Goal: Book appointment/travel/reservation

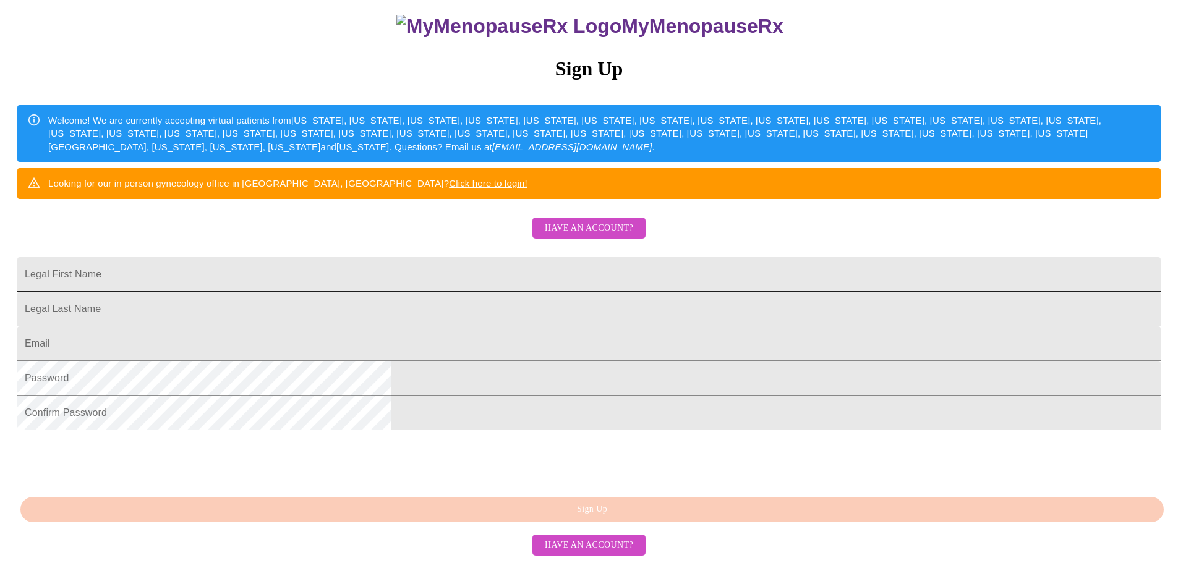
scroll to position [161, 0]
click at [502, 287] on input "Legal First Name" at bounding box center [588, 274] width 1143 height 35
type input "[PERSON_NAME]"
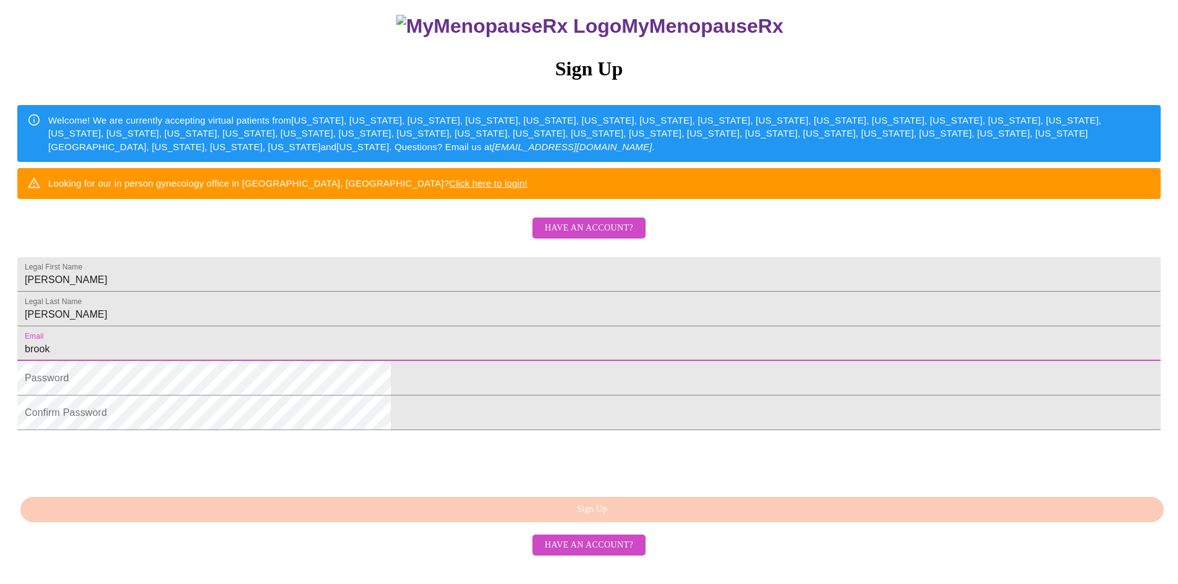
type input "[EMAIL_ADDRESS][DOMAIN_NAME]"
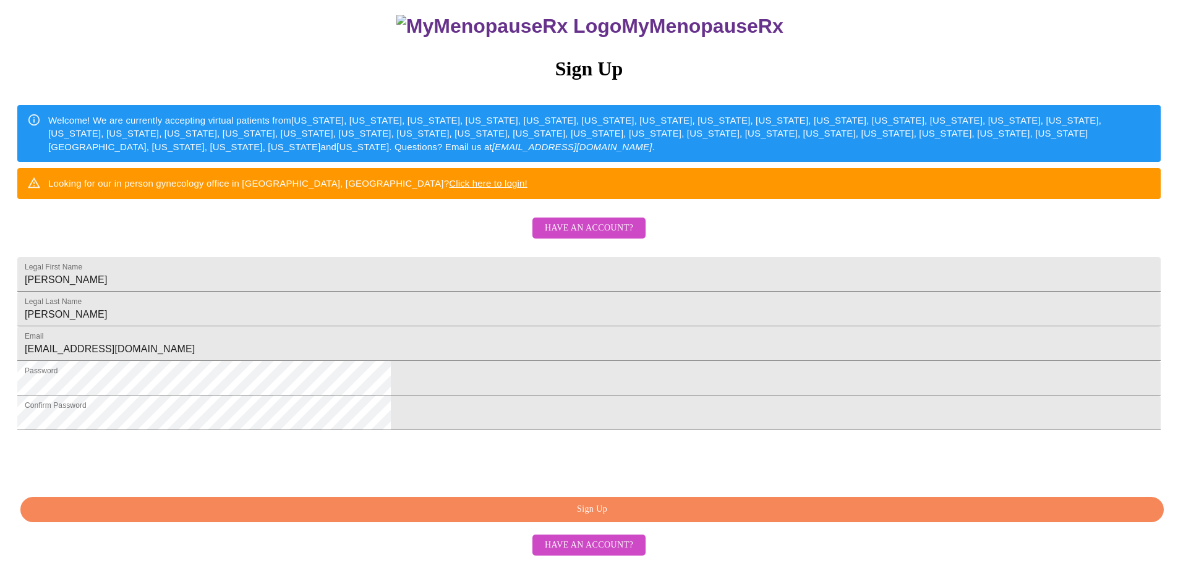
scroll to position [213, 0]
click at [613, 517] on span "Sign Up" at bounding box center [592, 509] width 1115 height 15
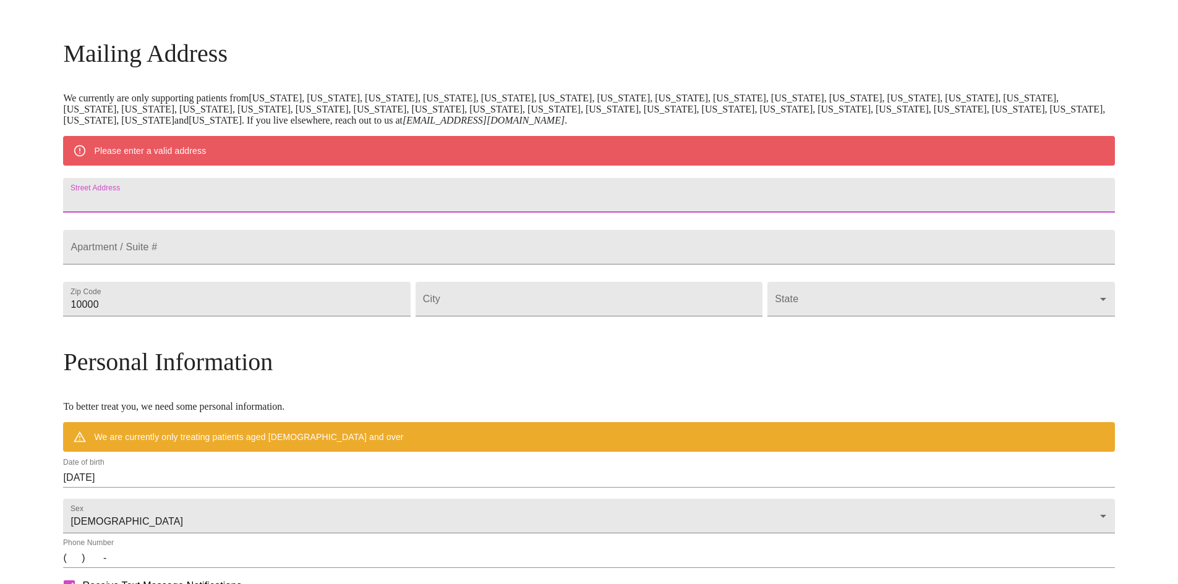
click at [284, 190] on input "Street Address" at bounding box center [588, 195] width 1051 height 35
type input "[STREET_ADDRESS]"
type input "60137"
type input "[PERSON_NAME]"
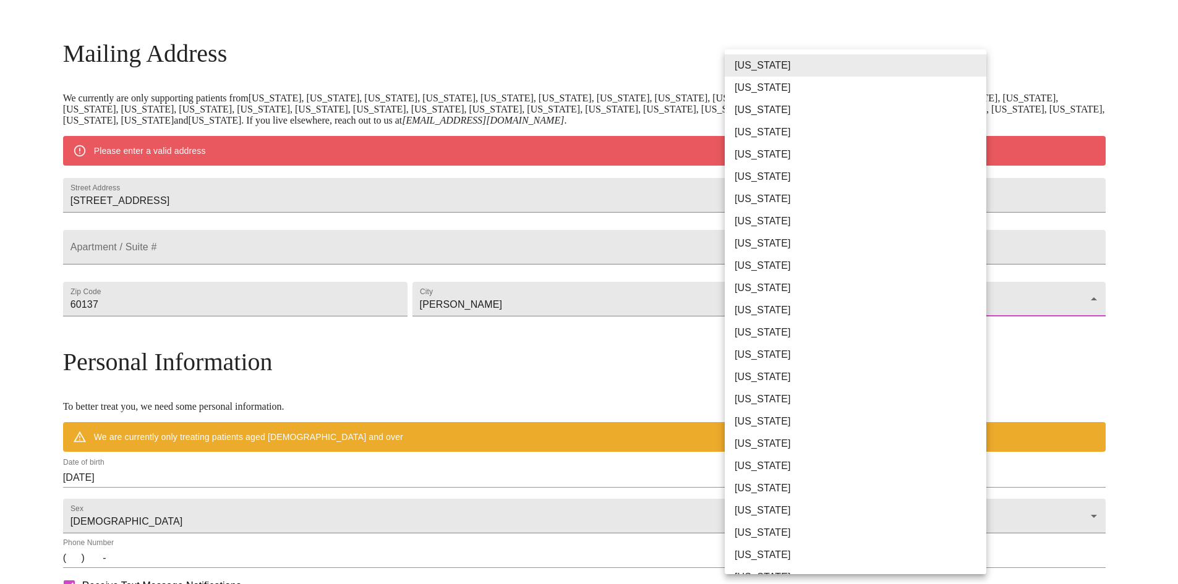
click at [807, 324] on body "MyMenopauseRx Welcome to MyMenopauseRx Since it's your first time here, you'll …" at bounding box center [589, 322] width 1168 height 964
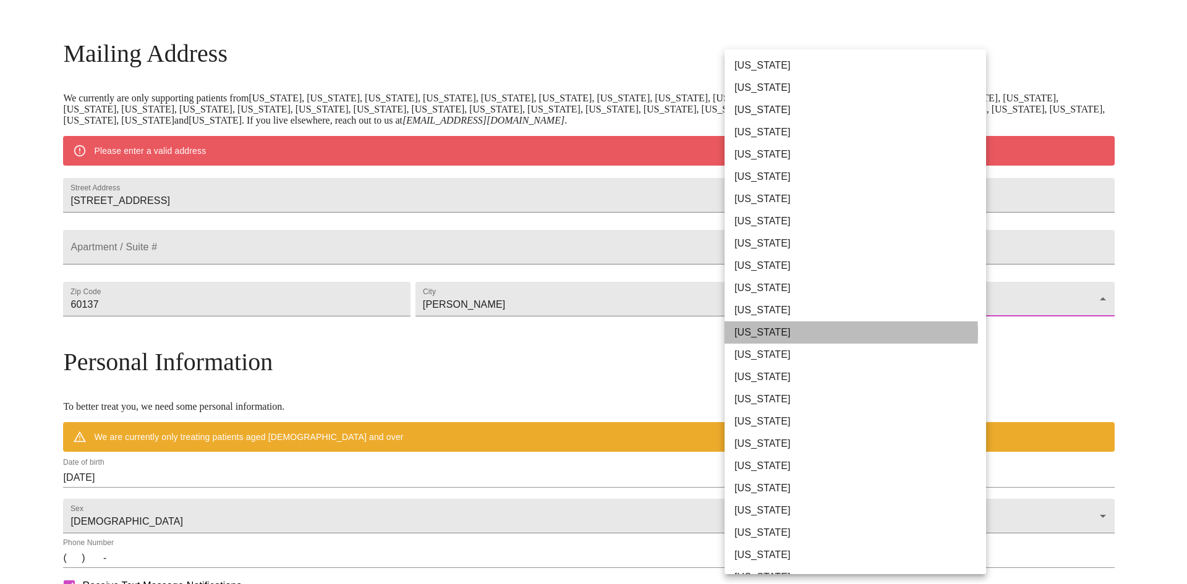
click at [796, 334] on li "[US_STATE]" at bounding box center [859, 332] width 271 height 22
type input "[US_STATE]"
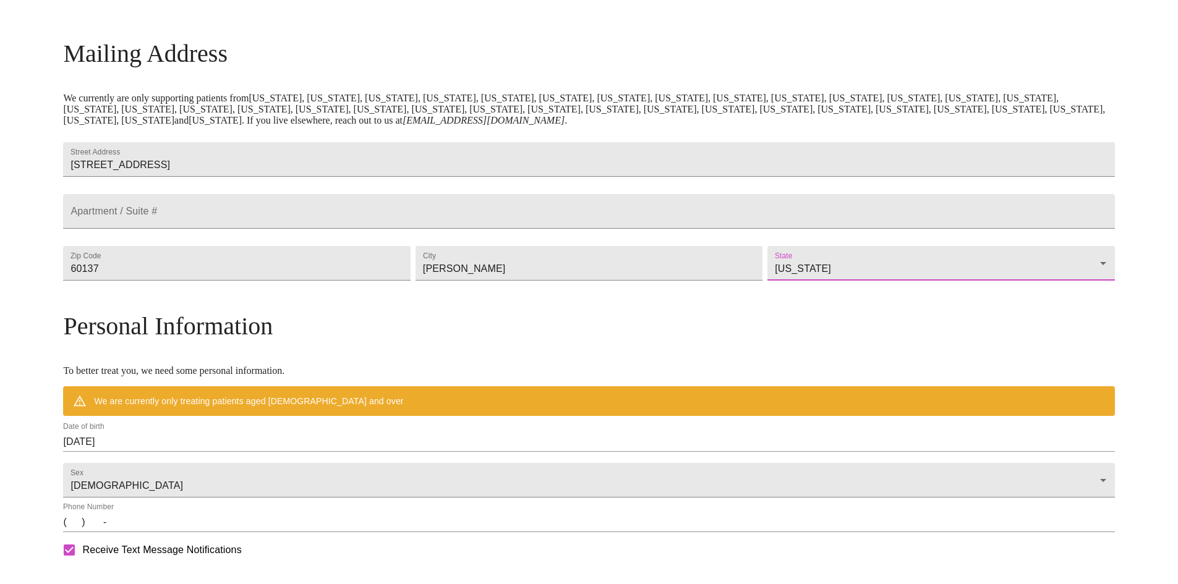
click at [684, 341] on h3 "Personal Information" at bounding box center [588, 326] width 1051 height 29
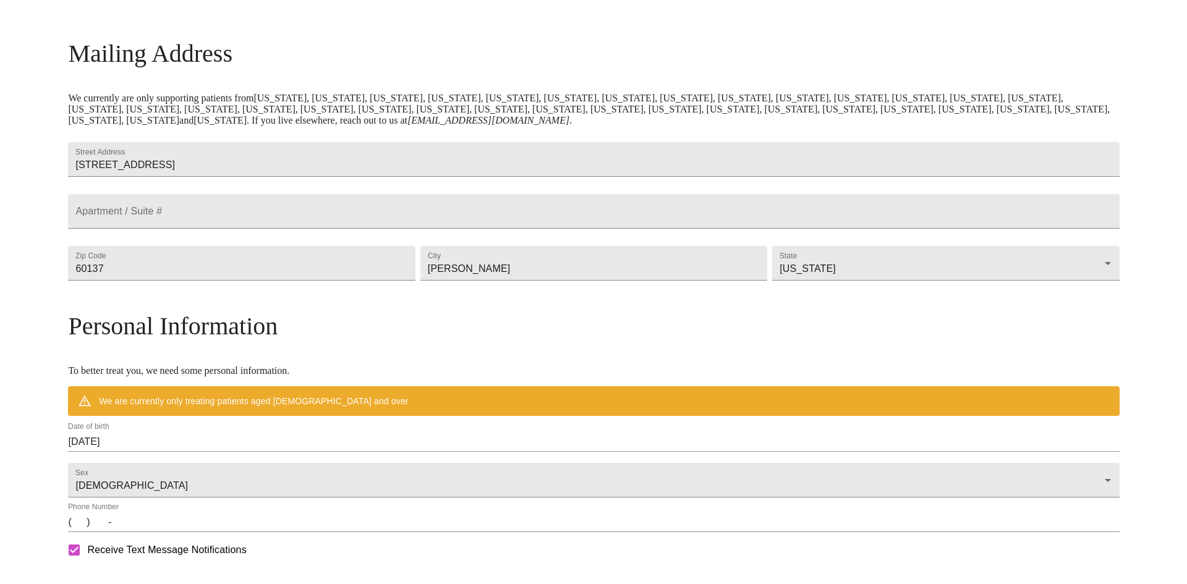
scroll to position [389, 0]
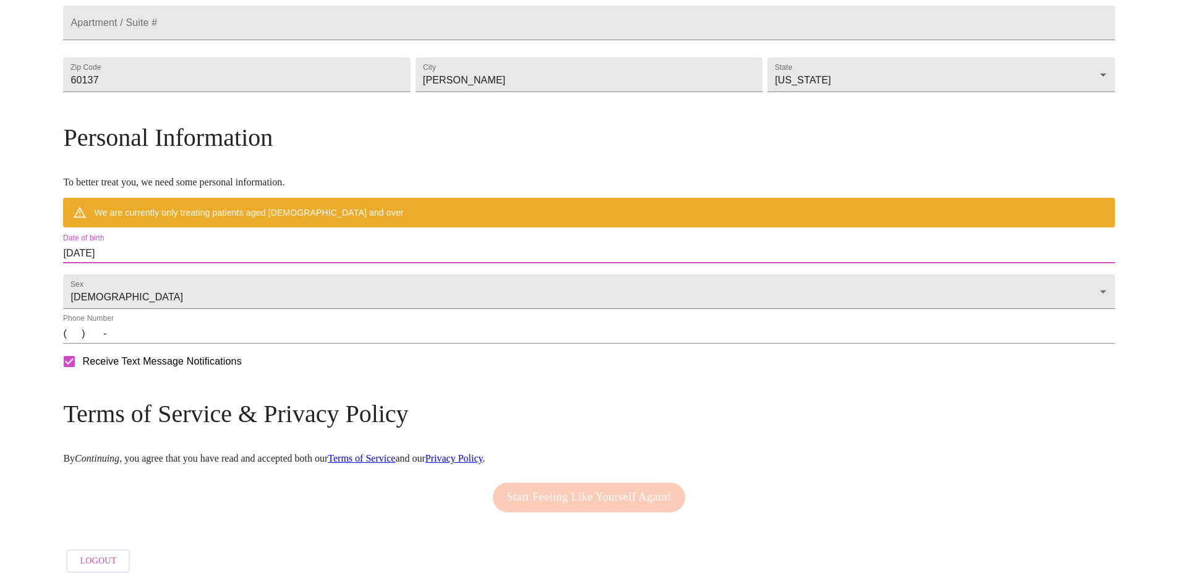
drag, startPoint x: 281, startPoint y: 239, endPoint x: 176, endPoint y: 242, distance: 104.5
click at [176, 242] on div "MyMenopauseRx Welcome to MyMenopauseRx Since it's your first time here, you'll …" at bounding box center [588, 115] width 1051 height 928
click at [195, 244] on input "[DATE]" at bounding box center [588, 254] width 1051 height 20
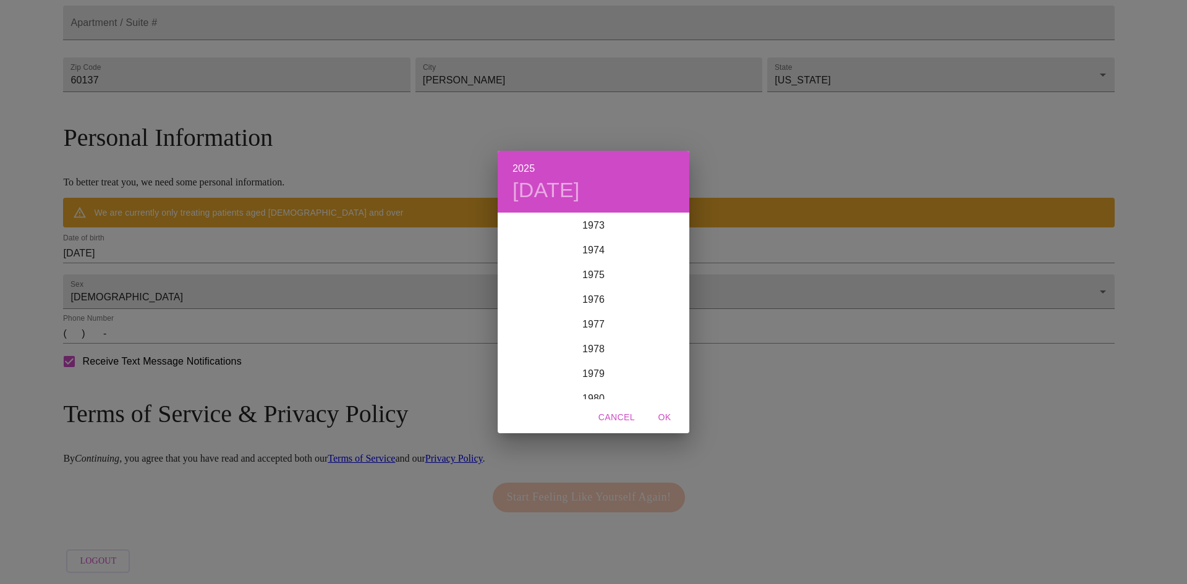
scroll to position [1816, 0]
click at [595, 338] on div "1977" at bounding box center [594, 338] width 192 height 25
click at [592, 286] on div "May" at bounding box center [593, 283] width 64 height 46
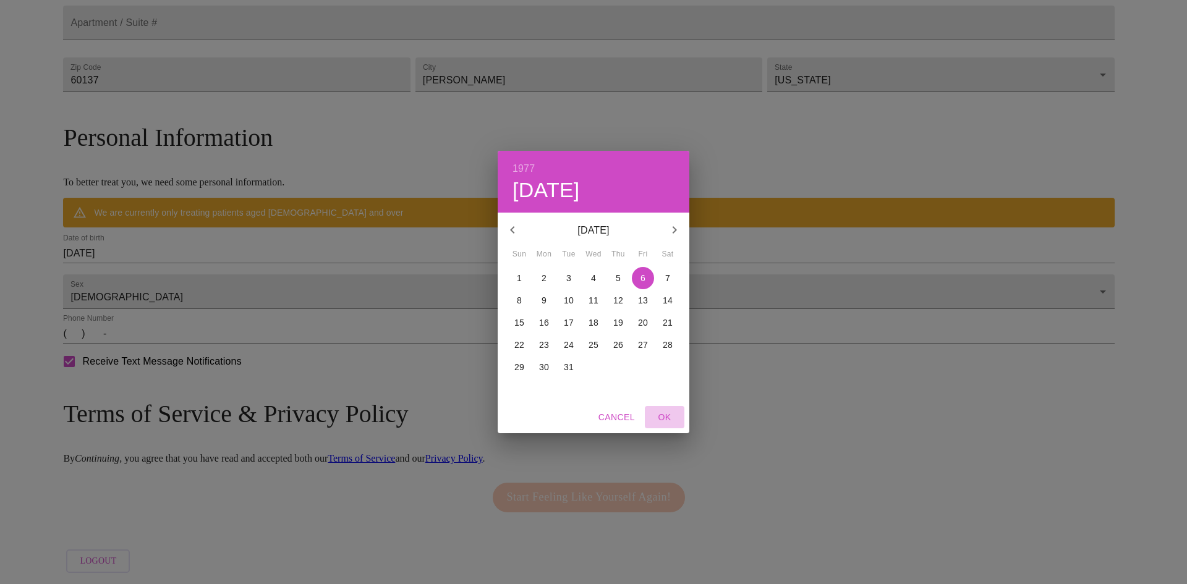
click at [665, 417] on span "OK" at bounding box center [665, 417] width 30 height 15
type input "[DATE]"
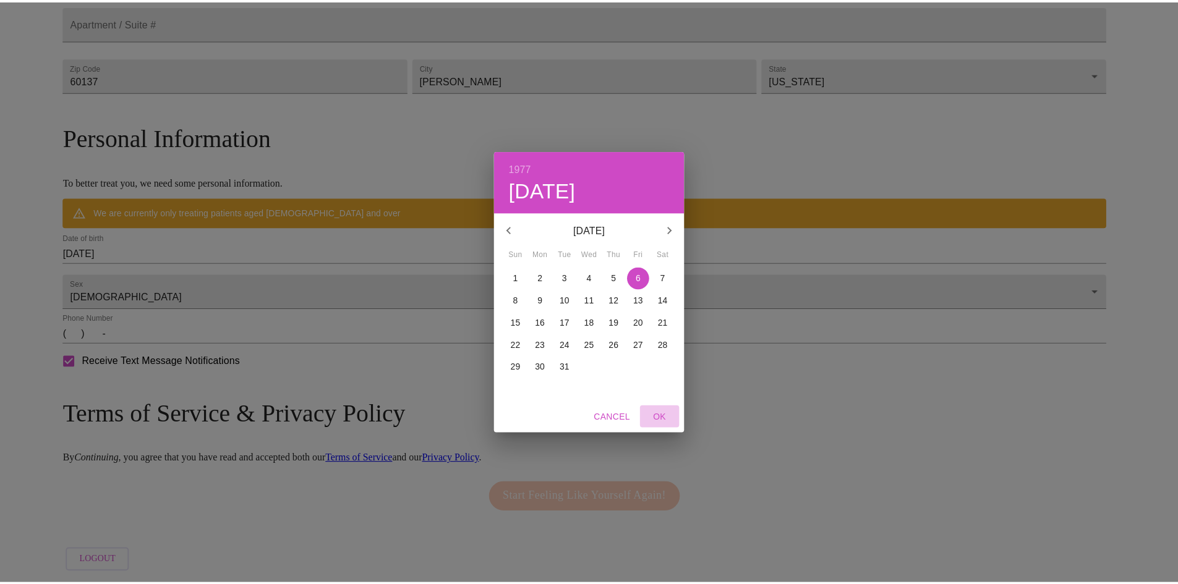
scroll to position [353, 0]
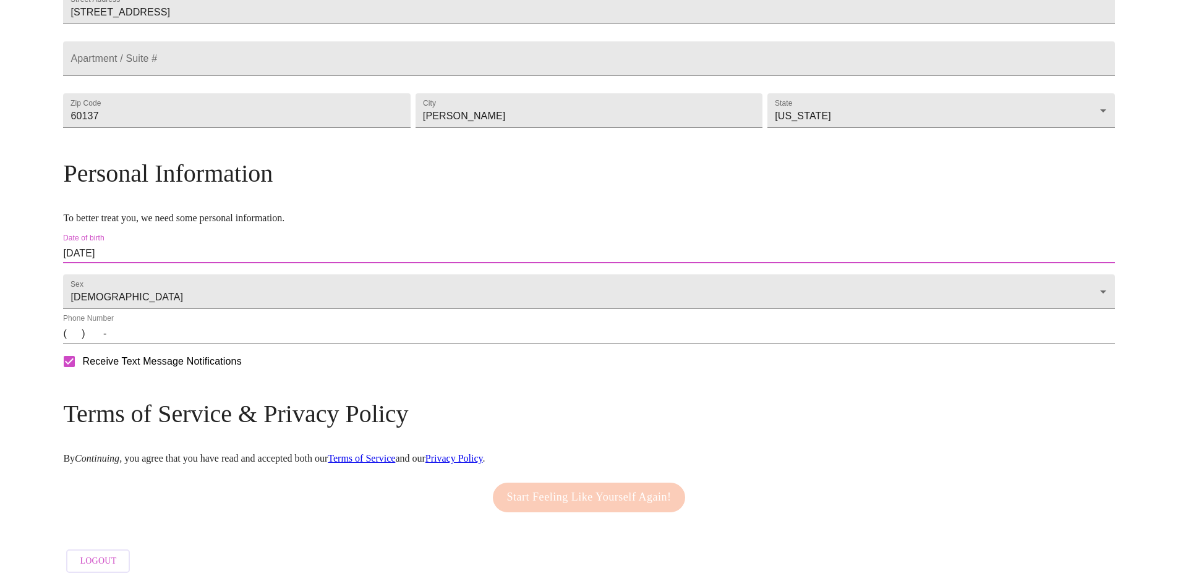
click at [206, 338] on input "(   )    -" at bounding box center [588, 334] width 1051 height 20
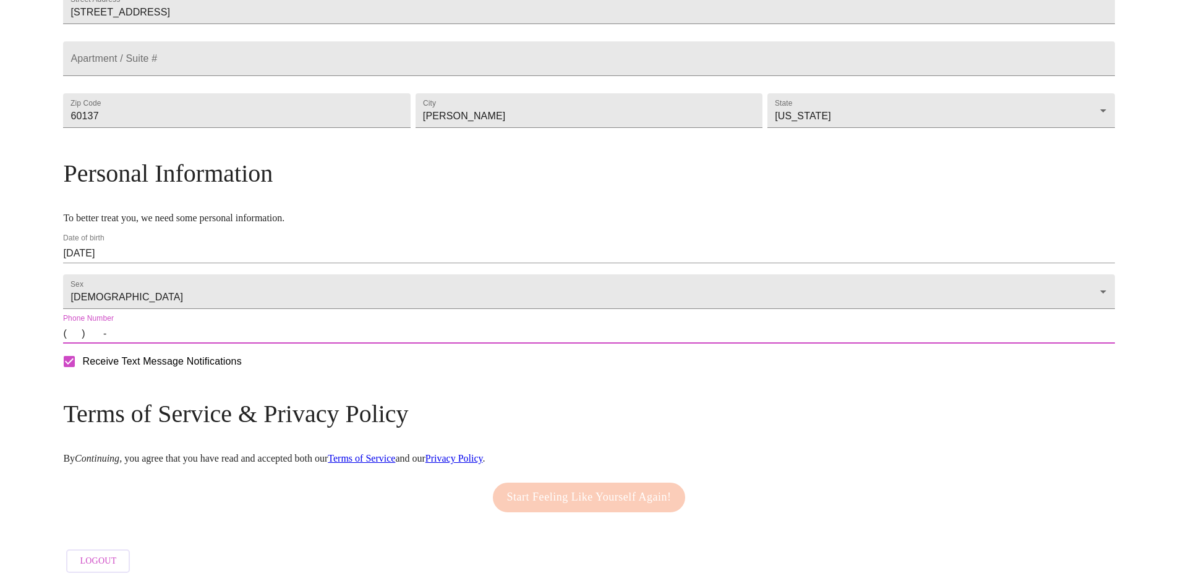
type input "[PHONE_NUMBER]"
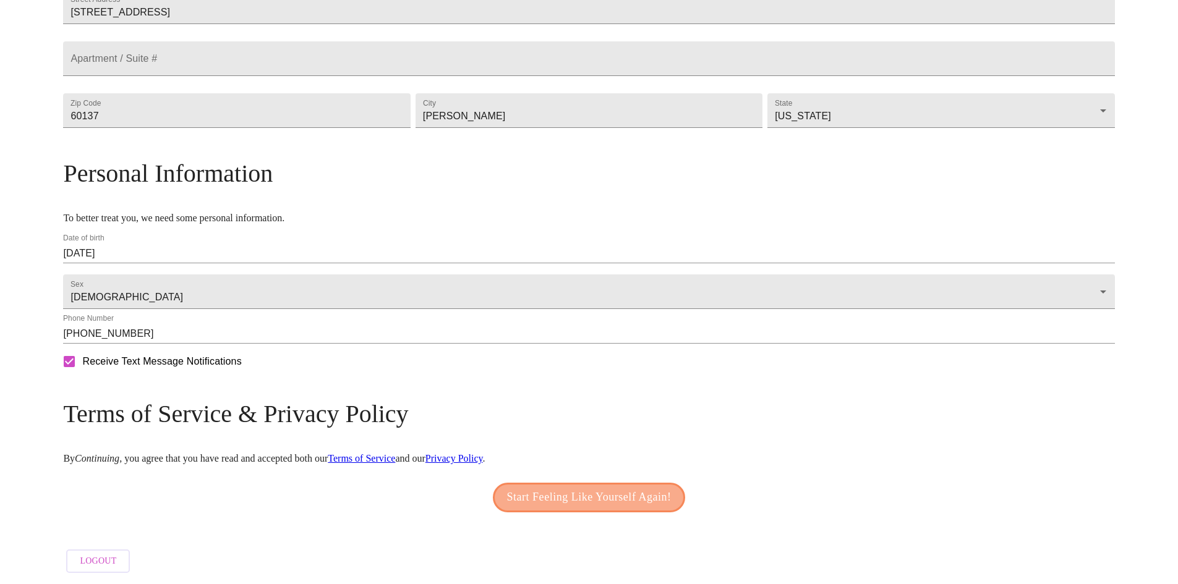
click at [591, 493] on span "Start Feeling Like Yourself Again!" at bounding box center [589, 498] width 164 height 20
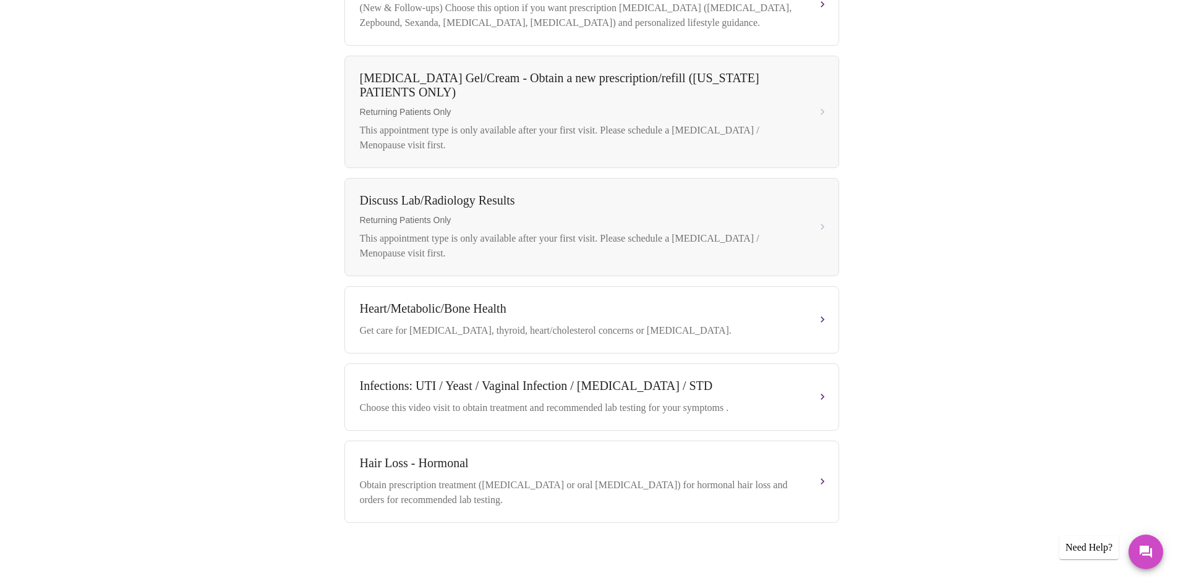
scroll to position [552, 0]
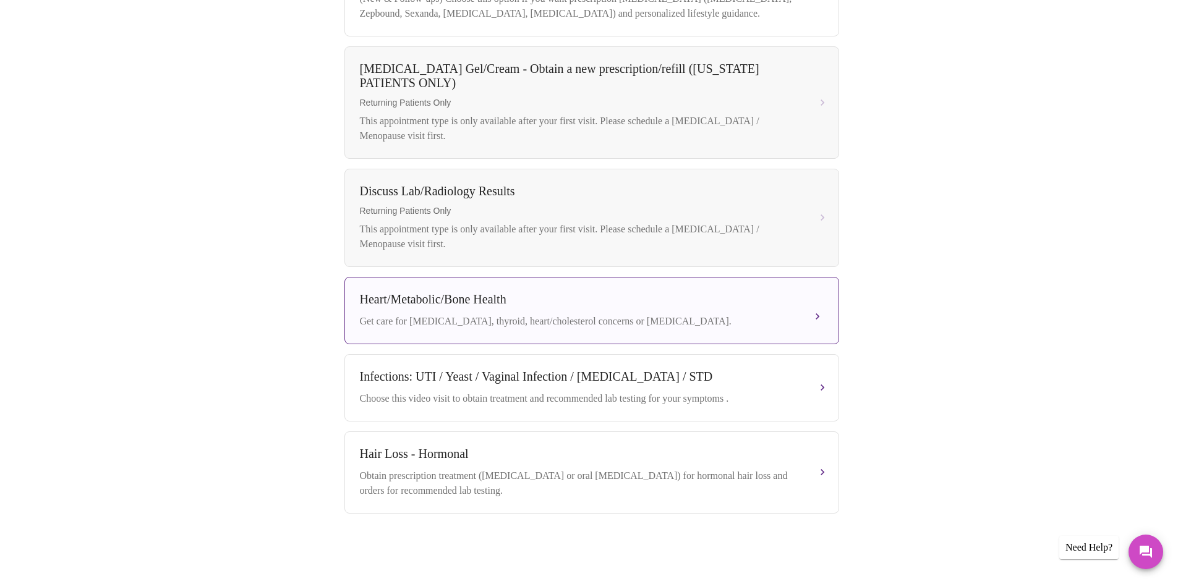
click at [671, 314] on div "Get care for [MEDICAL_DATA], thyroid, heart/cholesterol concerns or [MEDICAL_DA…" at bounding box center [579, 321] width 439 height 15
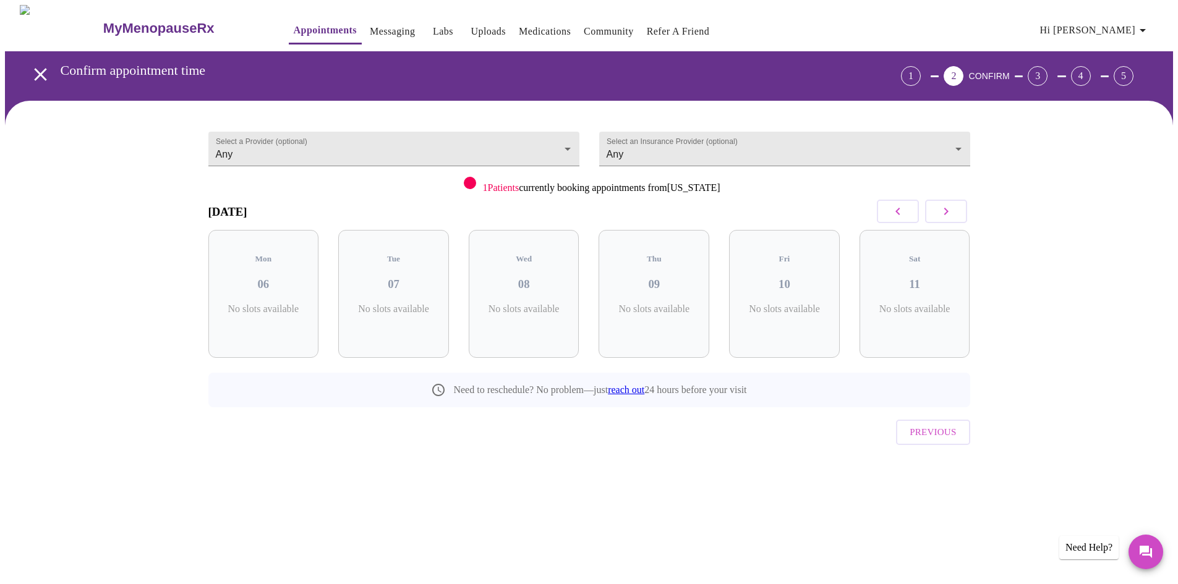
scroll to position [0, 0]
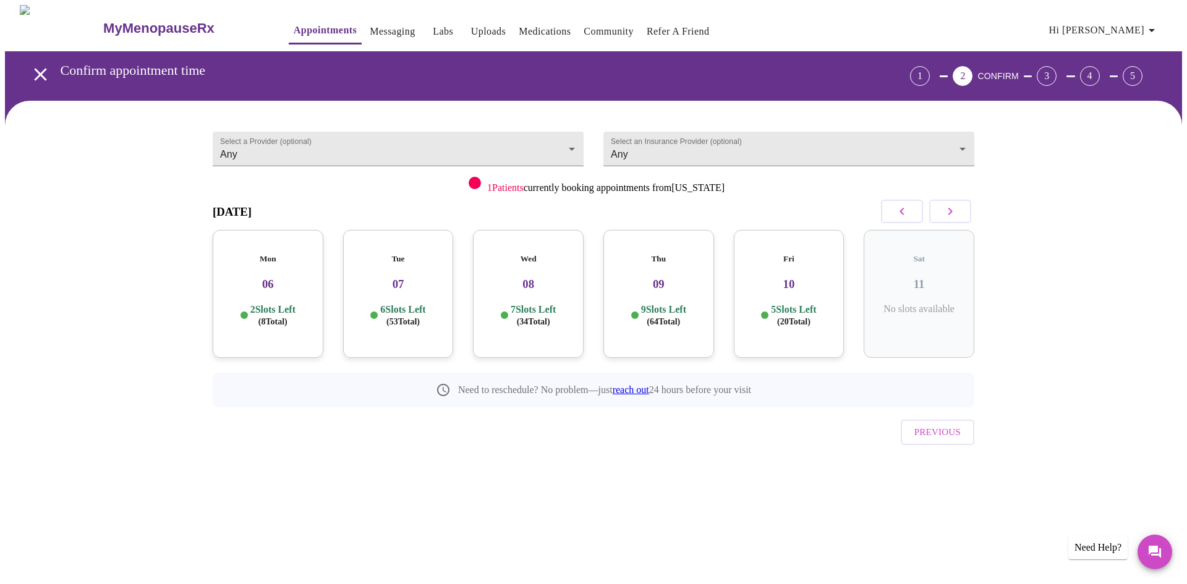
click at [958, 210] on button "button" at bounding box center [950, 211] width 42 height 23
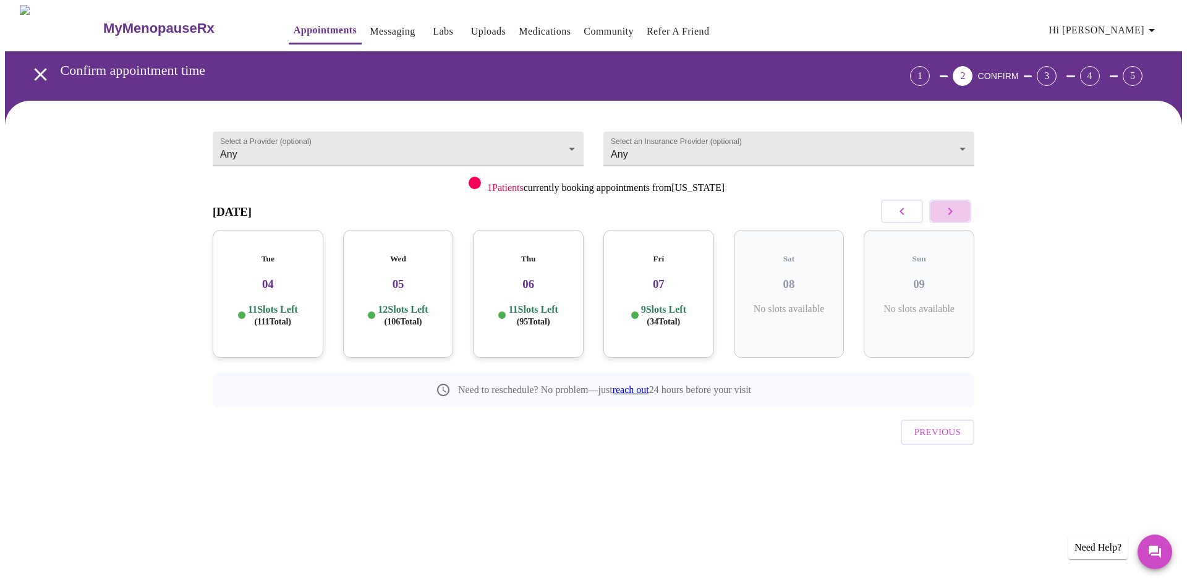
click at [958, 210] on button "button" at bounding box center [950, 211] width 42 height 23
click at [957, 210] on icon "button" at bounding box center [950, 211] width 15 height 15
click at [919, 278] on h3 "21" at bounding box center [918, 285] width 91 height 14
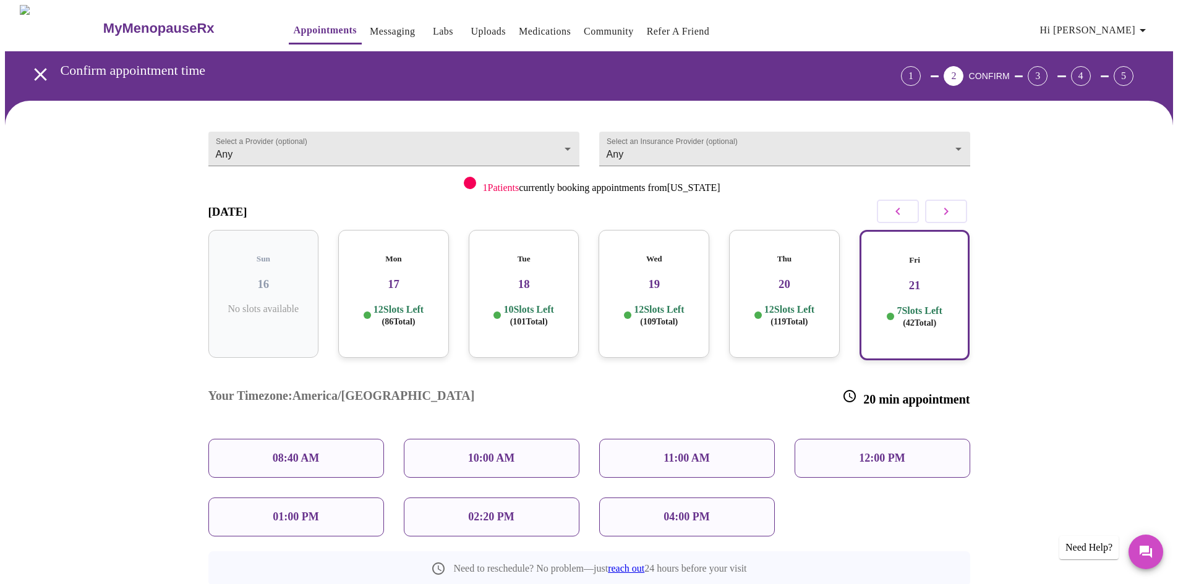
scroll to position [62, 0]
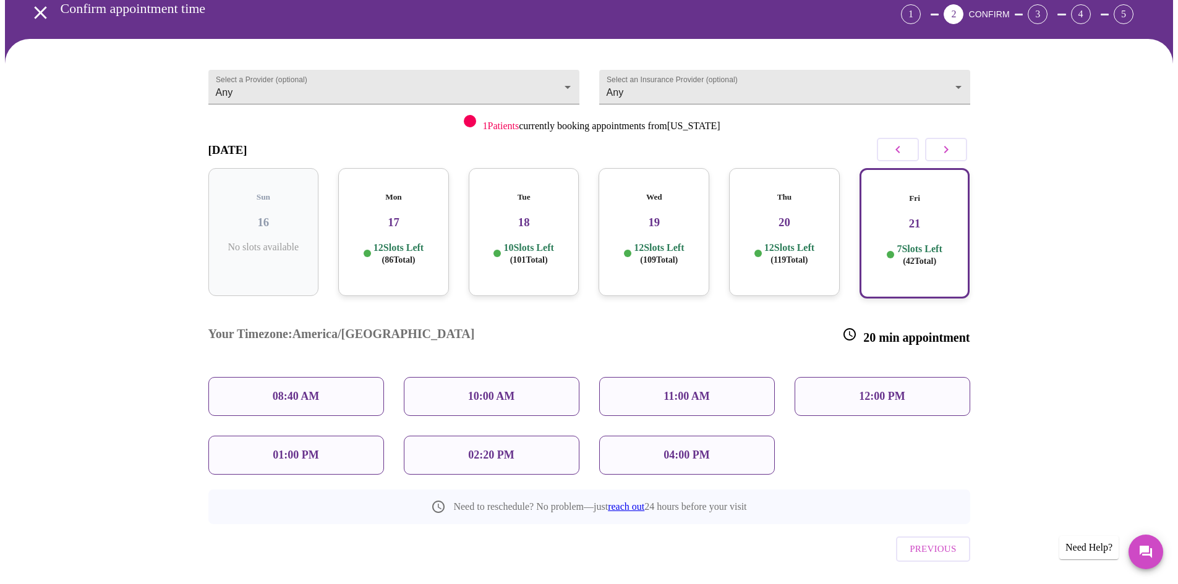
click at [285, 377] on div "08:40 AM" at bounding box center [296, 396] width 176 height 39
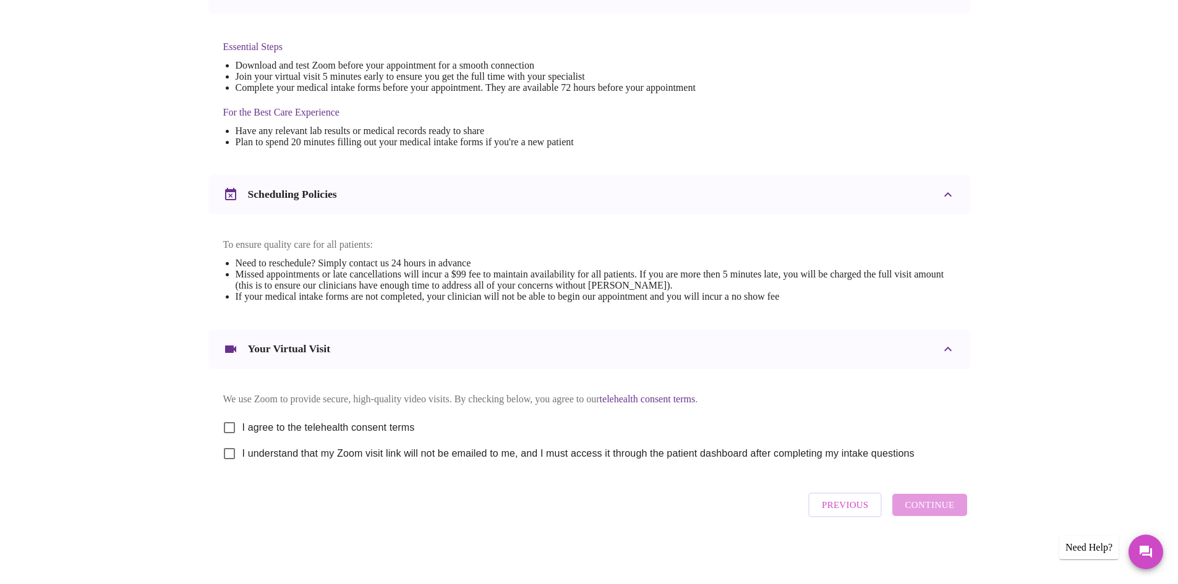
scroll to position [312, 0]
click at [376, 425] on span "I agree to the telehealth consent terms" at bounding box center [328, 427] width 172 height 15
click at [242, 425] on input "I agree to the telehealth consent terms" at bounding box center [229, 428] width 26 height 26
checkbox input "true"
click at [373, 454] on span "I understand that my Zoom visit link will not be emailed to me, and I must acce…" at bounding box center [578, 453] width 672 height 15
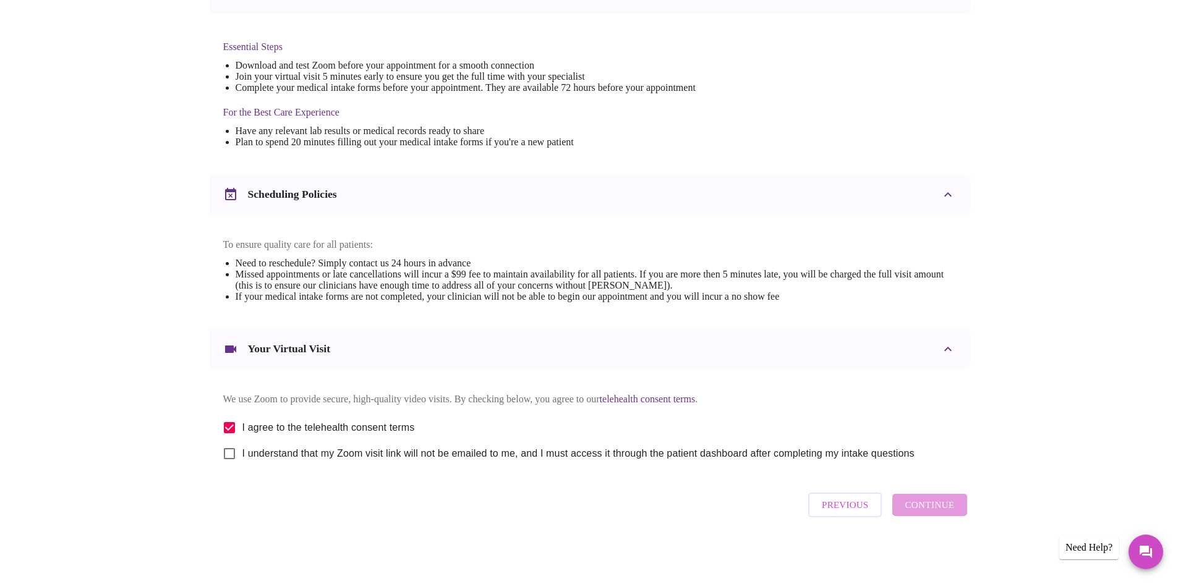
click at [242, 454] on input "I understand that my Zoom visit link will not be emailed to me, and I must acce…" at bounding box center [229, 454] width 26 height 26
checkbox input "true"
click at [928, 509] on span "Continue" at bounding box center [928, 505] width 49 height 16
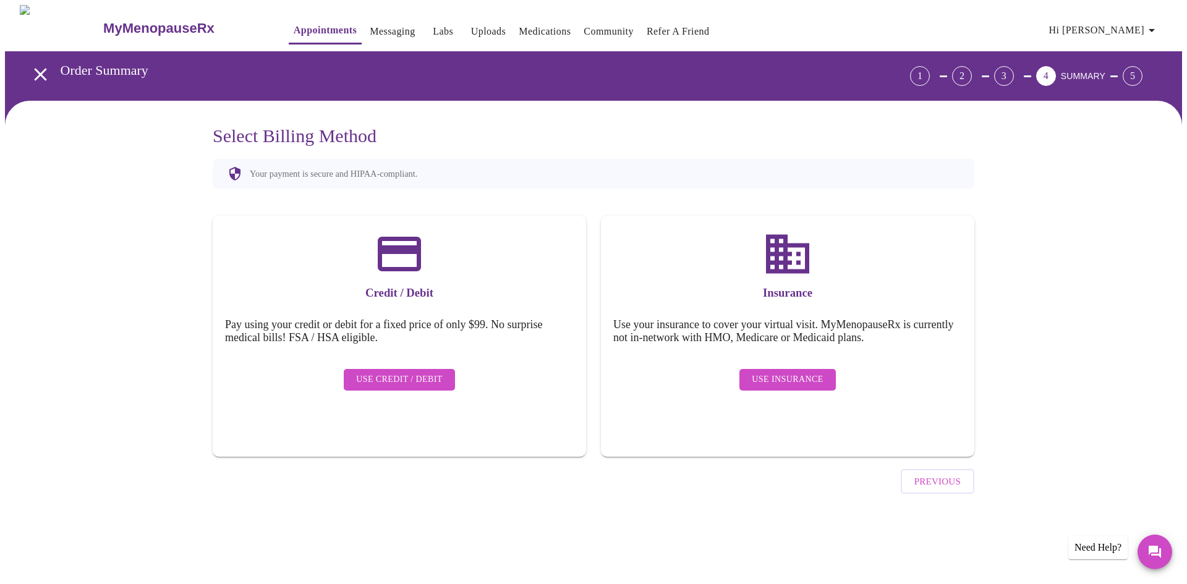
click at [804, 373] on span "Use Insurance" at bounding box center [787, 379] width 71 height 15
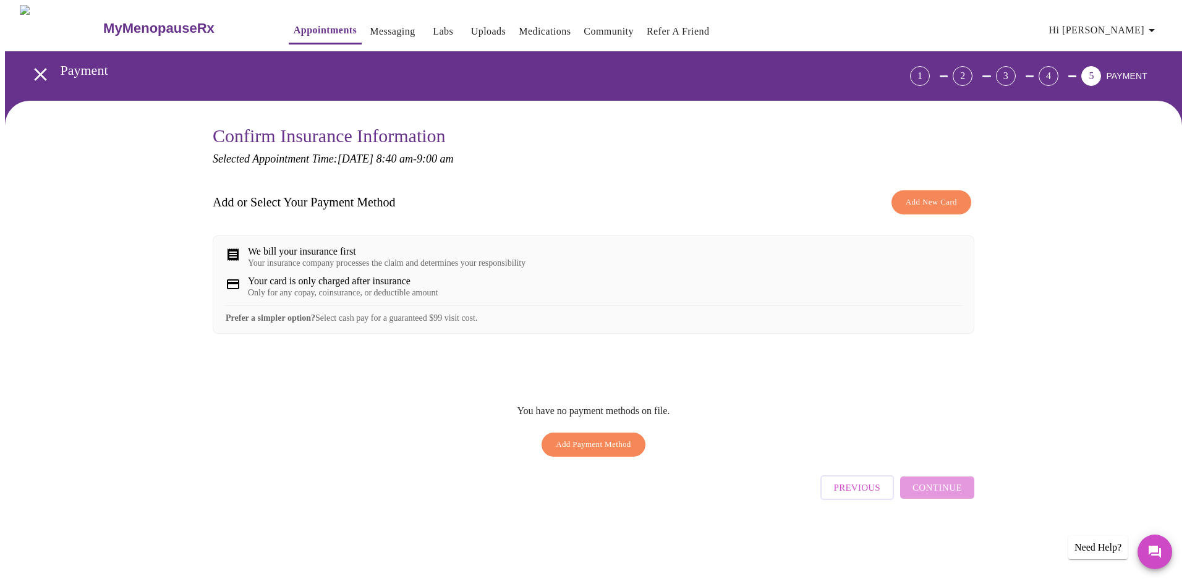
click at [951, 431] on div "You have no payment methods on file. Add Payment Method" at bounding box center [594, 429] width 762 height 67
click at [582, 452] on span "Add Payment Method" at bounding box center [593, 445] width 75 height 14
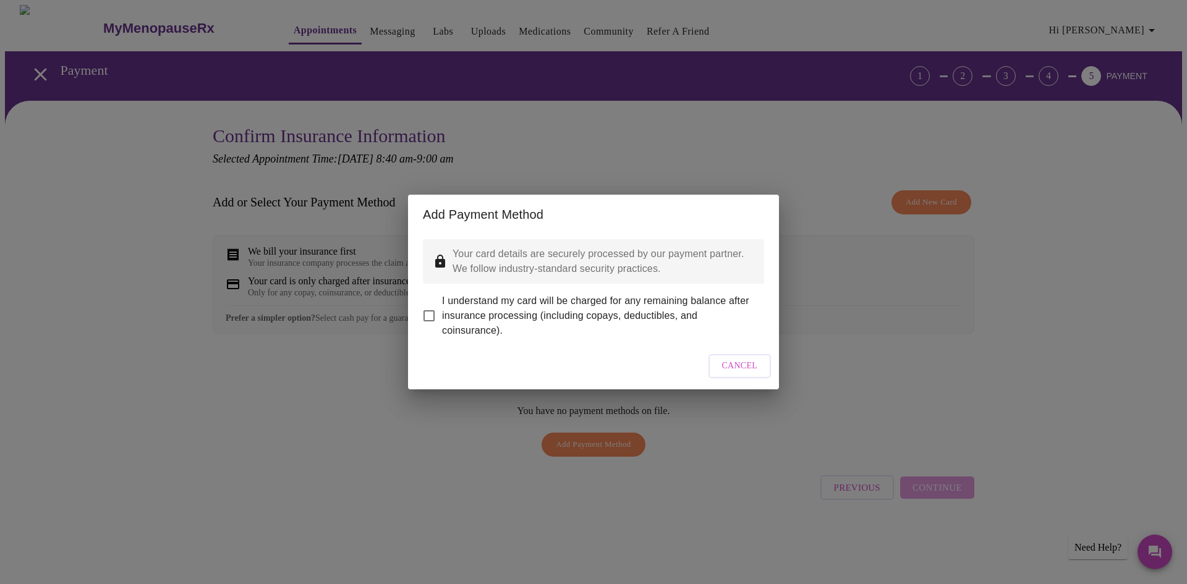
click at [603, 305] on span "I understand my card will be charged for any remaining balance after insurance …" at bounding box center [598, 316] width 312 height 45
click at [442, 305] on input "I understand my card will be charged for any remaining balance after insurance …" at bounding box center [429, 316] width 26 height 26
checkbox input "true"
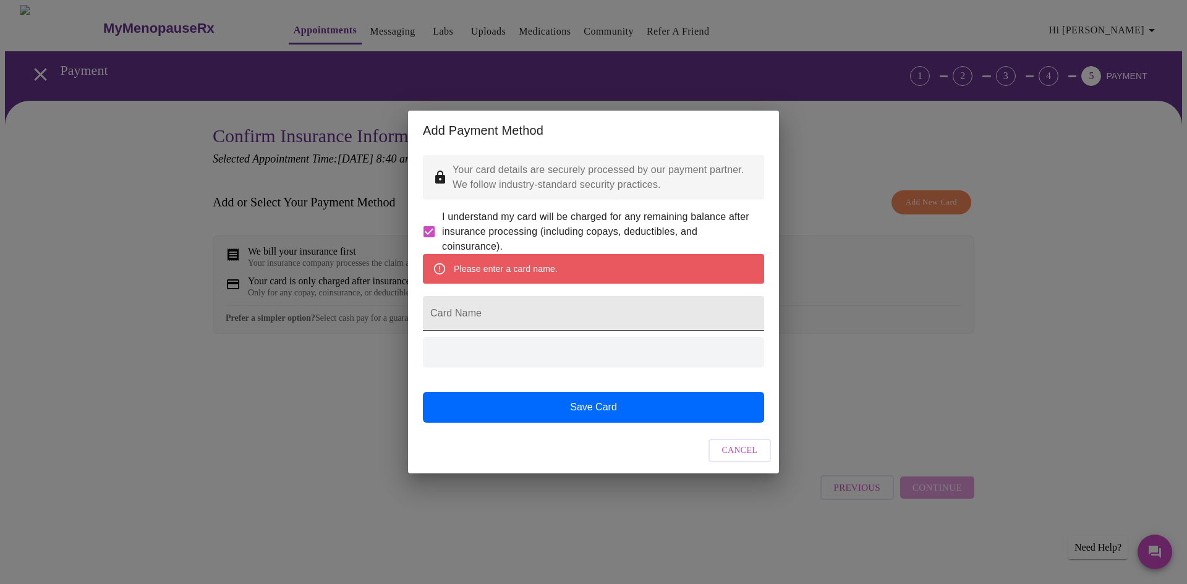
click at [506, 318] on input "Card Name" at bounding box center [593, 313] width 341 height 35
click at [522, 314] on input "Card Name" at bounding box center [593, 313] width 341 height 35
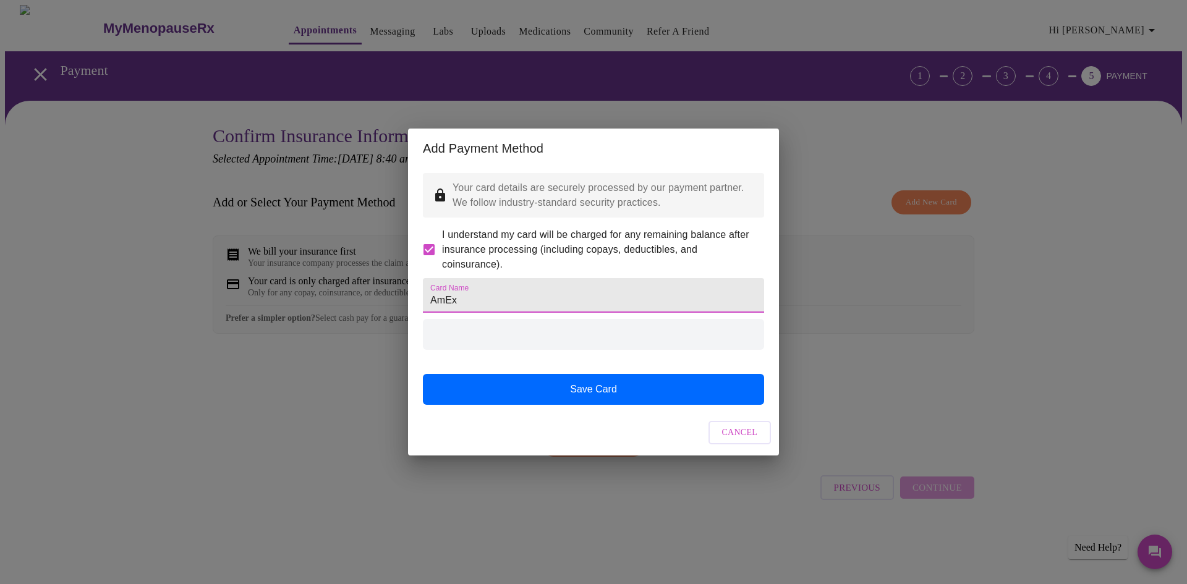
type input "AmEx"
click at [533, 347] on div at bounding box center [593, 334] width 341 height 31
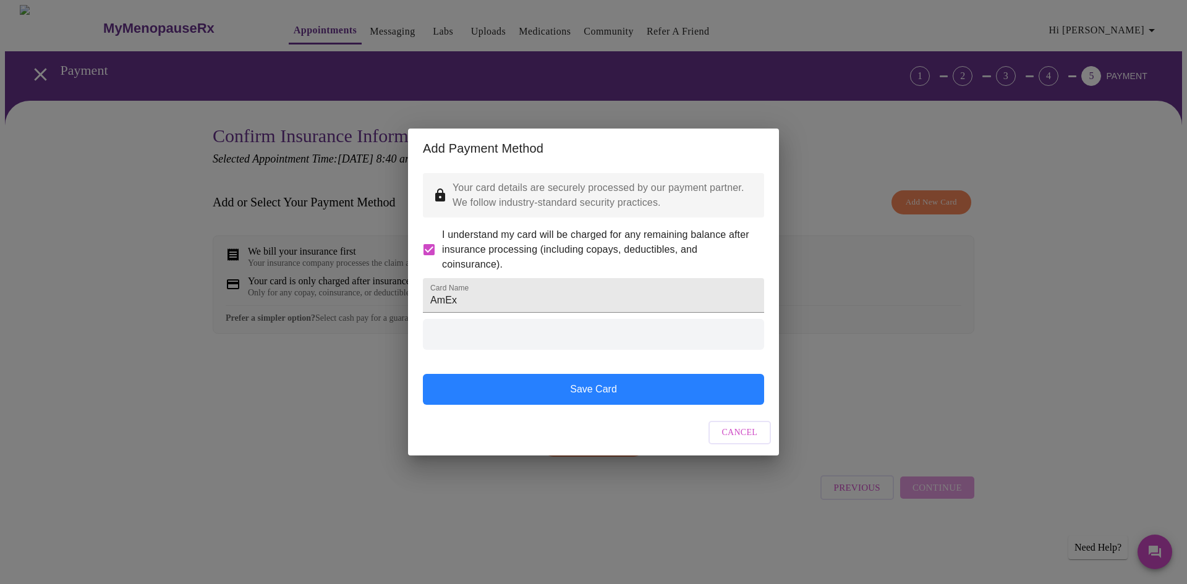
click at [605, 405] on button "Save Card" at bounding box center [593, 389] width 341 height 31
click at [608, 404] on button "Save Card" at bounding box center [593, 389] width 341 height 31
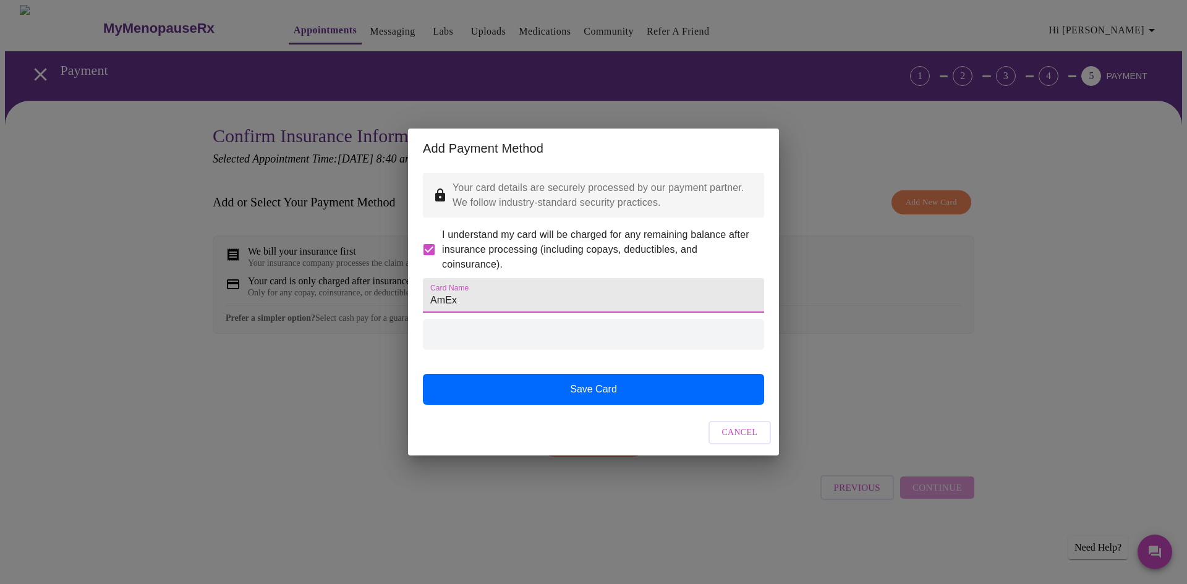
click at [472, 309] on input "AmEx" at bounding box center [593, 295] width 341 height 35
click at [542, 350] on div at bounding box center [593, 334] width 341 height 31
click at [514, 307] on input "AmEx" at bounding box center [593, 295] width 341 height 35
drag, startPoint x: 542, startPoint y: 427, endPoint x: 545, endPoint y: 420, distance: 7.2
click at [542, 426] on div "Cancel" at bounding box center [593, 433] width 371 height 46
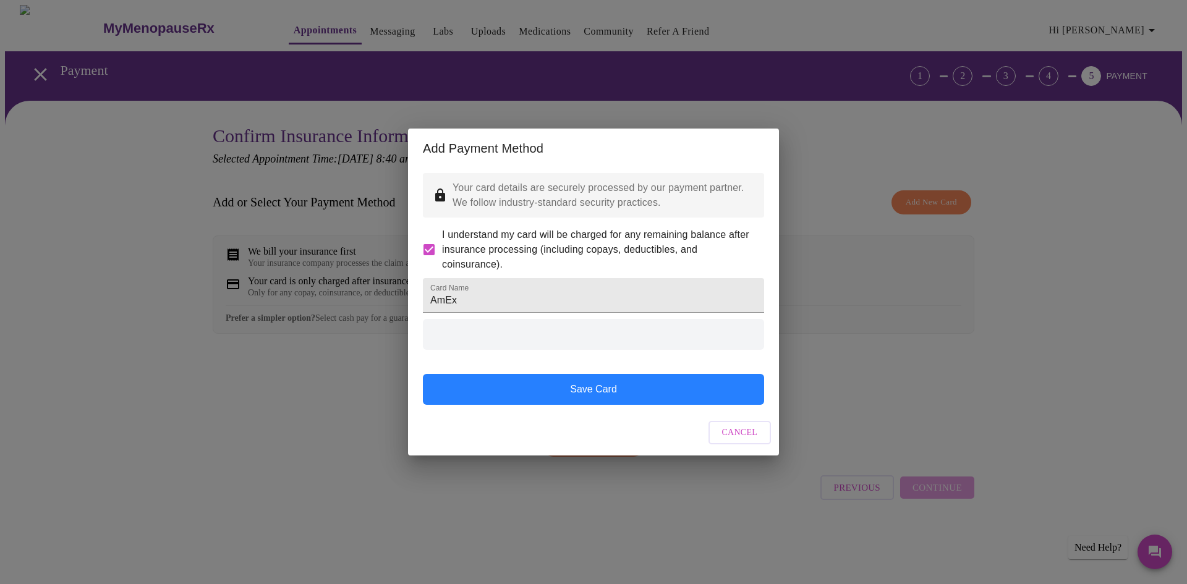
click at [562, 398] on button "Save Card" at bounding box center [593, 389] width 341 height 31
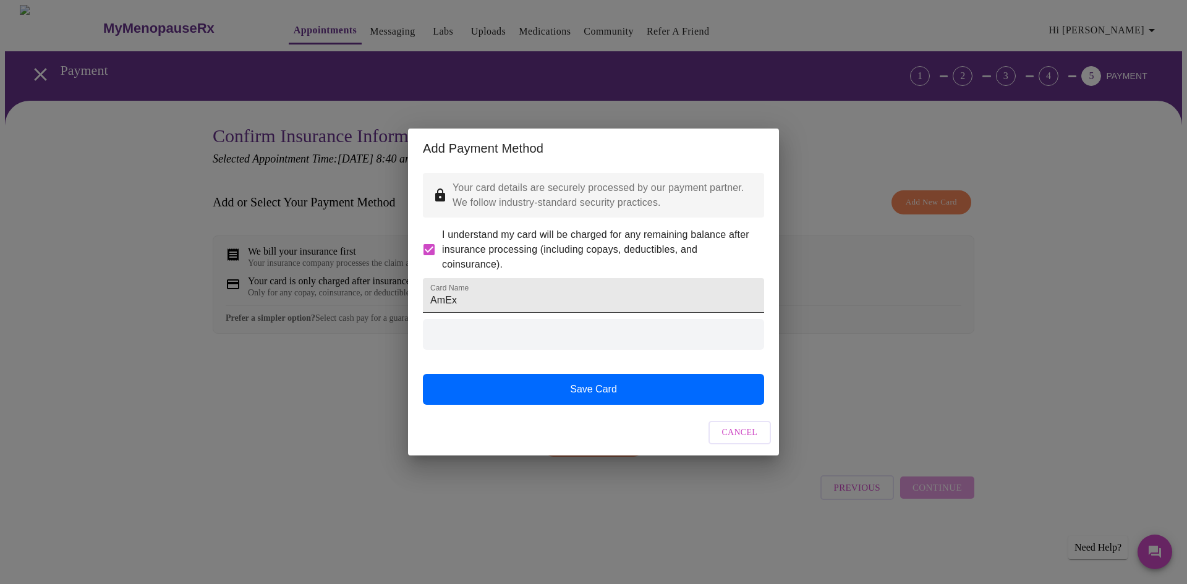
click at [529, 302] on input "AmEx" at bounding box center [593, 295] width 341 height 35
click at [750, 441] on span "Cancel" at bounding box center [740, 432] width 36 height 15
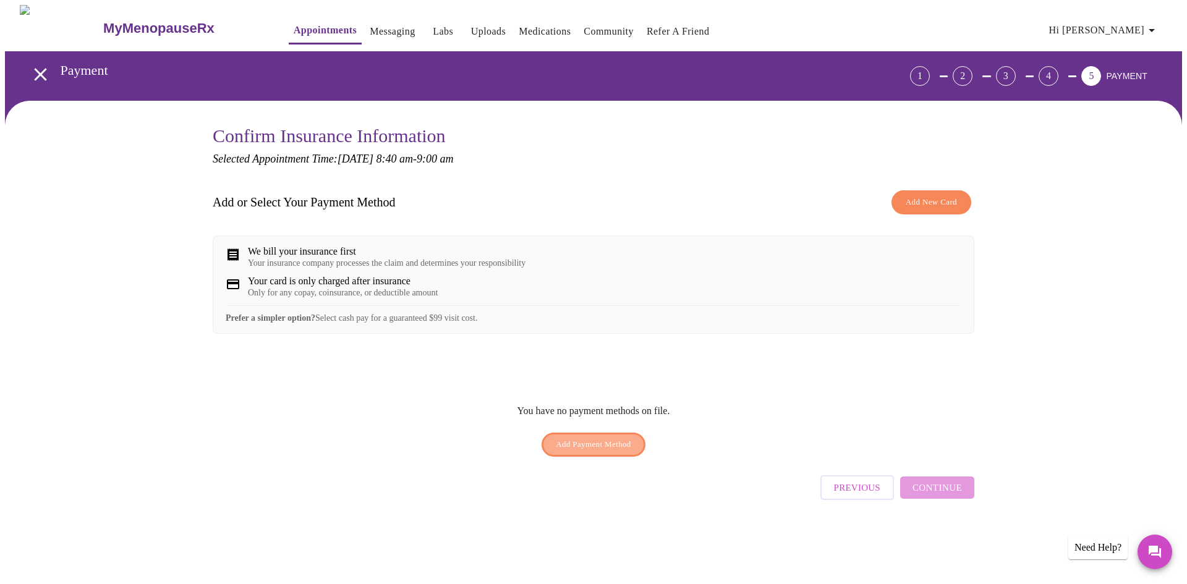
click at [589, 452] on span "Add Payment Method" at bounding box center [593, 445] width 75 height 14
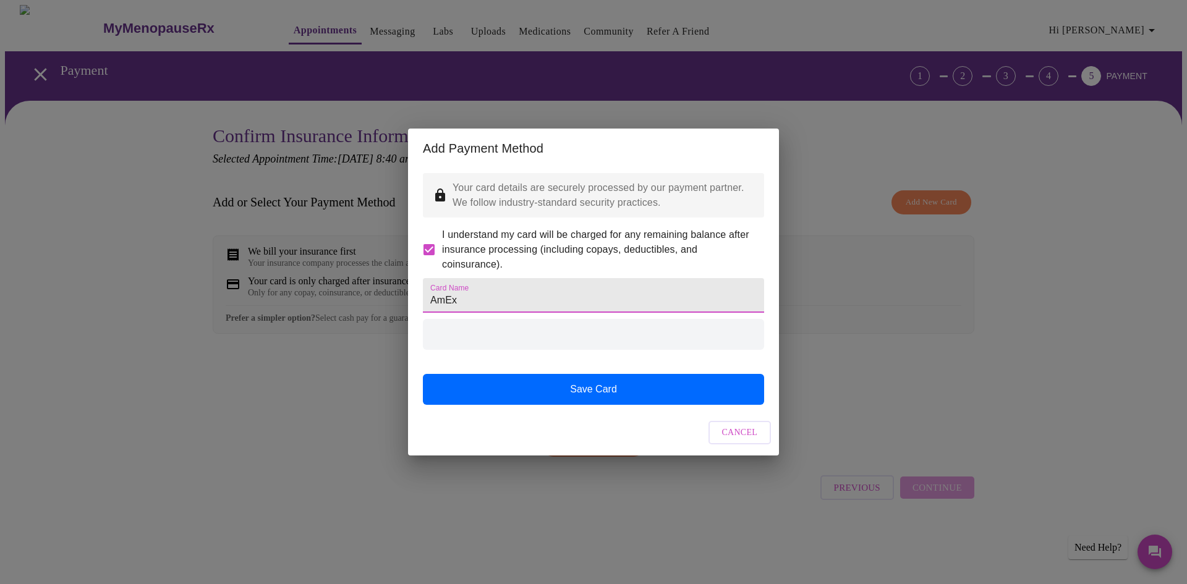
click at [532, 298] on input "AmEx" at bounding box center [593, 295] width 341 height 35
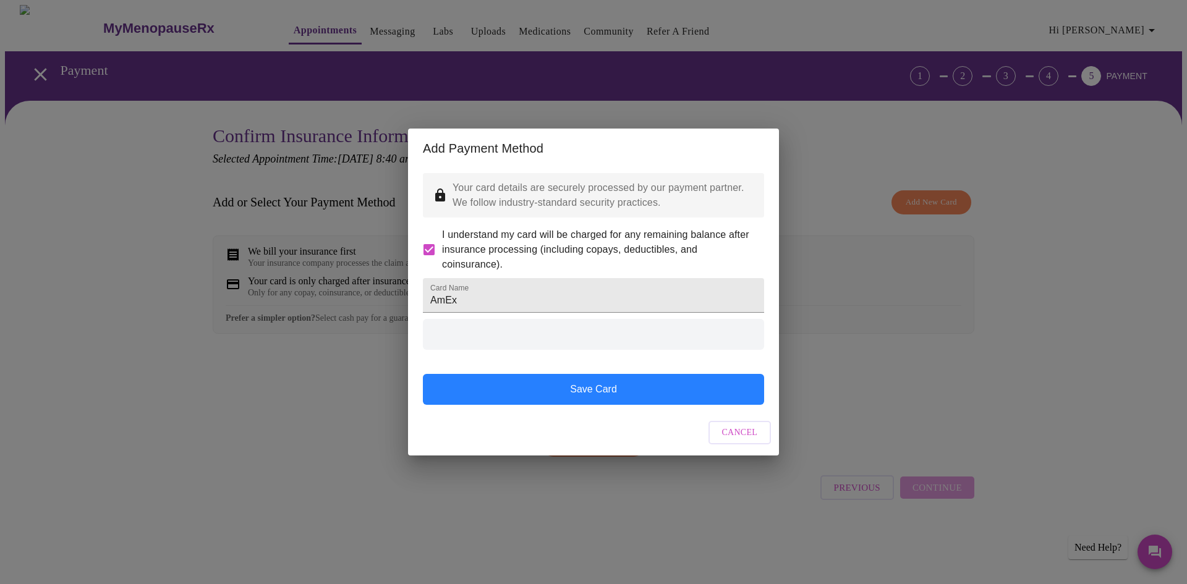
click at [560, 399] on button "Save Card" at bounding box center [593, 389] width 341 height 31
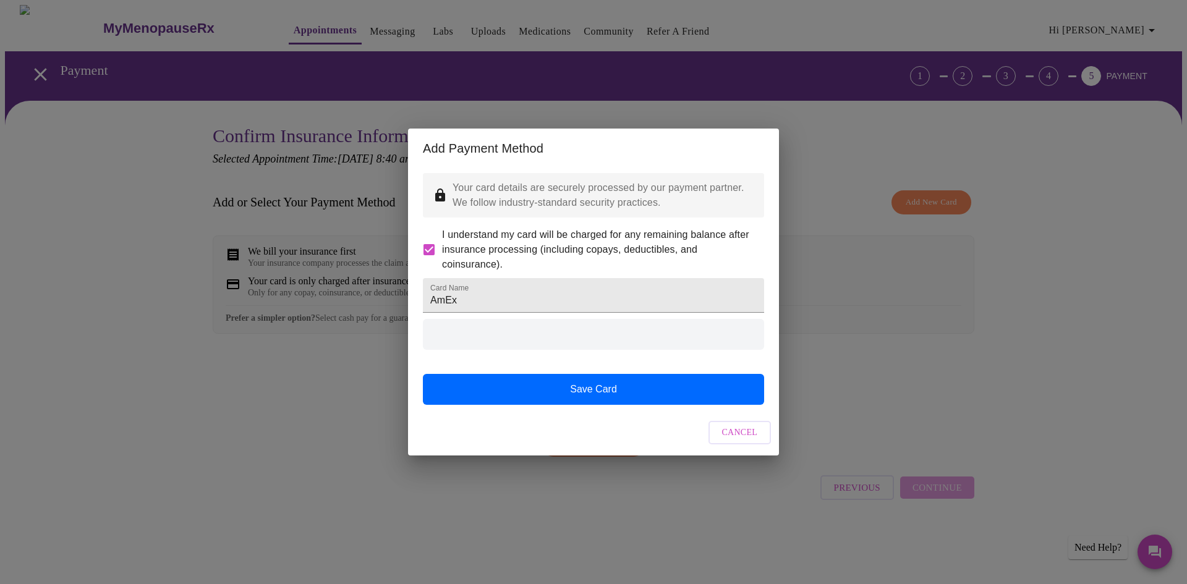
click at [522, 349] on div at bounding box center [593, 334] width 341 height 31
click at [750, 445] on button "Cancel" at bounding box center [739, 433] width 63 height 24
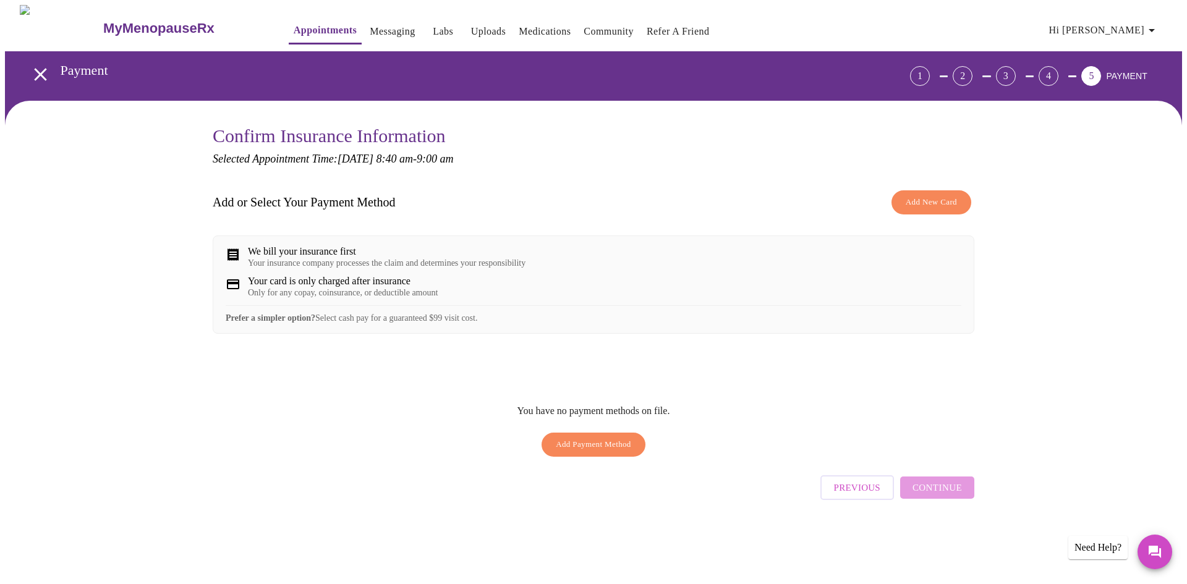
drag, startPoint x: 632, startPoint y: 502, endPoint x: 575, endPoint y: 460, distance: 71.2
click at [632, 502] on div "Previous Continue" at bounding box center [594, 484] width 762 height 43
click at [308, 287] on div "Your card is only charged after insurance" at bounding box center [343, 281] width 190 height 11
click at [306, 266] on div "Your insurance company processes the claim and determines your responsibility" at bounding box center [387, 263] width 278 height 10
click at [315, 350] on div "Add or Select Your Payment Method Add New Card We bill your insurance first You…" at bounding box center [594, 323] width 762 height 279
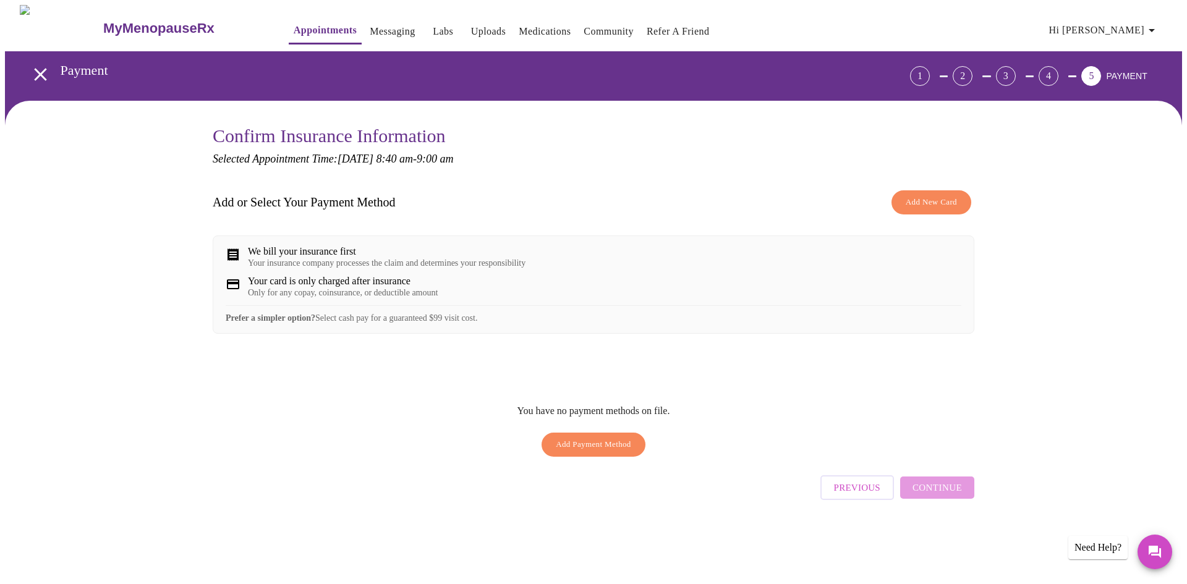
click at [452, 323] on div "Prefer a simpler option? Select cash pay for a guaranteed $99 visit cost." at bounding box center [594, 314] width 736 height 18
click at [940, 199] on span "Add New Card" at bounding box center [931, 202] width 51 height 14
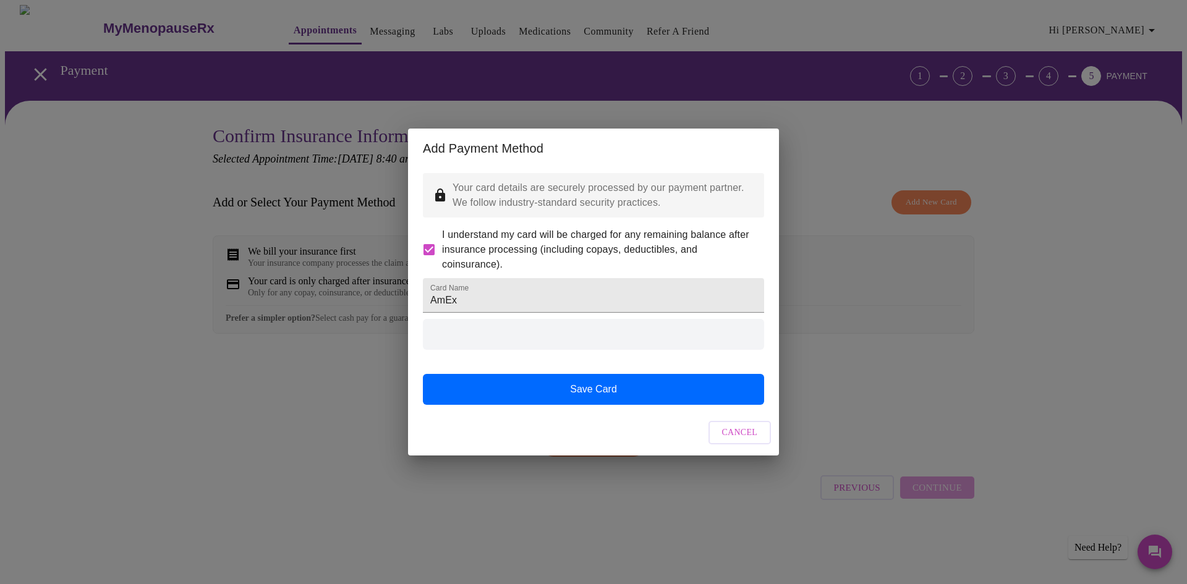
click at [436, 237] on input "I understand my card will be charged for any remaining balance after insurance …" at bounding box center [429, 250] width 26 height 26
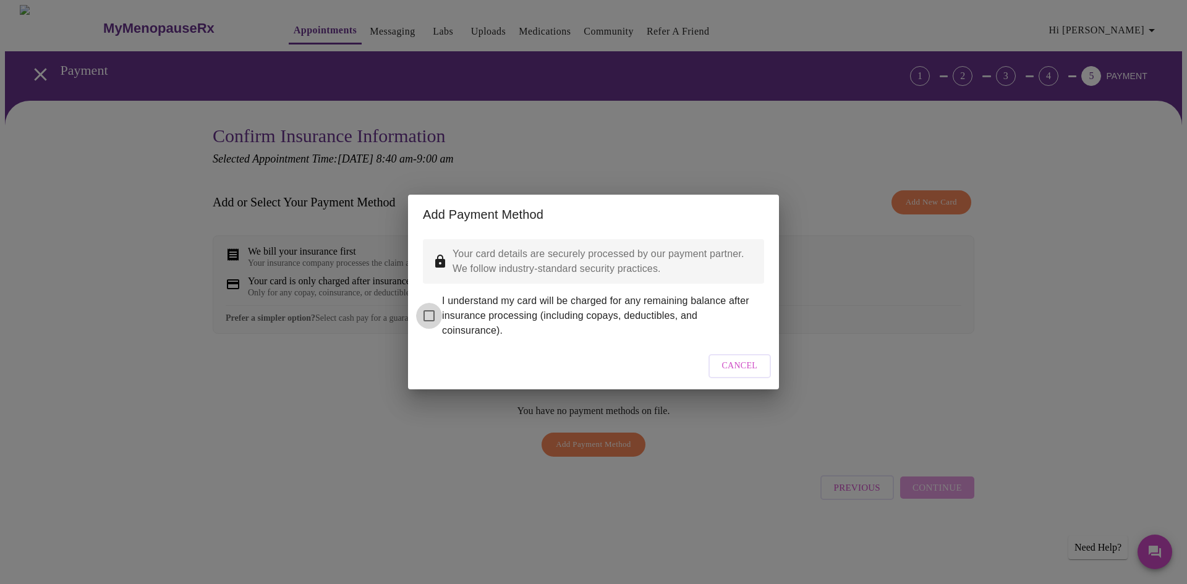
click at [435, 311] on input "I understand my card will be charged for any remaining balance after insurance …" at bounding box center [429, 316] width 26 height 26
checkbox input "true"
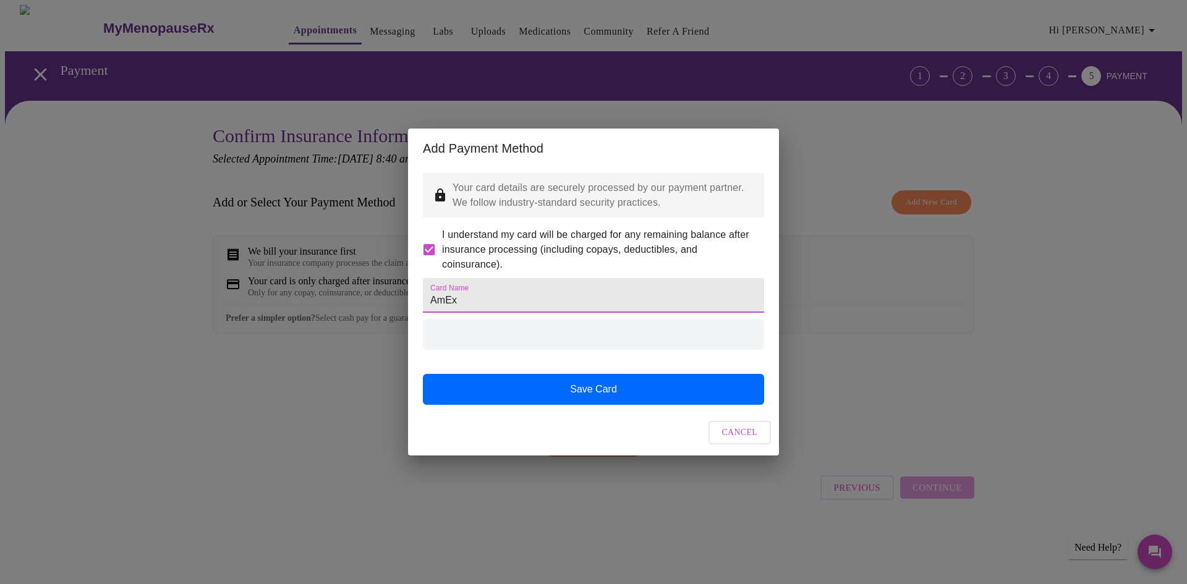
click at [480, 305] on input "AmEx" at bounding box center [593, 295] width 341 height 35
drag, startPoint x: 485, startPoint y: 304, endPoint x: 381, endPoint y: 305, distance: 103.2
click at [381, 305] on div "Add Payment Method Your card details are securely processed by our payment part…" at bounding box center [593, 292] width 1187 height 584
type input "[CREDIT_CARD_NUMBER]"
drag, startPoint x: 505, startPoint y: 352, endPoint x: 580, endPoint y: 387, distance: 83.2
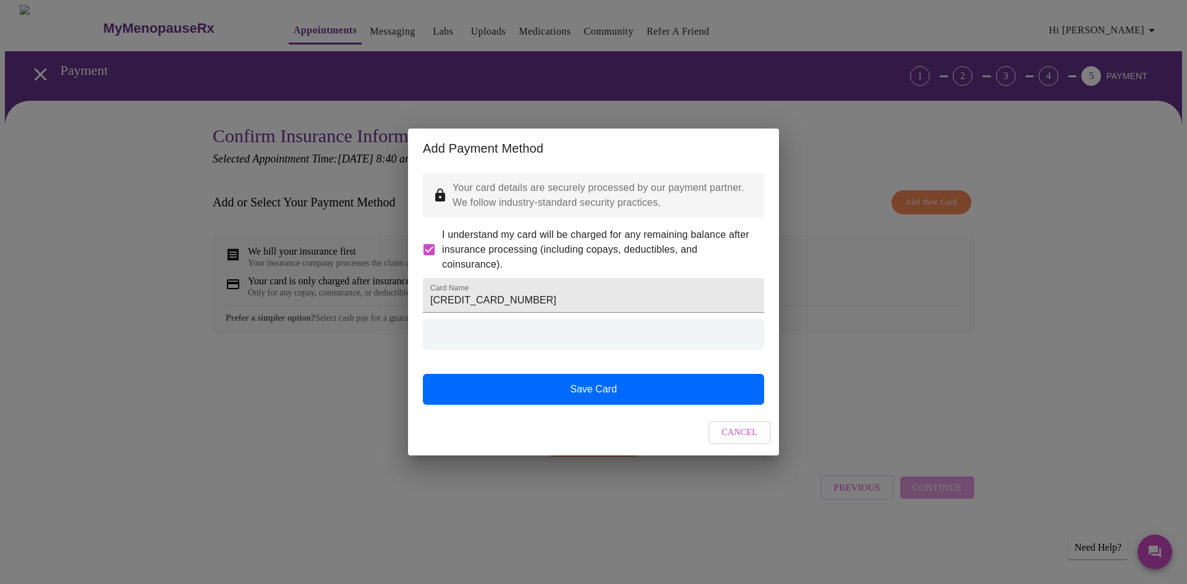
click at [511, 350] on div at bounding box center [593, 334] width 341 height 31
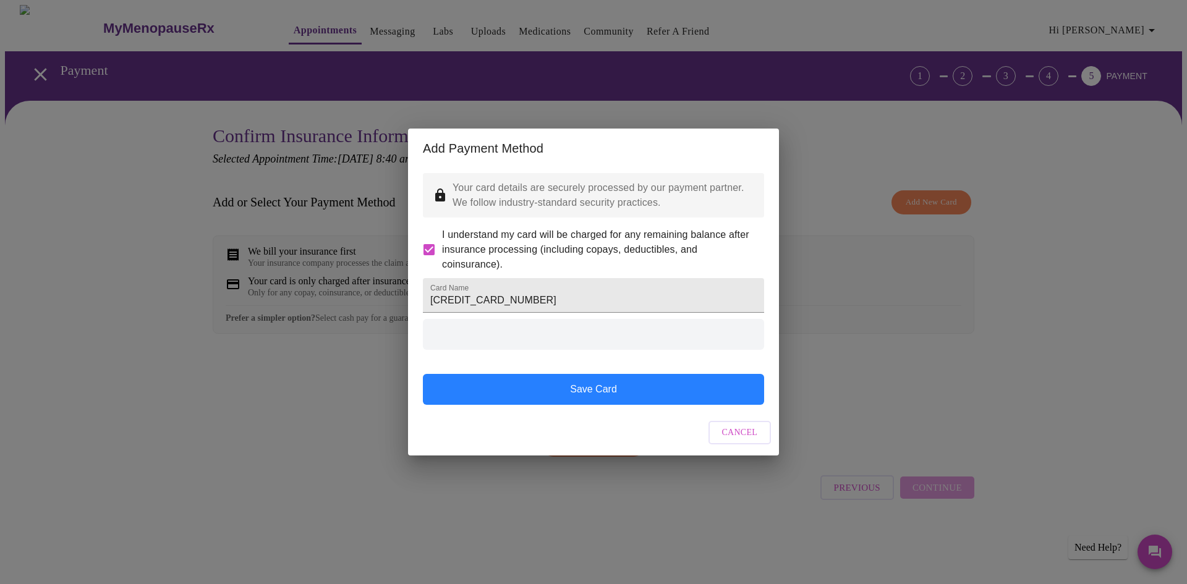
click at [603, 399] on button "Save Card" at bounding box center [593, 389] width 341 height 31
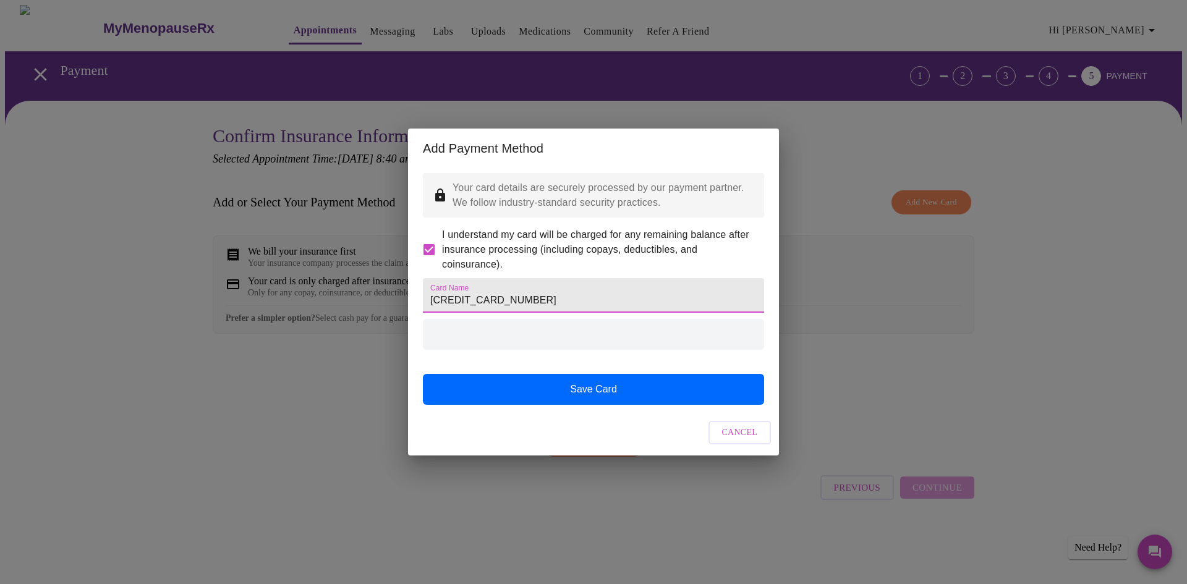
drag, startPoint x: 611, startPoint y: 309, endPoint x: 404, endPoint y: 313, distance: 207.1
click at [404, 313] on div "Add Payment Method Your card details are securely processed by our payment part…" at bounding box center [593, 292] width 1187 height 584
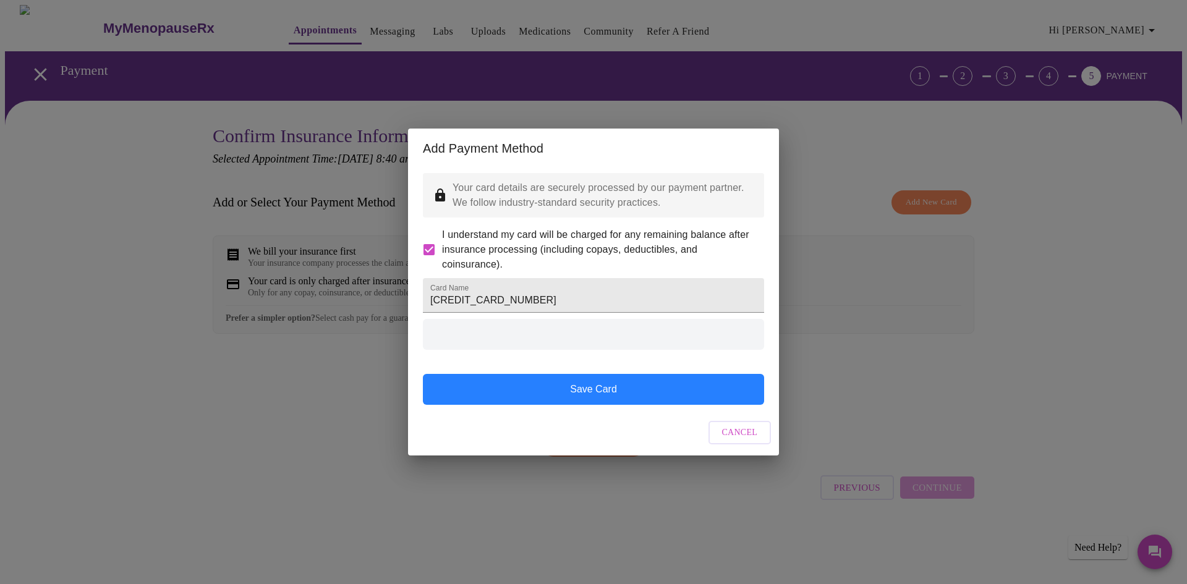
click at [588, 405] on button "Save Card" at bounding box center [593, 389] width 341 height 31
click at [578, 394] on button "Save Card" at bounding box center [593, 389] width 341 height 31
click at [616, 405] on button "Save Card" at bounding box center [593, 389] width 341 height 31
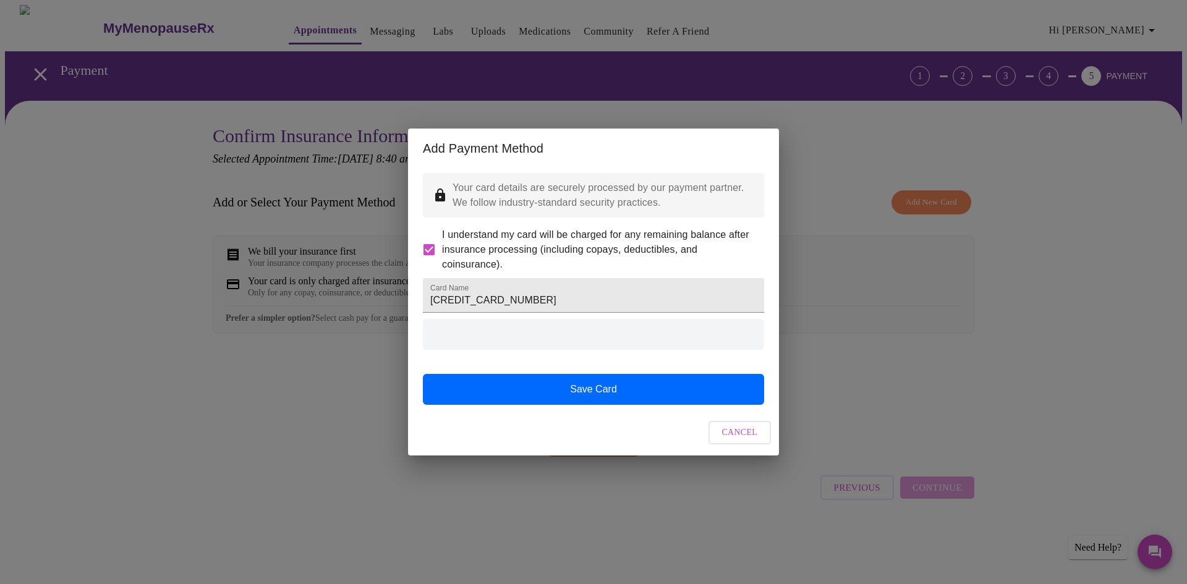
click at [739, 441] on span "Cancel" at bounding box center [740, 432] width 36 height 15
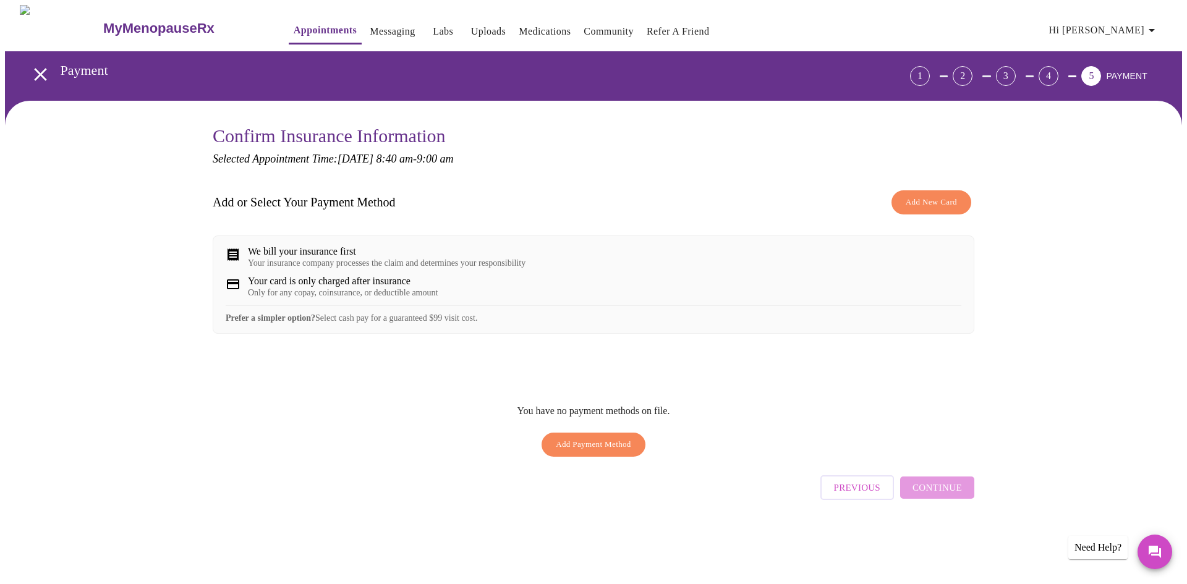
click at [347, 449] on div "You have no payment methods on file. Add Payment Method" at bounding box center [594, 429] width 762 height 67
drag, startPoint x: 876, startPoint y: 295, endPoint x: 863, endPoint y: 294, distance: 13.0
click at [875, 295] on div "Your card is only charged after insurance Only for any copay, coinsurance, or d…" at bounding box center [594, 287] width 736 height 22
click at [278, 192] on div "Add or Select Your Payment Method Add New Card" at bounding box center [594, 202] width 762 height 36
click at [936, 502] on div "Previous Continue" at bounding box center [897, 484] width 154 height 43
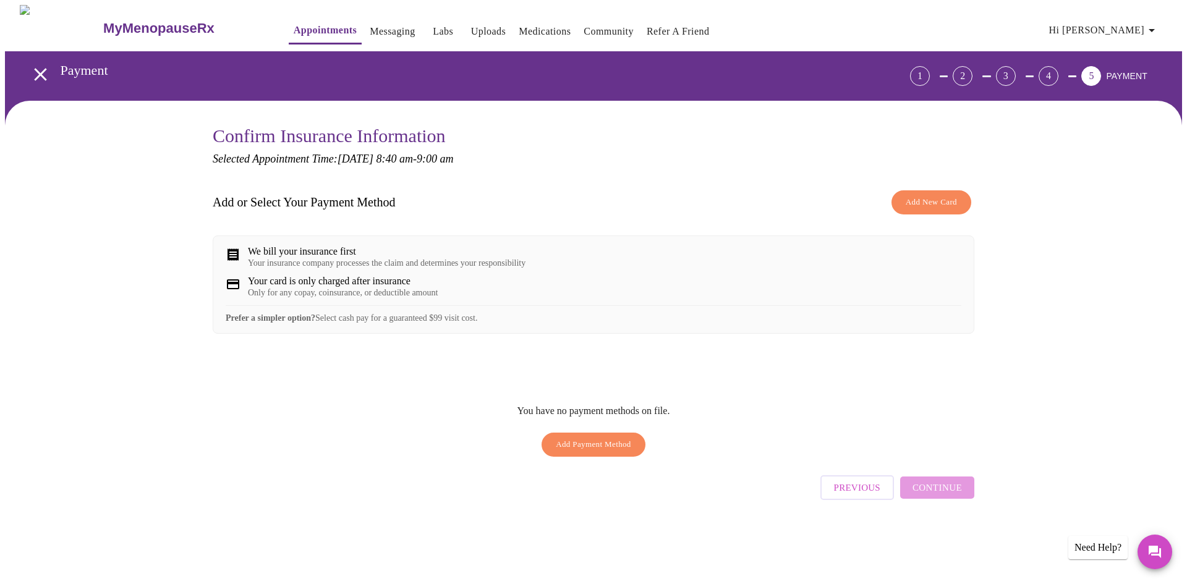
click at [939, 498] on div "Previous Continue" at bounding box center [897, 484] width 154 height 43
click at [496, 489] on div "Previous Continue" at bounding box center [594, 484] width 762 height 43
click at [425, 158] on em "Selected Appointment Time: [DATE] 8:40 am - 9:00 am" at bounding box center [333, 159] width 240 height 12
click at [941, 197] on span "Add New Card" at bounding box center [931, 202] width 51 height 14
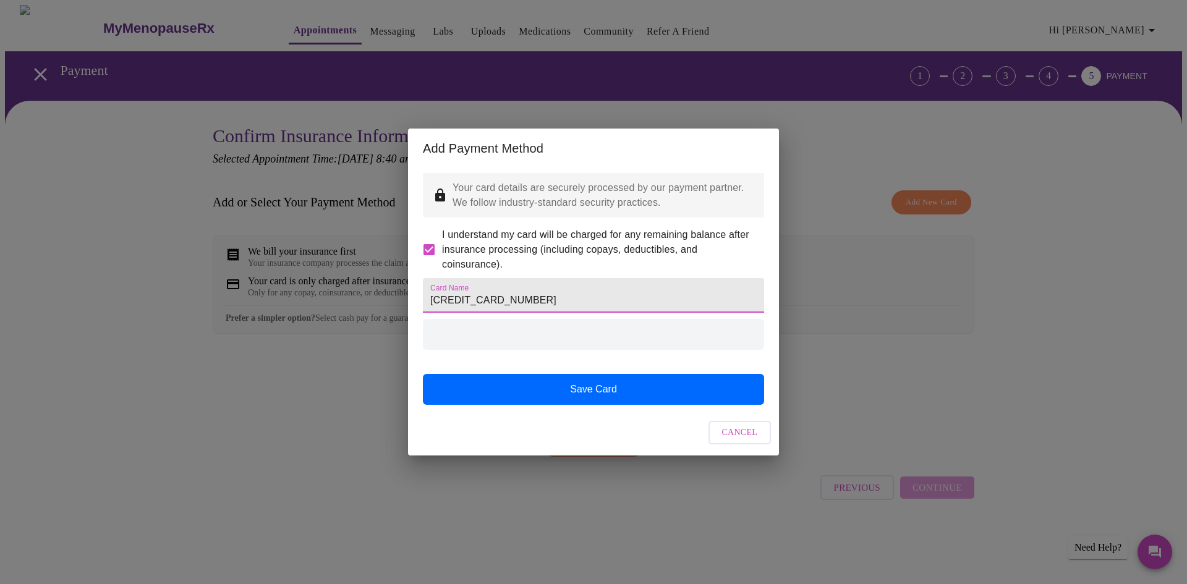
drag, startPoint x: 592, startPoint y: 304, endPoint x: 357, endPoint y: 300, distance: 235.5
click at [357, 300] on div "Add Payment Method Your card details are securely processed by our payment part…" at bounding box center [593, 292] width 1187 height 584
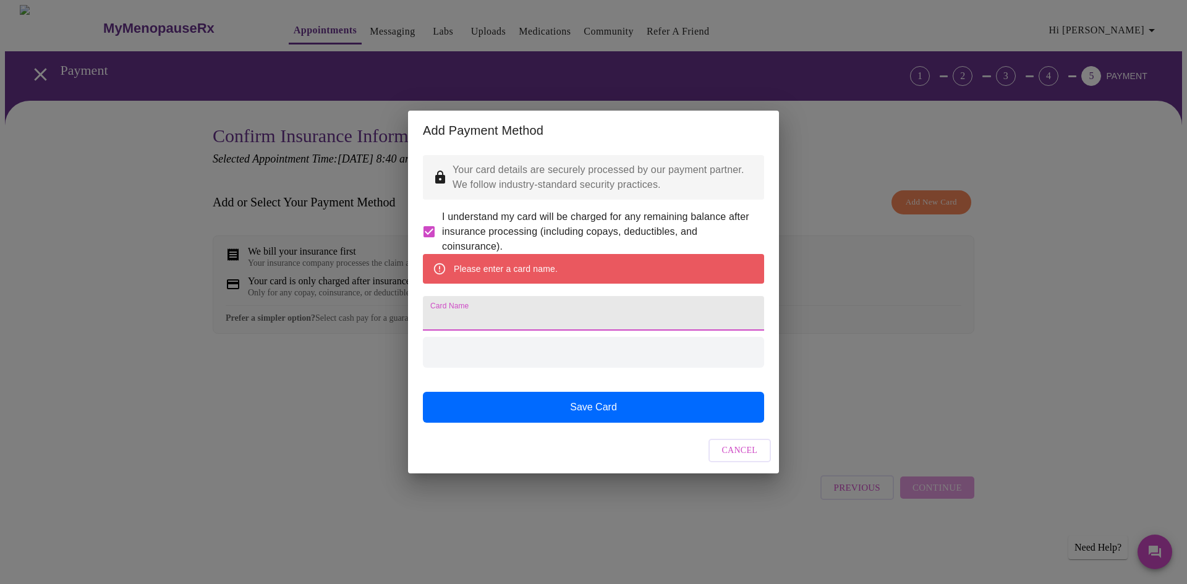
click at [477, 368] on div at bounding box center [593, 352] width 341 height 31
click at [462, 319] on input "Card Name" at bounding box center [593, 313] width 341 height 35
type input "AmEx"
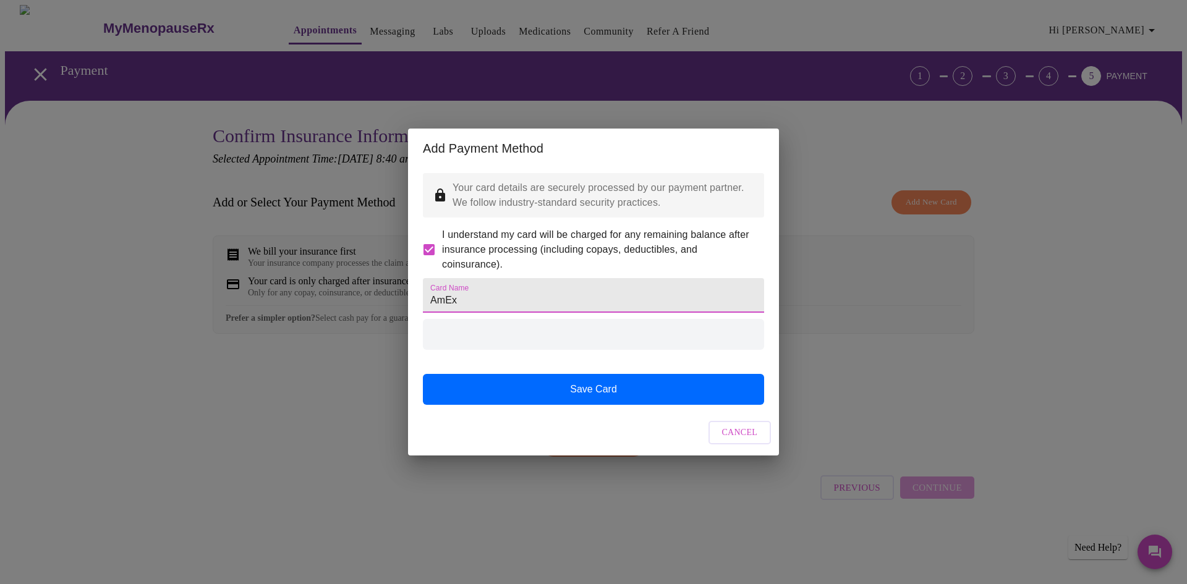
click at [490, 350] on div at bounding box center [593, 334] width 341 height 31
click at [537, 350] on div at bounding box center [593, 334] width 341 height 31
click at [535, 350] on div at bounding box center [593, 334] width 341 height 31
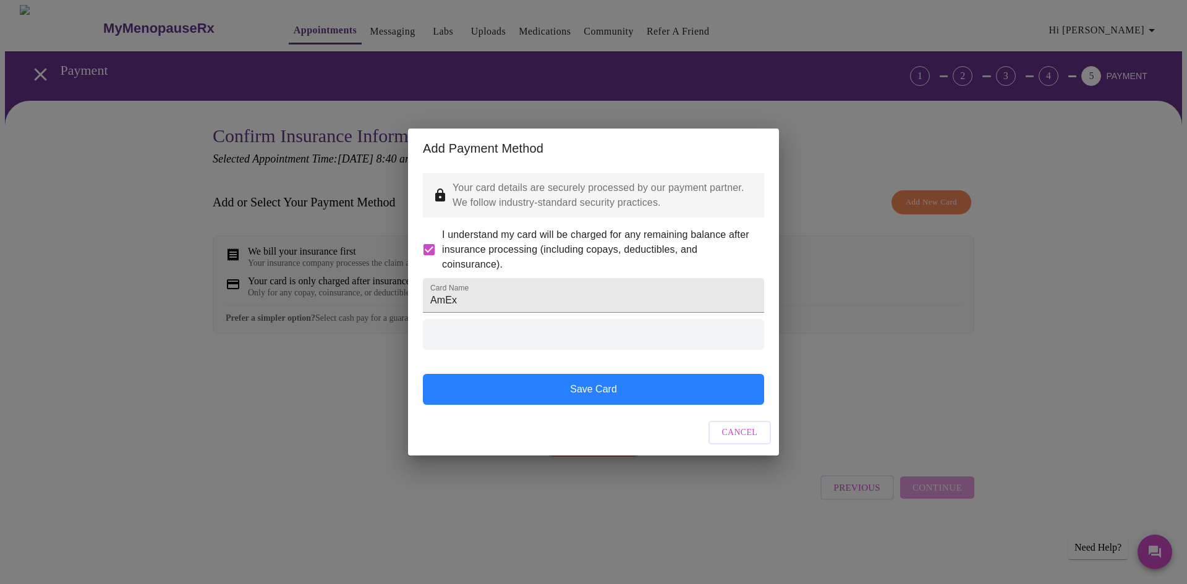
click at [556, 404] on button "Save Card" at bounding box center [593, 389] width 341 height 31
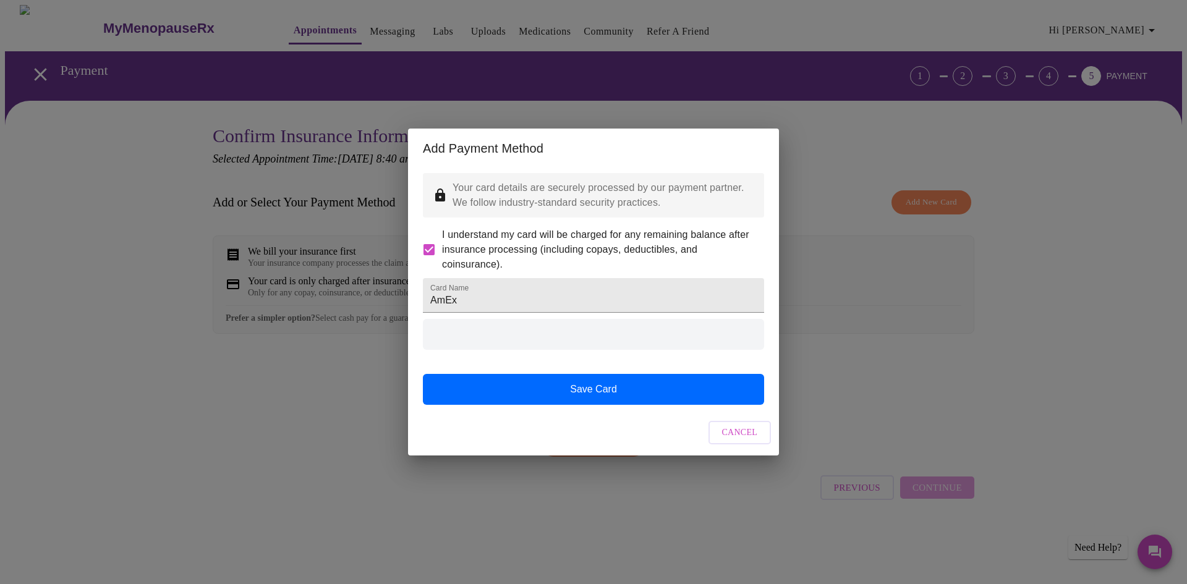
click at [737, 441] on span "Cancel" at bounding box center [740, 432] width 36 height 15
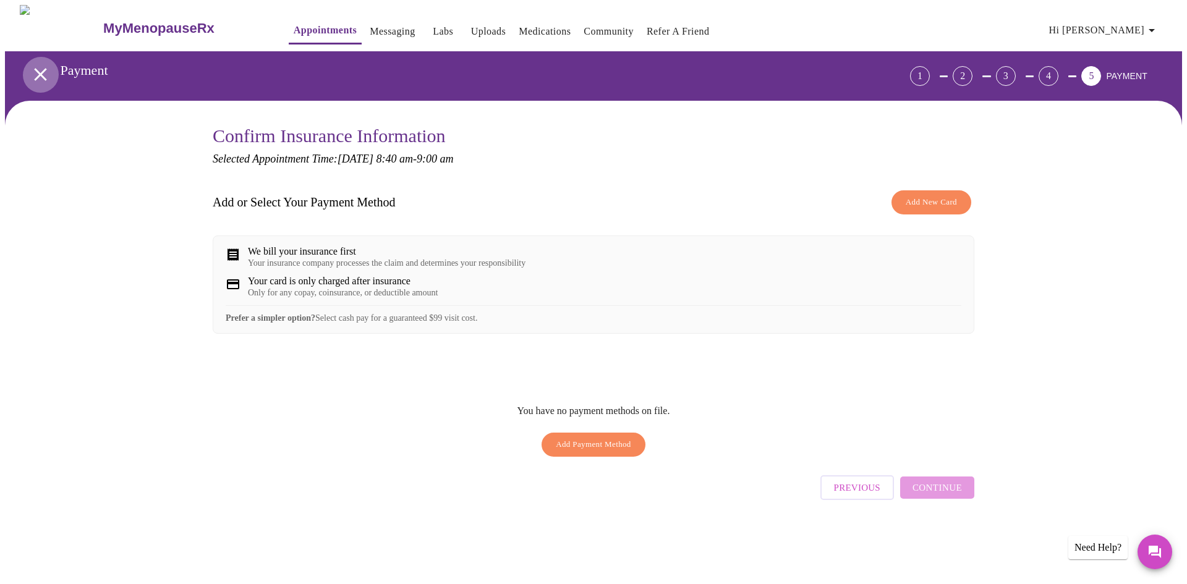
click at [37, 65] on icon "open drawer" at bounding box center [41, 75] width 22 height 22
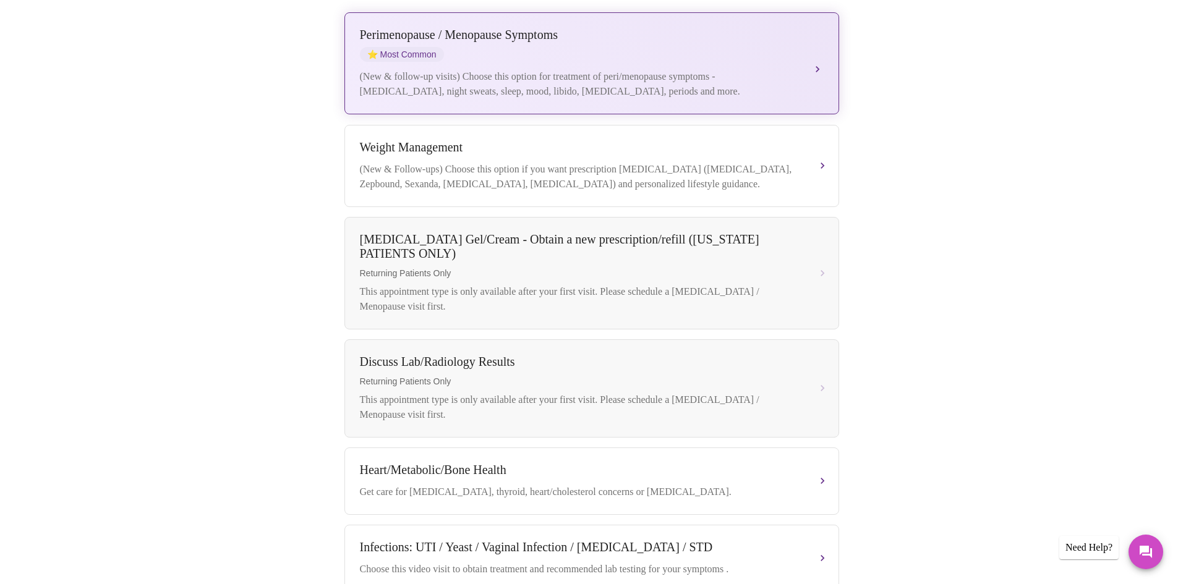
scroll to position [489, 0]
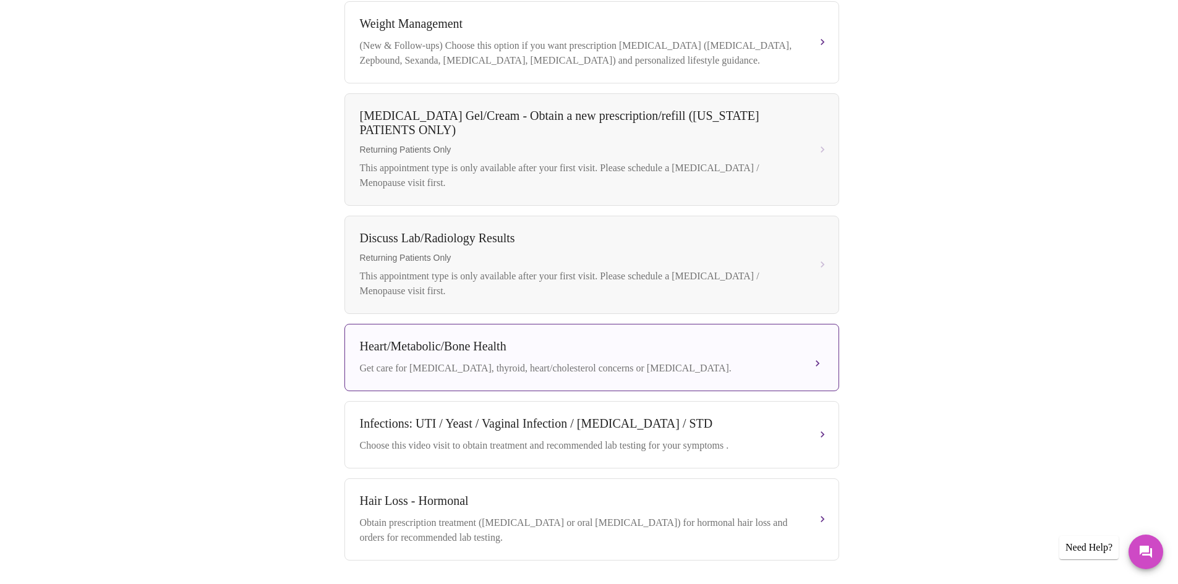
click at [542, 374] on div "Get care for [MEDICAL_DATA], thyroid, heart/cholesterol concerns or [MEDICAL_DA…" at bounding box center [579, 368] width 439 height 15
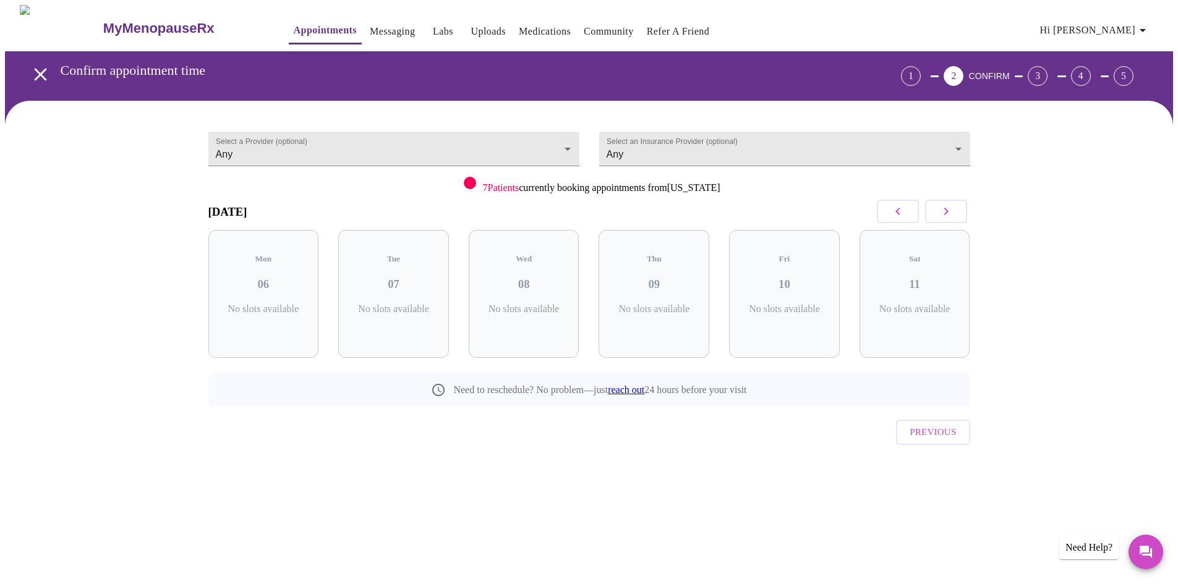
scroll to position [0, 0]
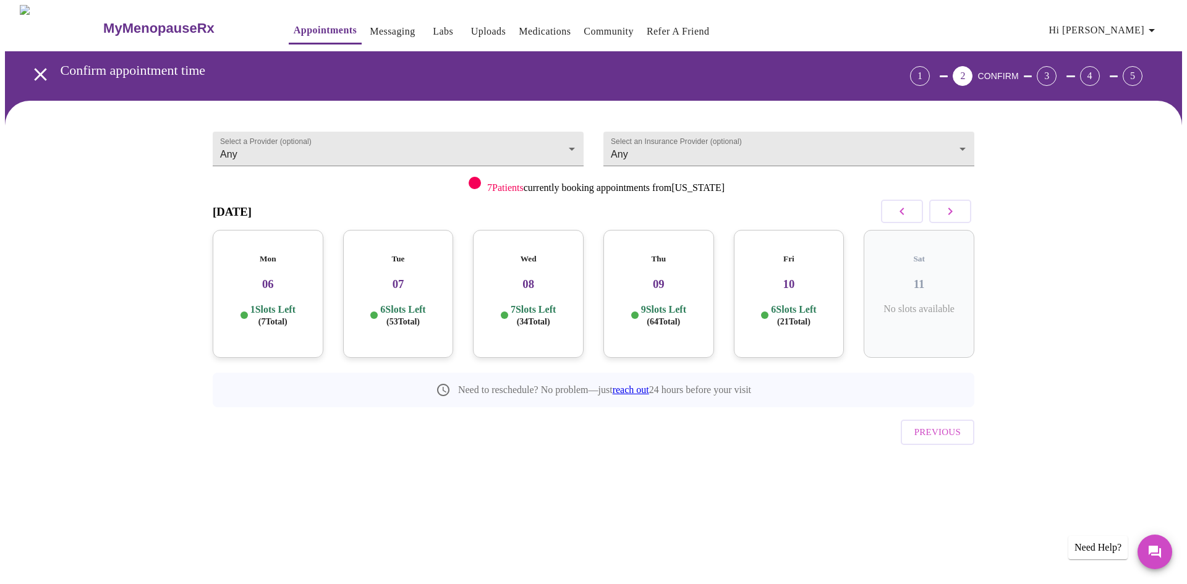
click at [958, 215] on button "button" at bounding box center [950, 211] width 42 height 23
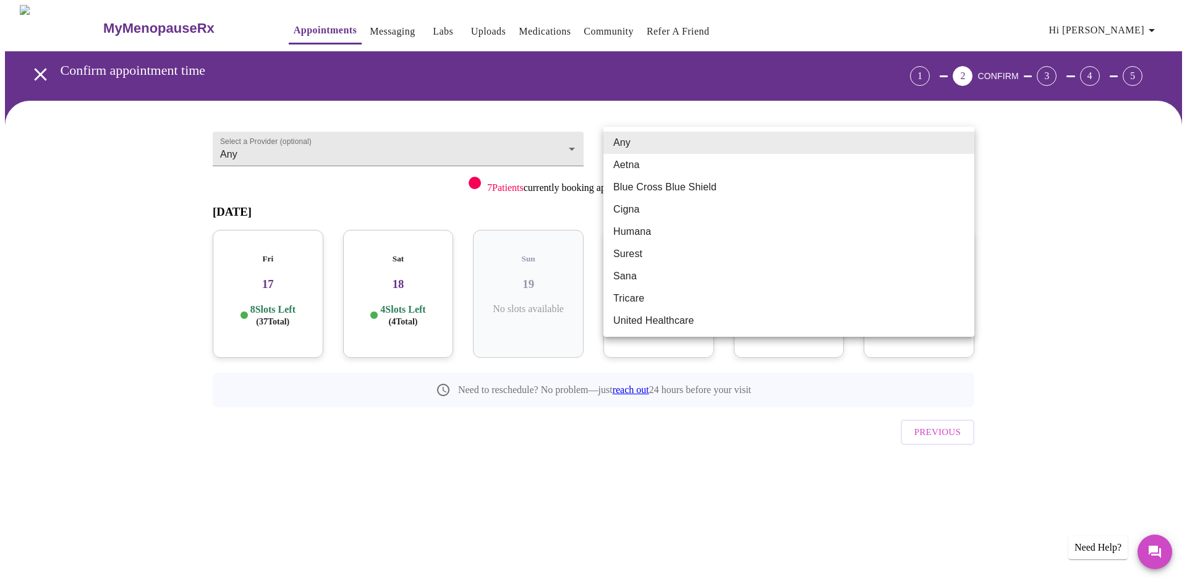
click at [959, 148] on body "MyMenopauseRx Appointments Messaging Labs Uploads Medications Community Refer a…" at bounding box center [593, 256] width 1177 height 502
click at [855, 187] on li "Blue Cross Blue Shield" at bounding box center [788, 187] width 371 height 22
type input "Blue Cross Blue Shield"
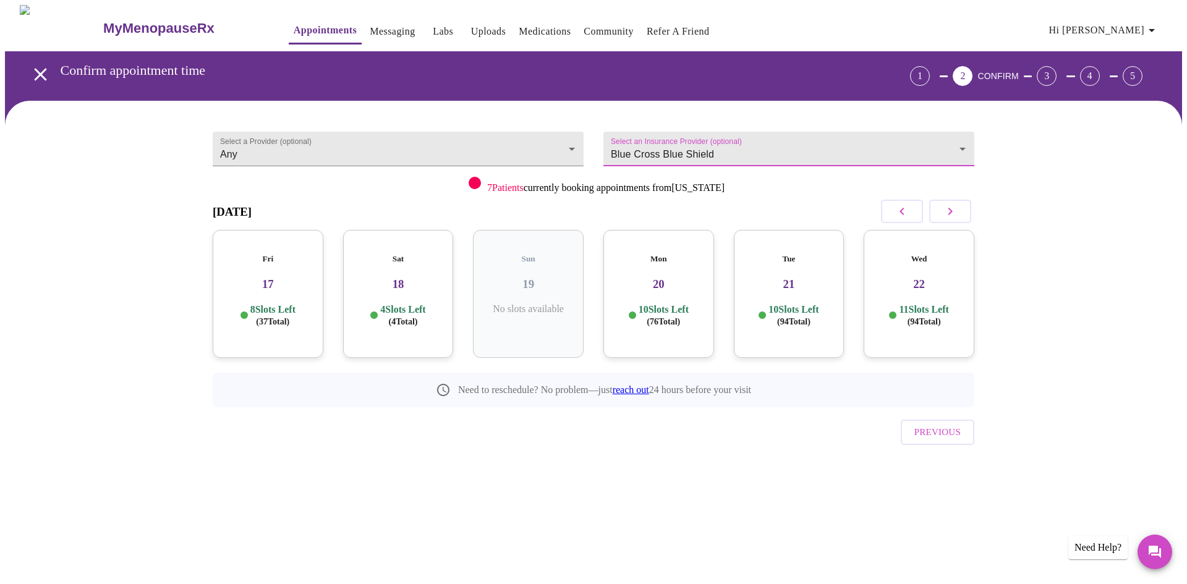
click at [953, 208] on icon "button" at bounding box center [950, 211] width 15 height 15
click at [952, 208] on icon "button" at bounding box center [950, 211] width 15 height 15
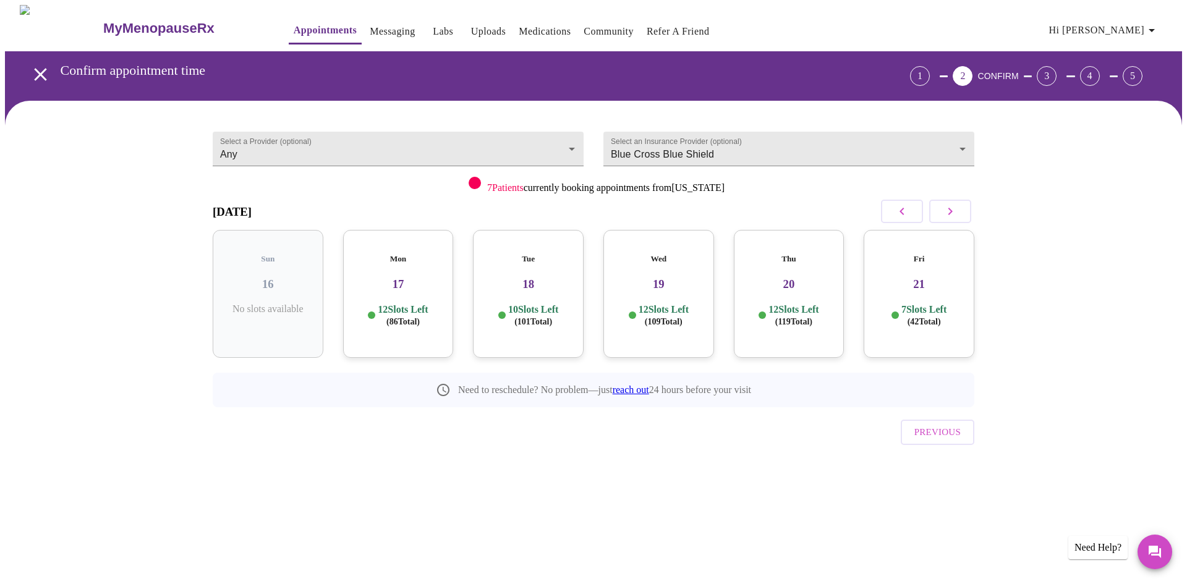
click at [928, 278] on h3 "21" at bounding box center [918, 285] width 91 height 14
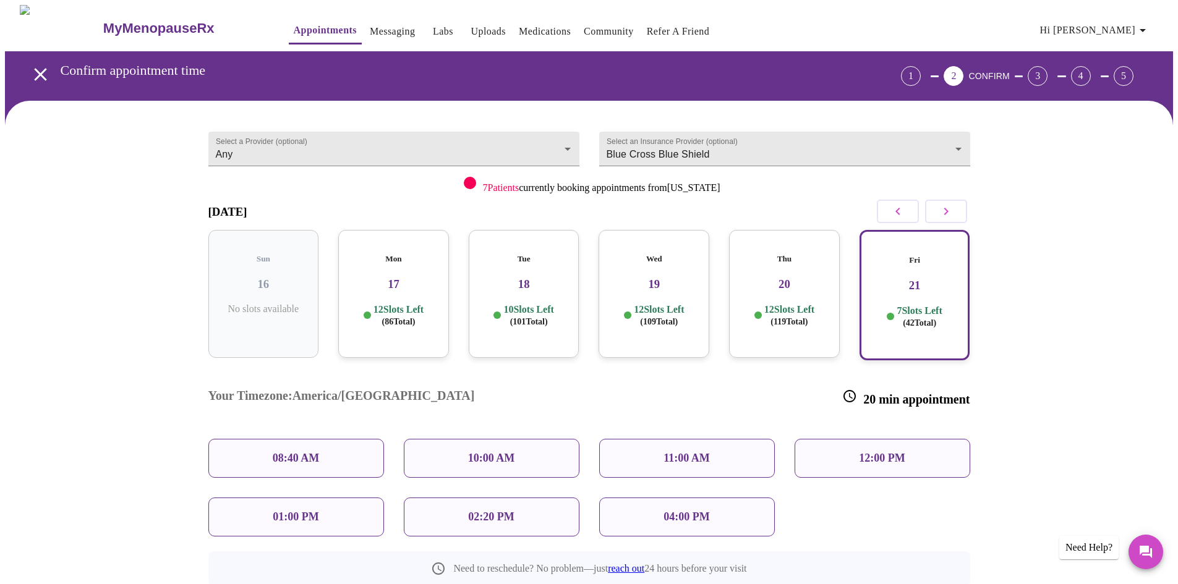
click at [294, 452] on p "08:40 AM" at bounding box center [296, 458] width 47 height 13
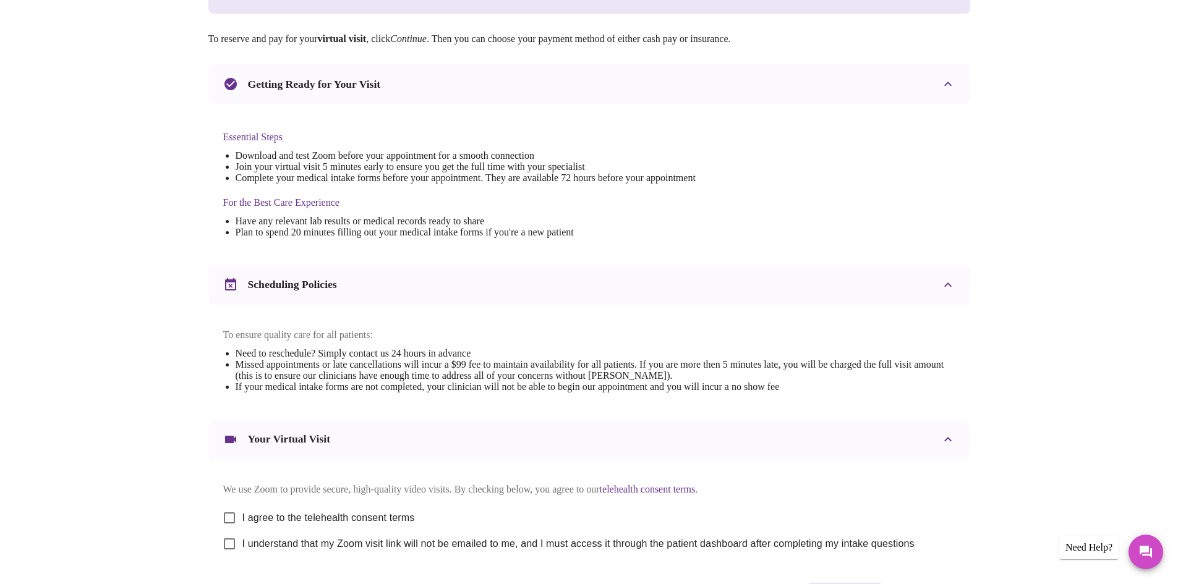
scroll to position [312, 0]
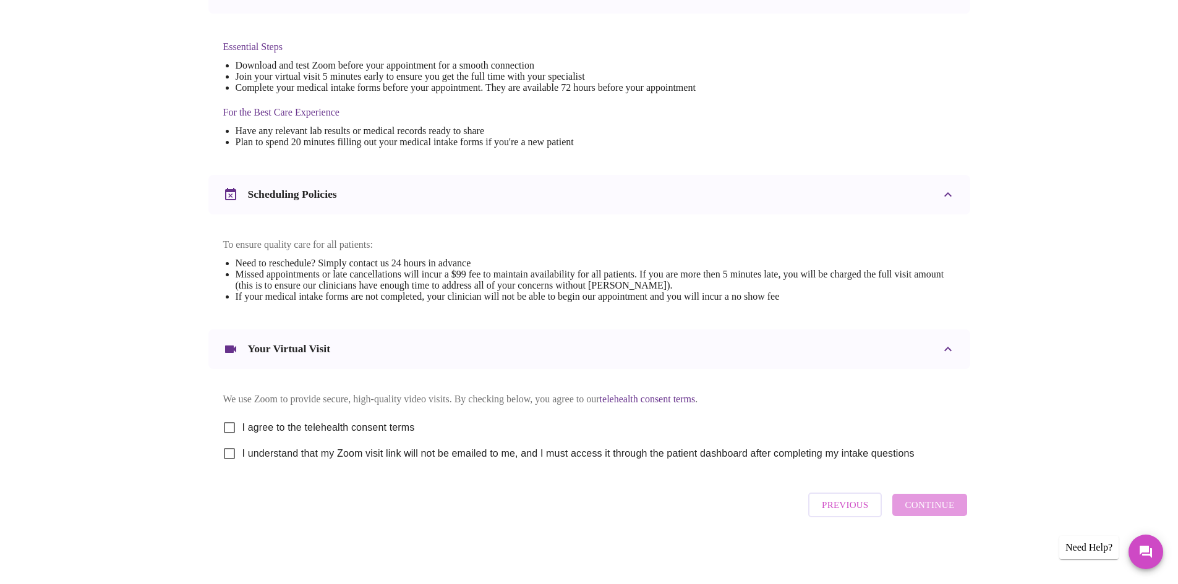
click at [326, 420] on span "I agree to the telehealth consent terms" at bounding box center [328, 427] width 172 height 15
click at [242, 418] on input "I agree to the telehealth consent terms" at bounding box center [229, 428] width 26 height 26
checkbox input "true"
click at [323, 452] on span "I understand that my Zoom visit link will not be emailed to me, and I must acce…" at bounding box center [578, 453] width 672 height 15
click at [242, 452] on input "I understand that my Zoom visit link will not be emailed to me, and I must acce…" at bounding box center [229, 454] width 26 height 26
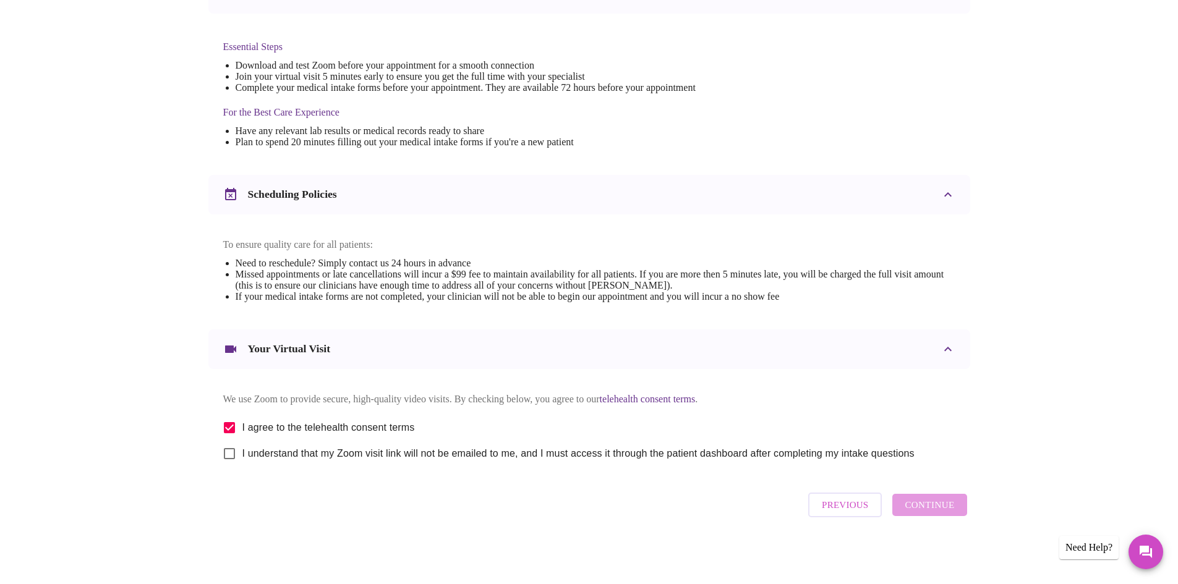
checkbox input "true"
click at [933, 511] on span "Continue" at bounding box center [928, 505] width 49 height 16
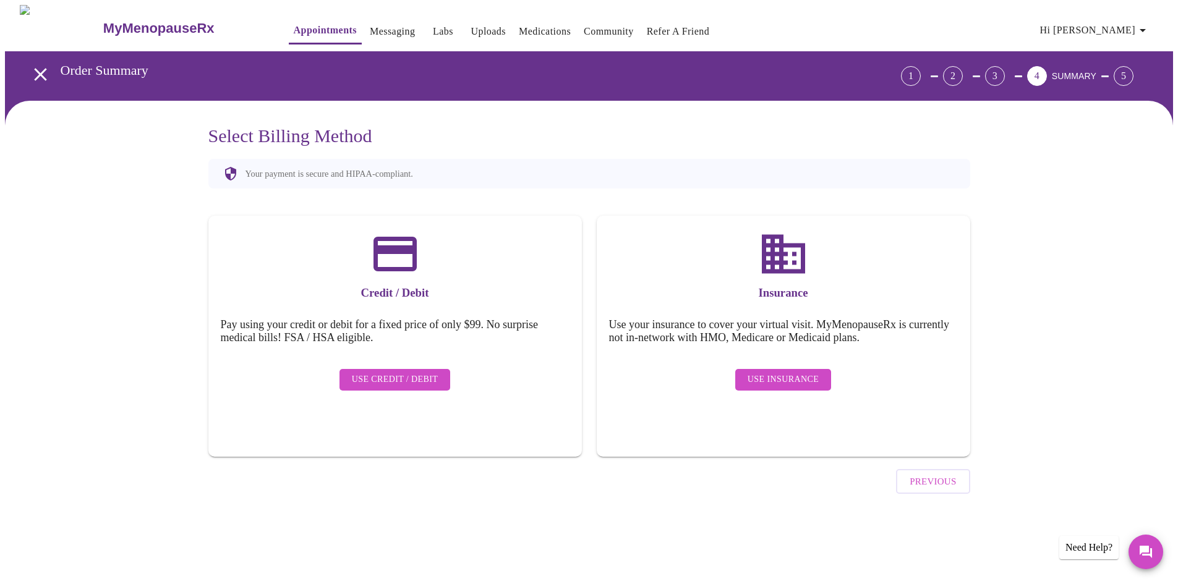
scroll to position [0, 0]
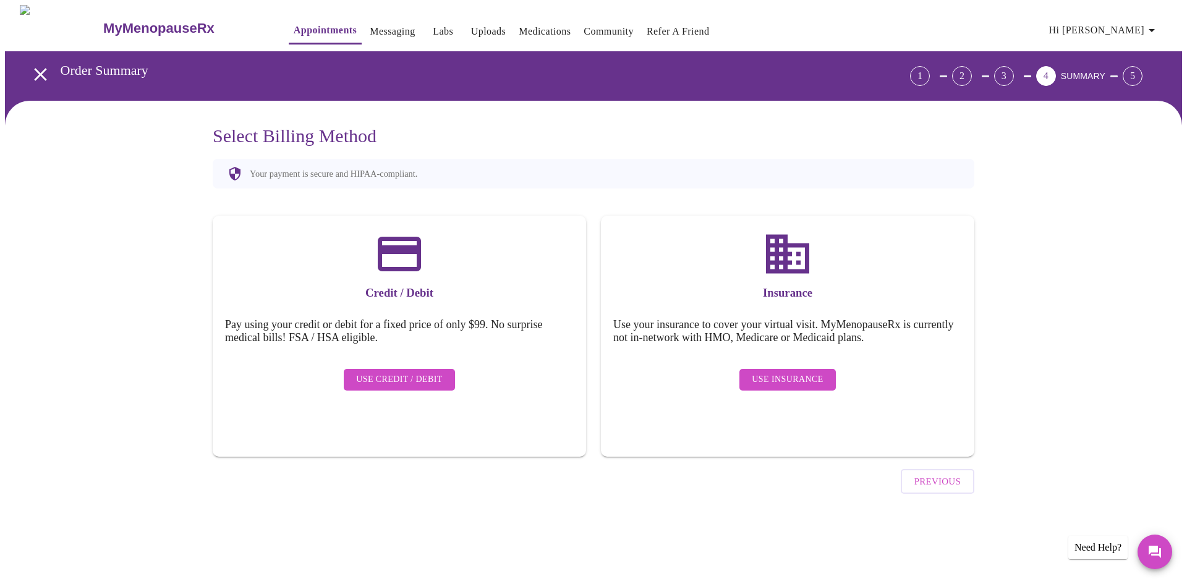
click at [799, 374] on span "Use Insurance" at bounding box center [787, 379] width 71 height 15
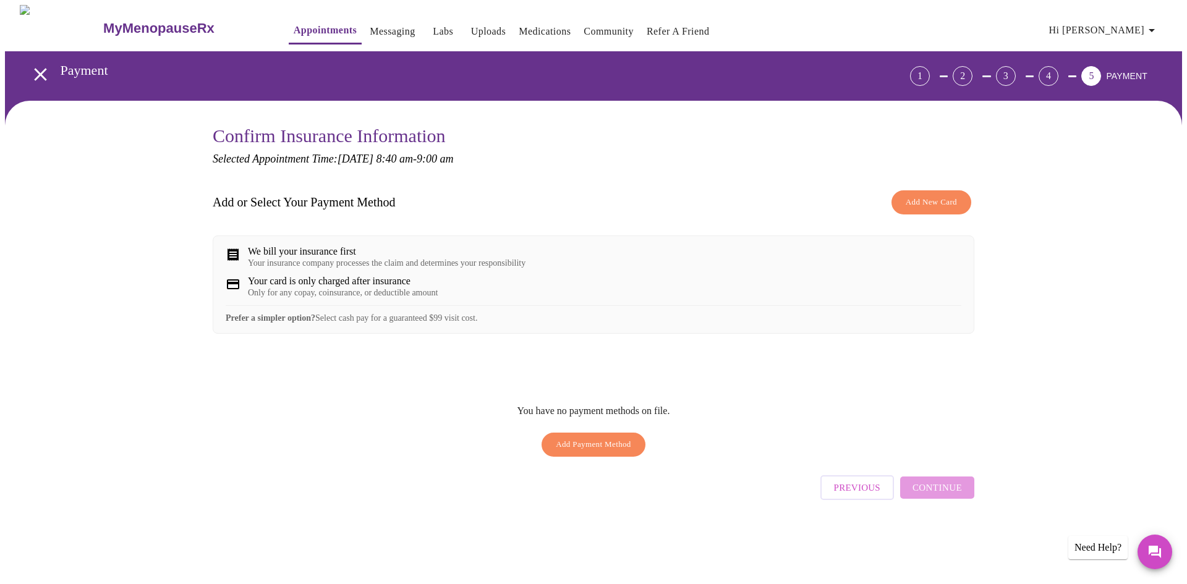
click at [607, 443] on button "Add Payment Method" at bounding box center [593, 445] width 104 height 24
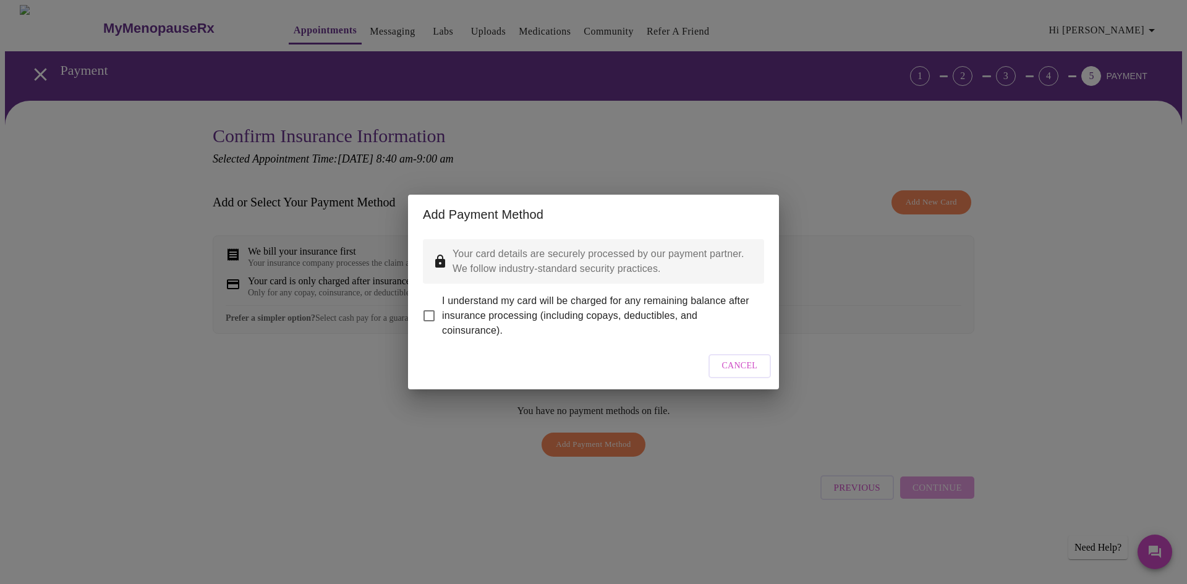
click at [600, 312] on span "I understand my card will be charged for any remaining balance after insurance …" at bounding box center [598, 316] width 312 height 45
click at [442, 312] on input "I understand my card will be charged for any remaining balance after insurance …" at bounding box center [429, 316] width 26 height 26
checkbox input "true"
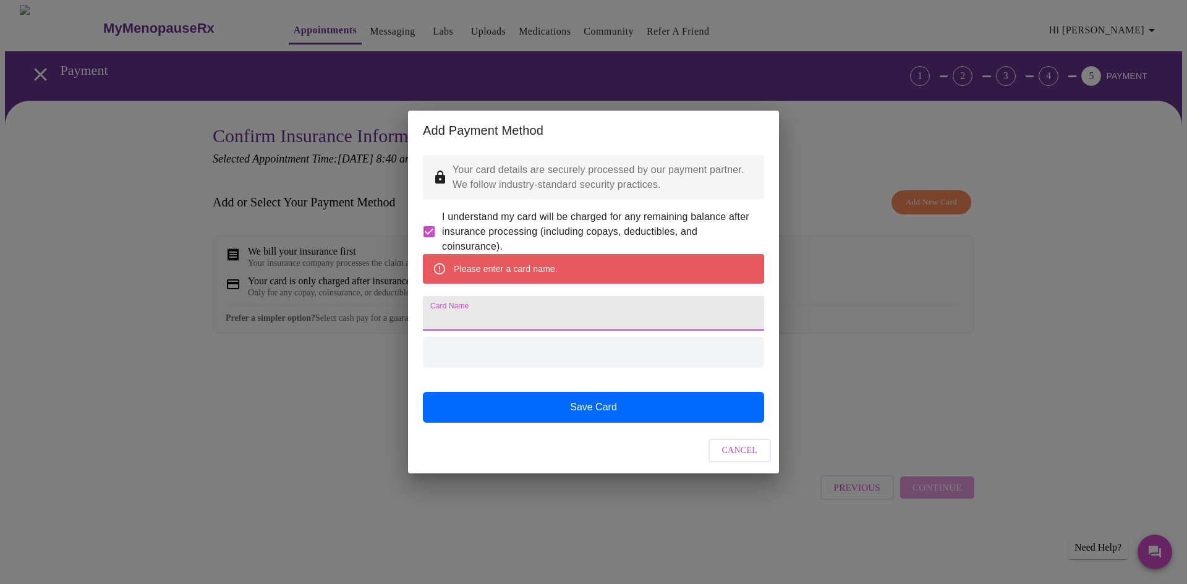
click at [600, 305] on input "Card Name" at bounding box center [593, 313] width 341 height 35
type input "AmEx"
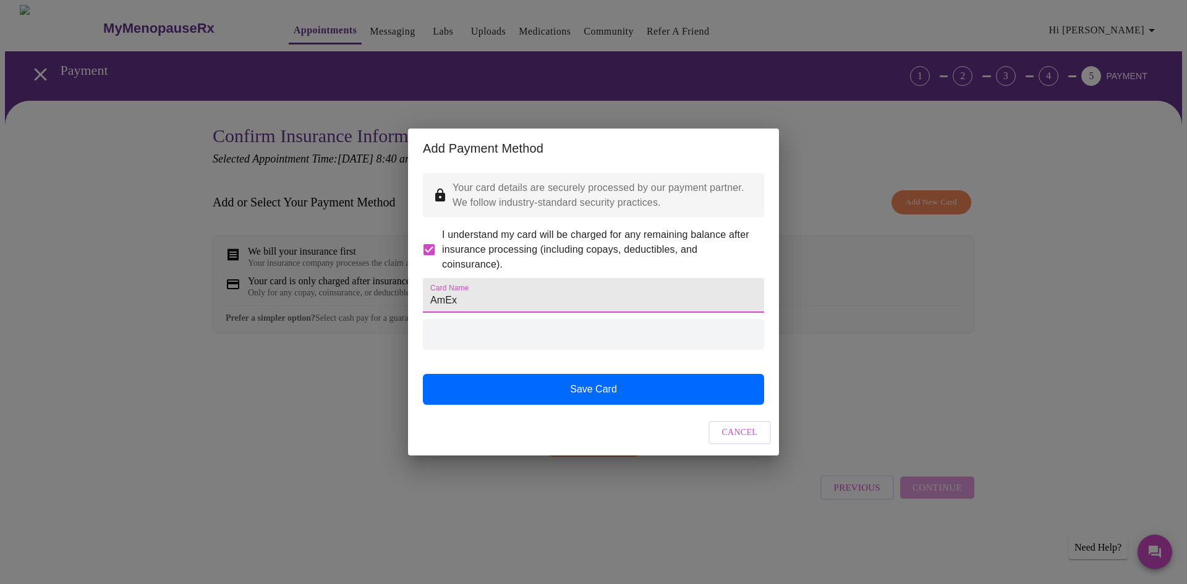
click at [495, 346] on div at bounding box center [593, 334] width 341 height 31
click at [744, 441] on span "Cancel" at bounding box center [740, 432] width 36 height 15
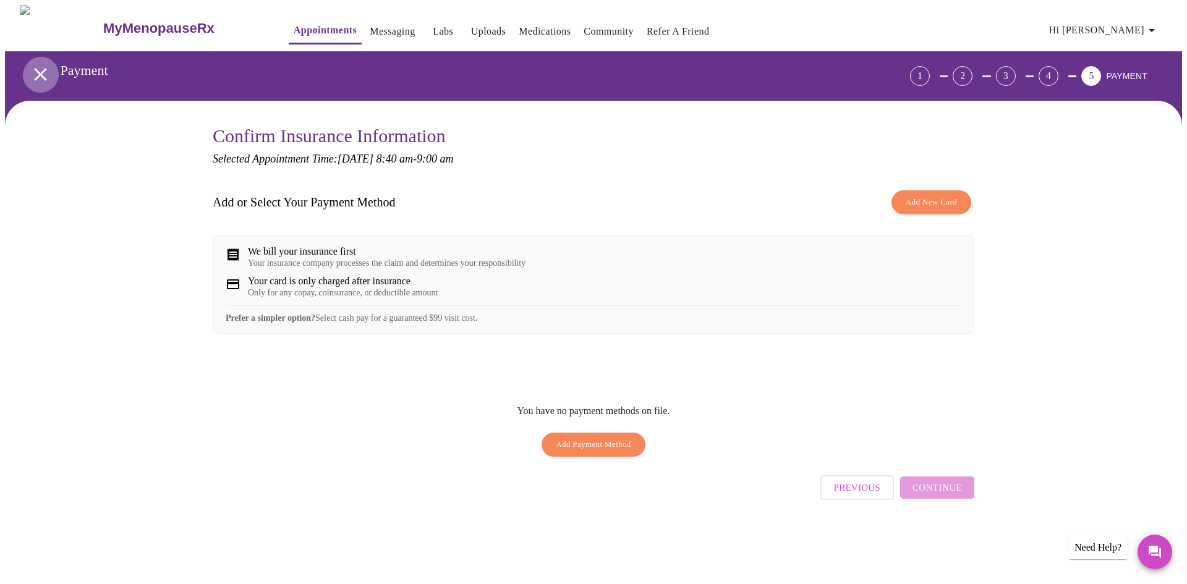
click at [33, 68] on icon "open drawer" at bounding box center [41, 75] width 22 height 22
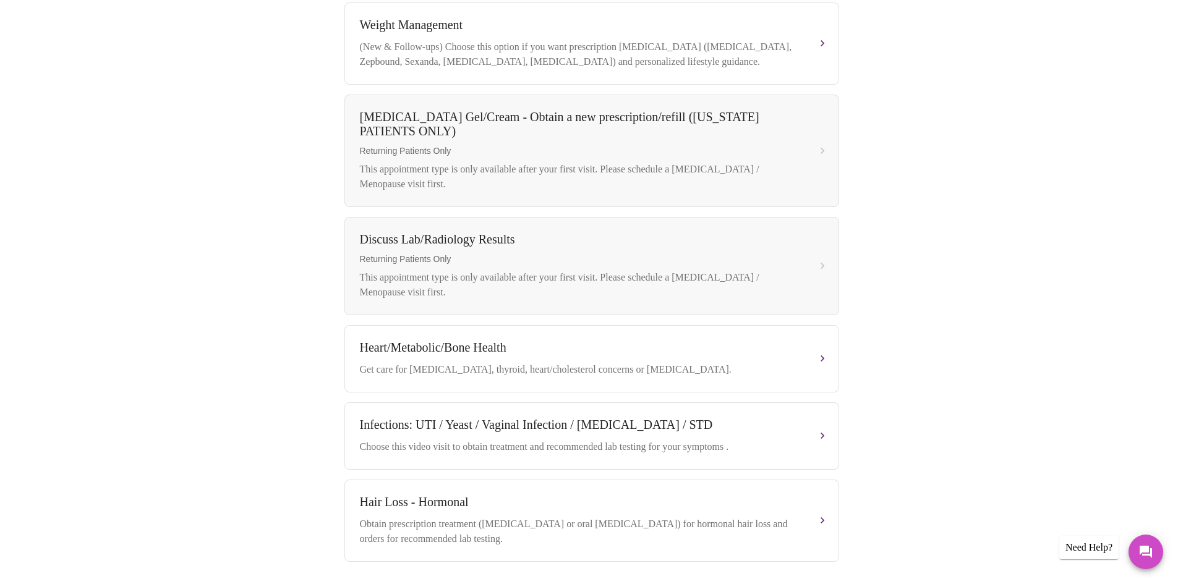
scroll to position [495, 0]
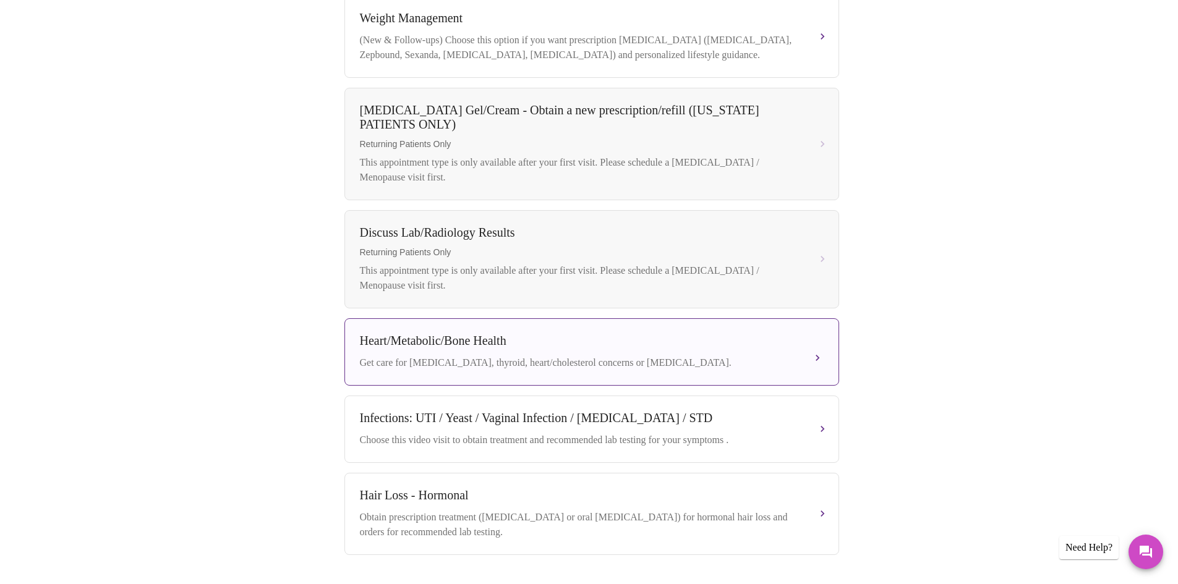
click at [506, 348] on div "Heart/Metabolic/Bone Health" at bounding box center [579, 341] width 439 height 14
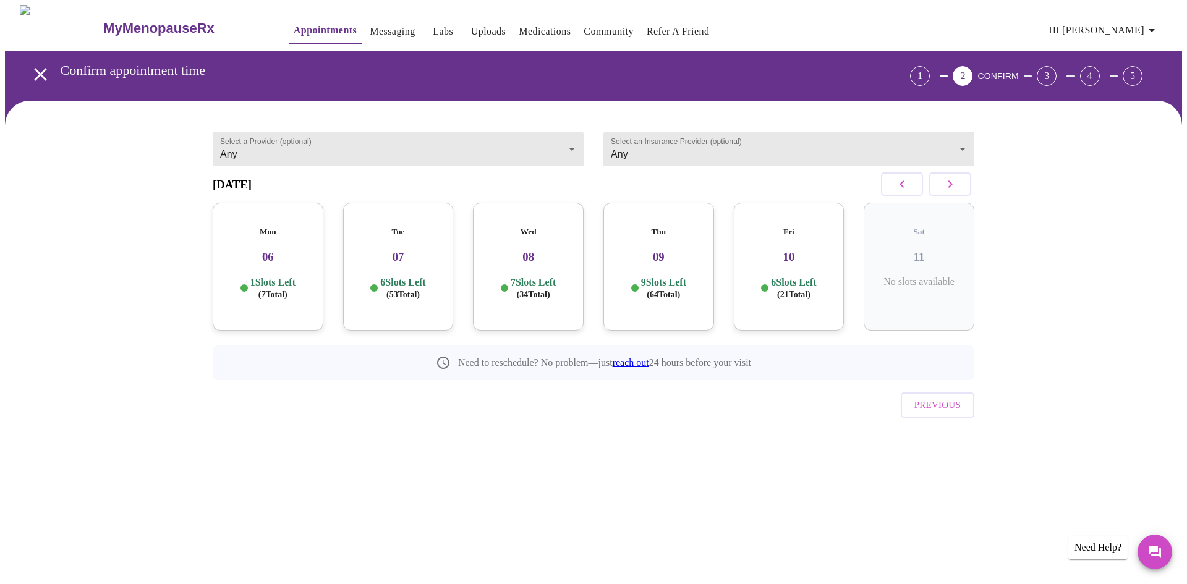
click at [525, 142] on body "MyMenopauseRx Appointments Messaging Labs Uploads Medications Community Refer a…" at bounding box center [593, 242] width 1177 height 475
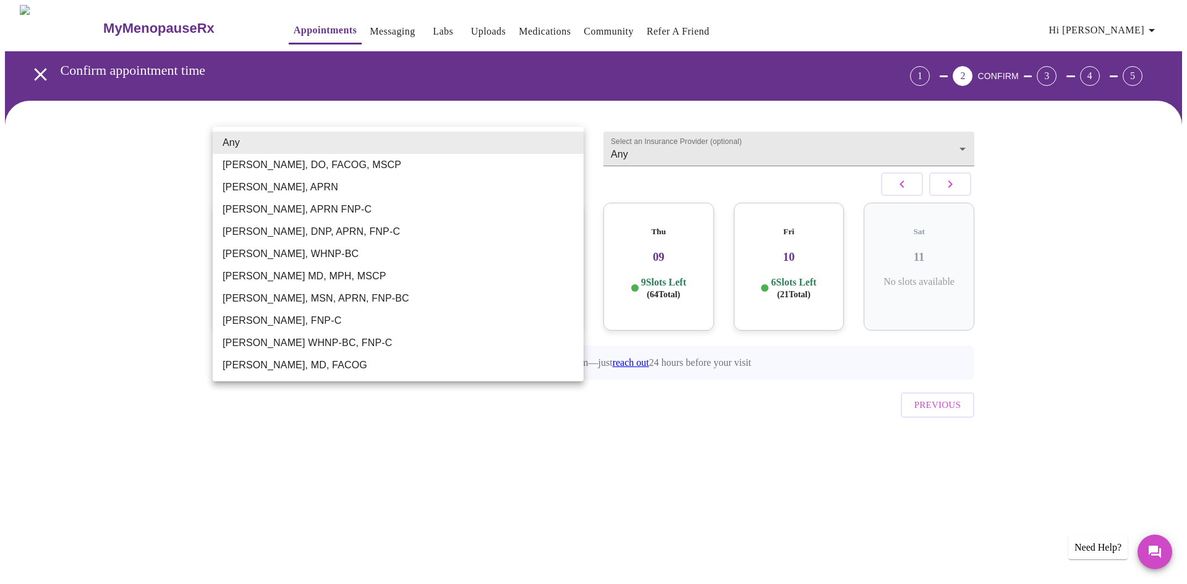
click at [370, 300] on li "[PERSON_NAME], MSN, APRN, FNP-BC" at bounding box center [398, 298] width 371 height 22
type input "[PERSON_NAME], MSN, APRN, FNP-BC"
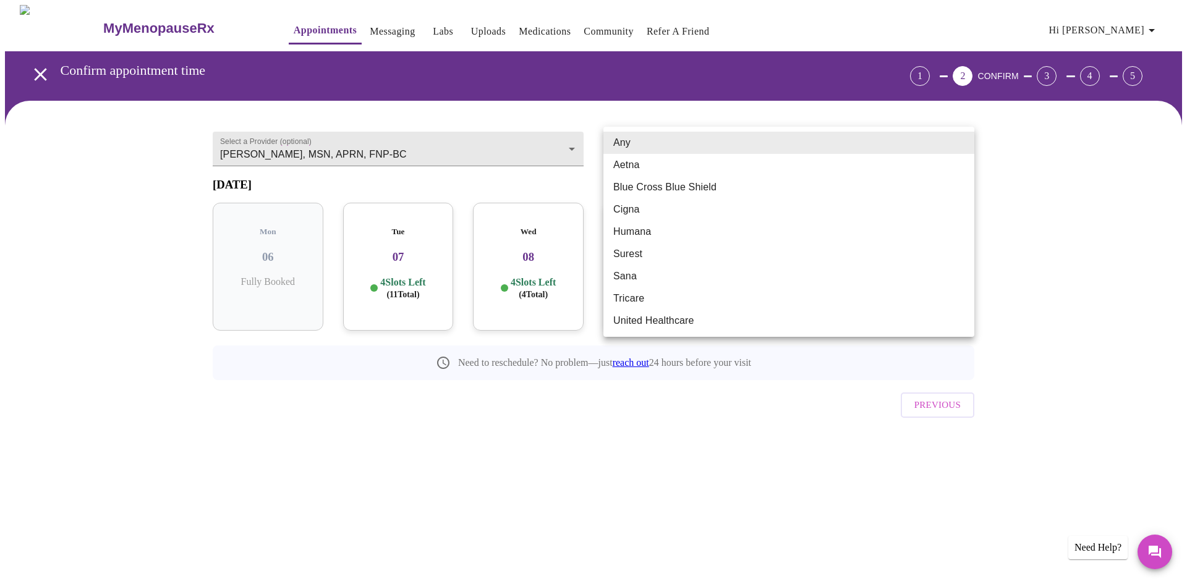
click at [676, 156] on body "MyMenopauseRx Appointments Messaging Labs Uploads Medications Community Refer a…" at bounding box center [593, 242] width 1177 height 475
click at [682, 186] on li "Blue Cross Blue Shield" at bounding box center [788, 187] width 371 height 22
type input "Blue Cross Blue Shield"
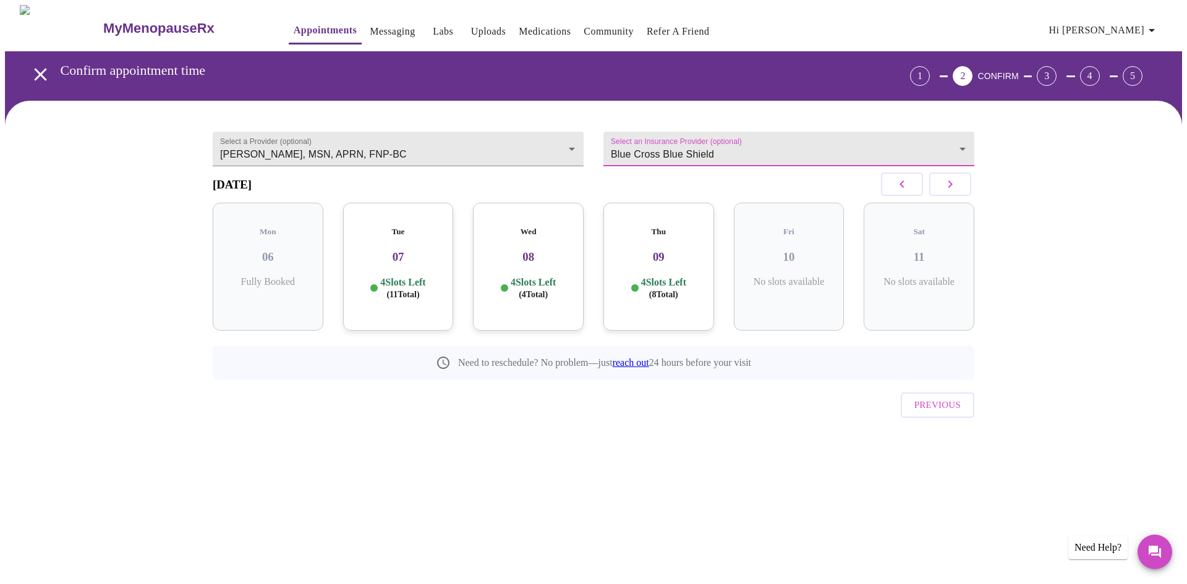
click at [955, 185] on icon "button" at bounding box center [950, 184] width 15 height 15
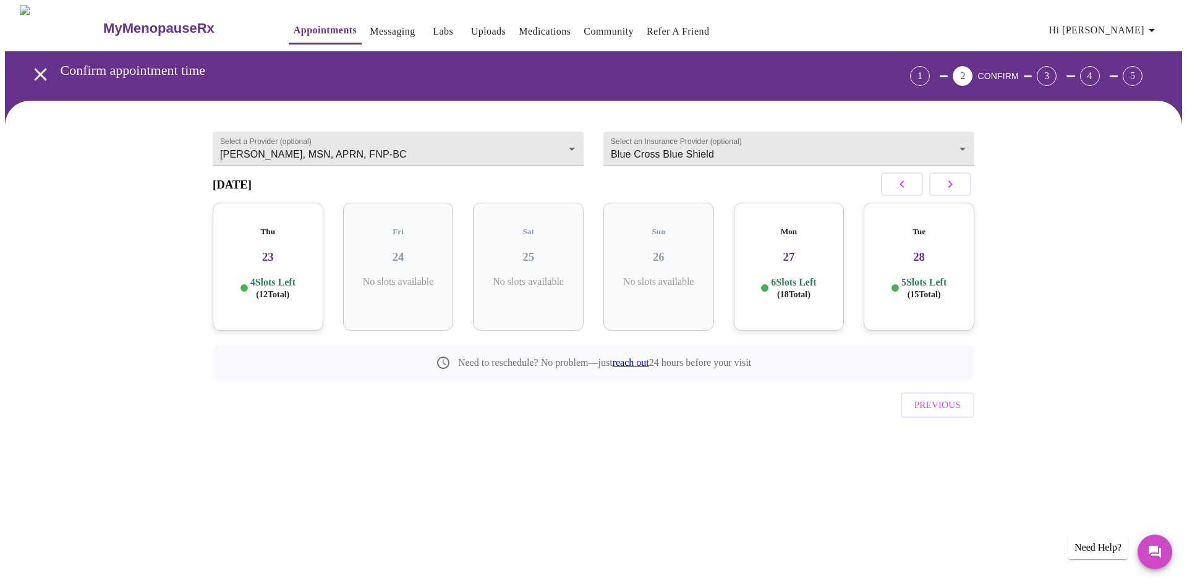
click at [955, 185] on icon "button" at bounding box center [950, 184] width 15 height 15
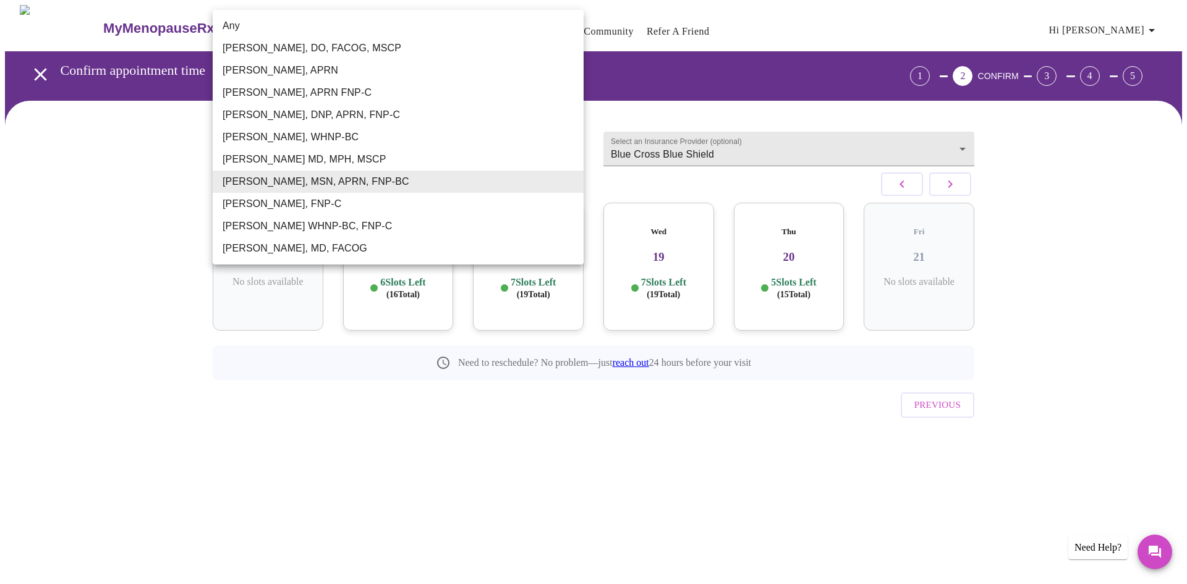
click at [458, 147] on body "MyMenopauseRx Appointments Messaging Labs Uploads Medications Community Refer a…" at bounding box center [593, 242] width 1177 height 475
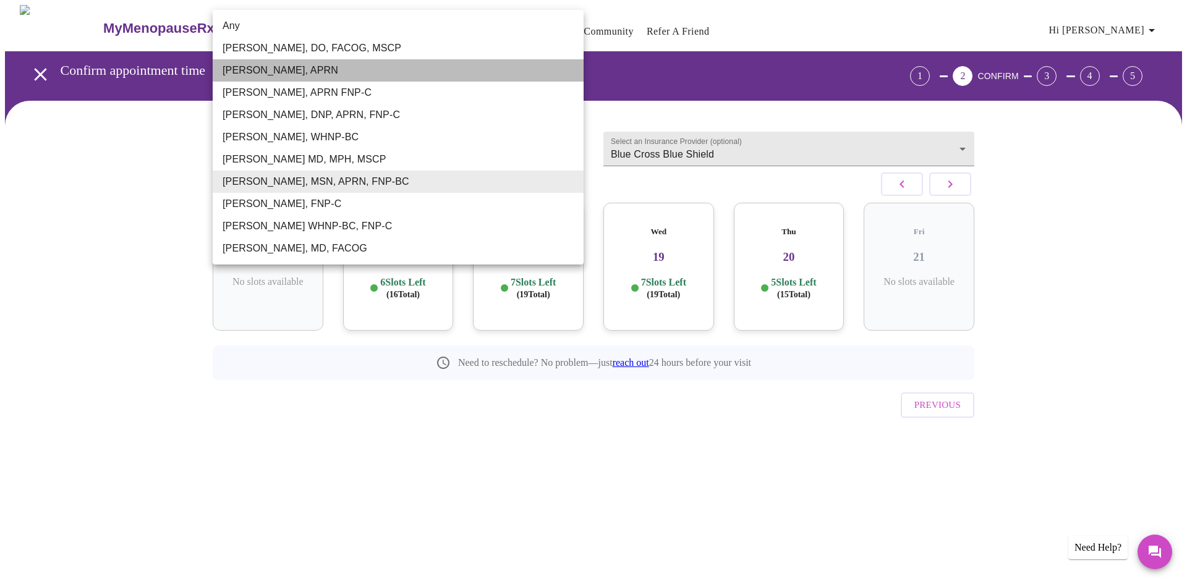
click at [324, 67] on li "[PERSON_NAME], APRN" at bounding box center [398, 70] width 371 height 22
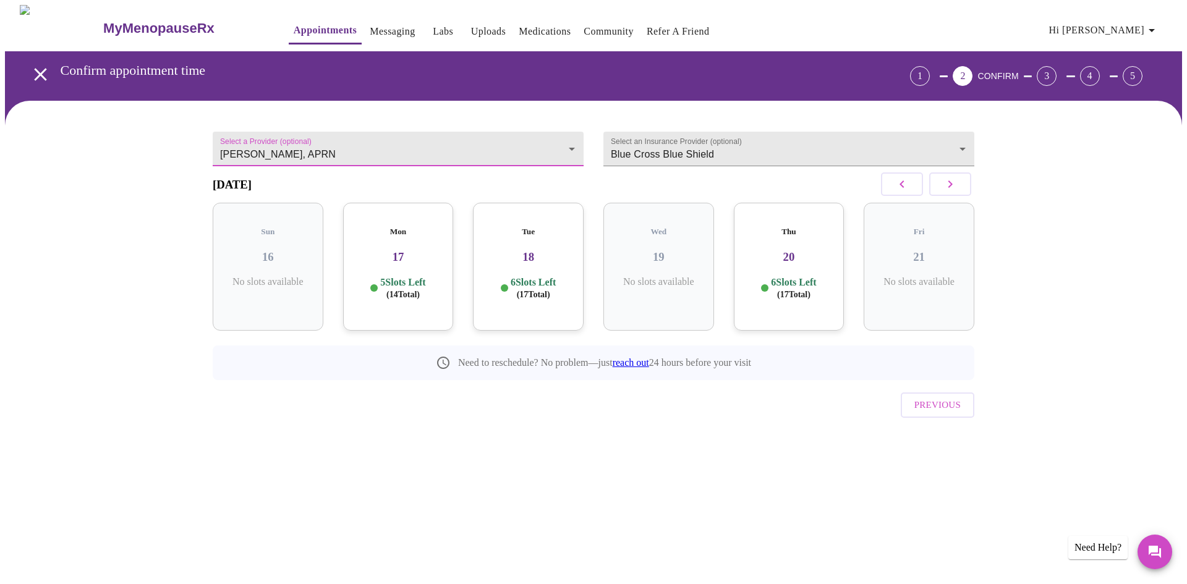
click at [843, 427] on div "Select a Provider (optional) [PERSON_NAME], APRN [PERSON_NAME], APRN Select an …" at bounding box center [593, 285] width 791 height 339
click at [550, 145] on body "MyMenopauseRx Appointments Messaging Labs Uploads Medications Community Refer a…" at bounding box center [593, 242] width 1177 height 475
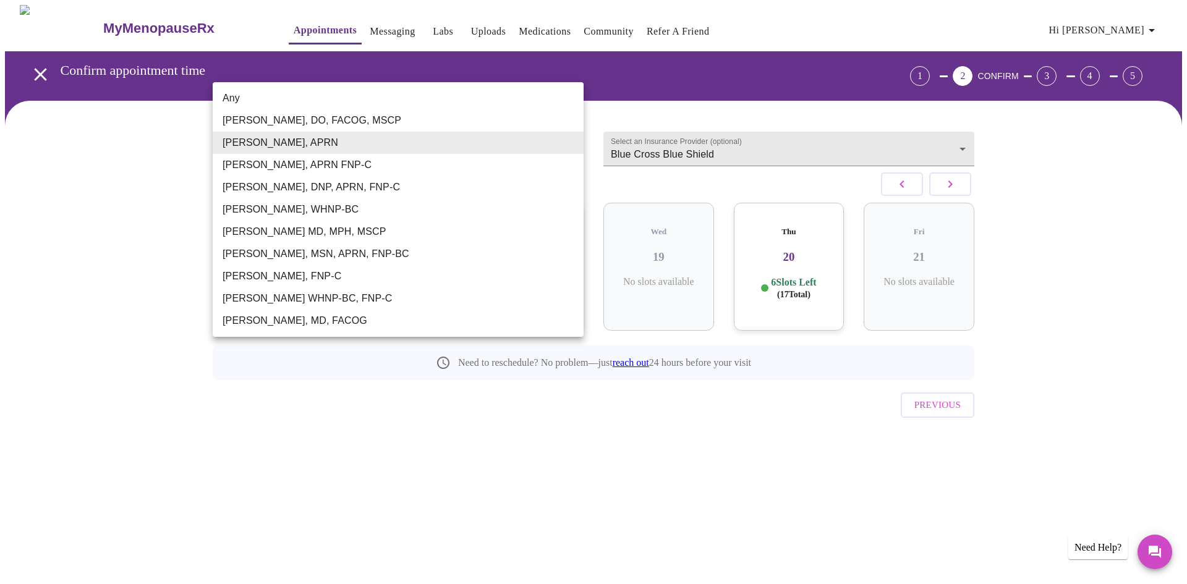
click at [505, 407] on div at bounding box center [593, 292] width 1187 height 584
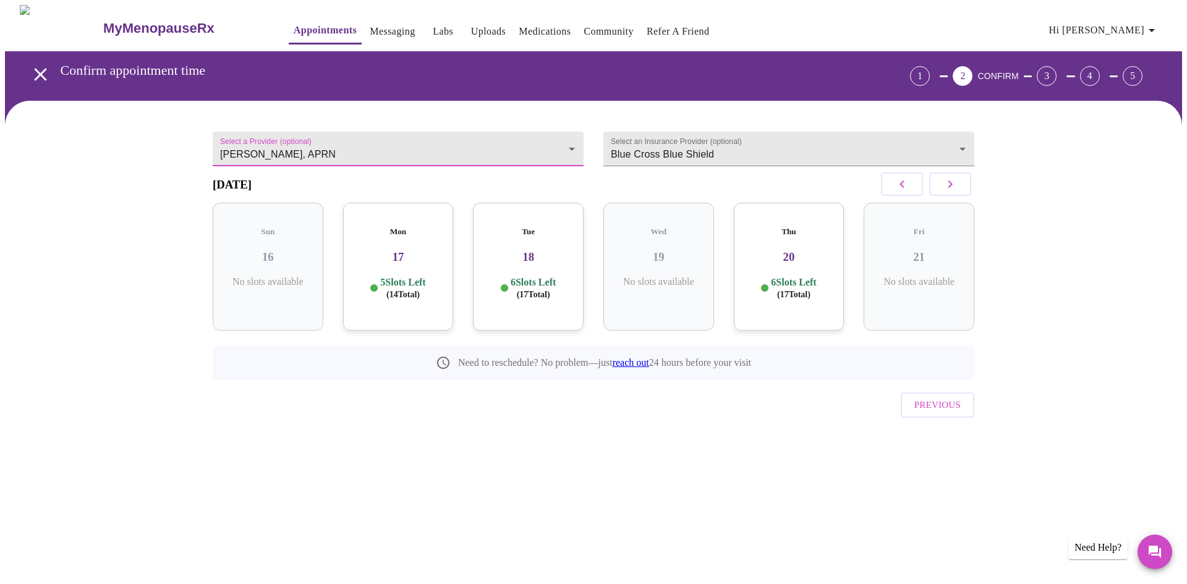
click at [441, 150] on body "MyMenopauseRx Appointments Messaging Labs Uploads Medications Community Refer a…" at bounding box center [593, 242] width 1177 height 475
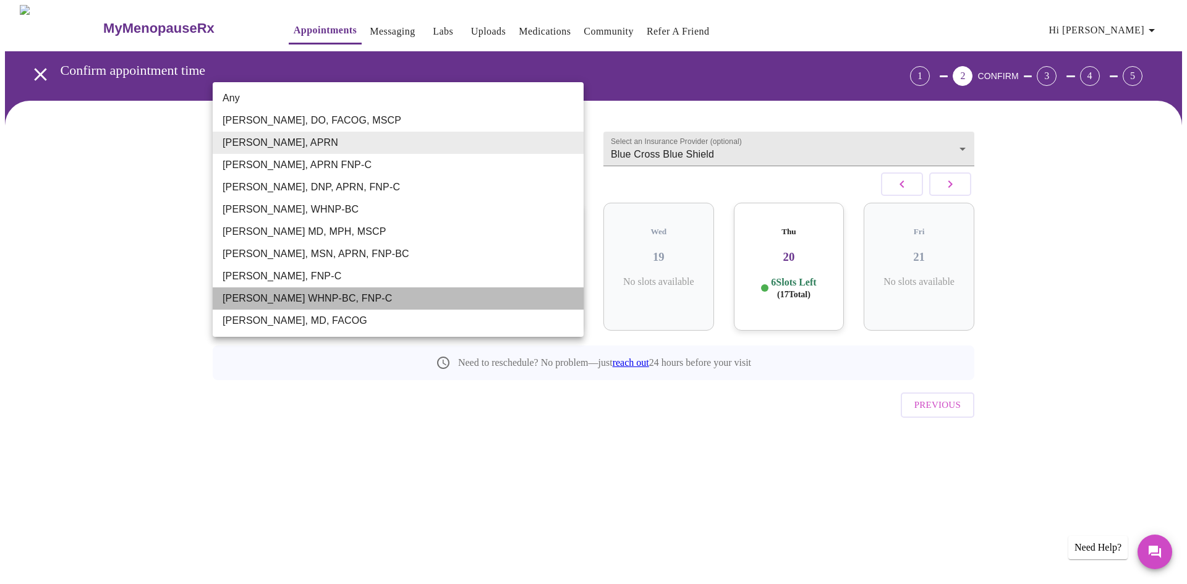
click at [393, 299] on li "[PERSON_NAME] WHNP-BC, FNP-C" at bounding box center [398, 298] width 371 height 22
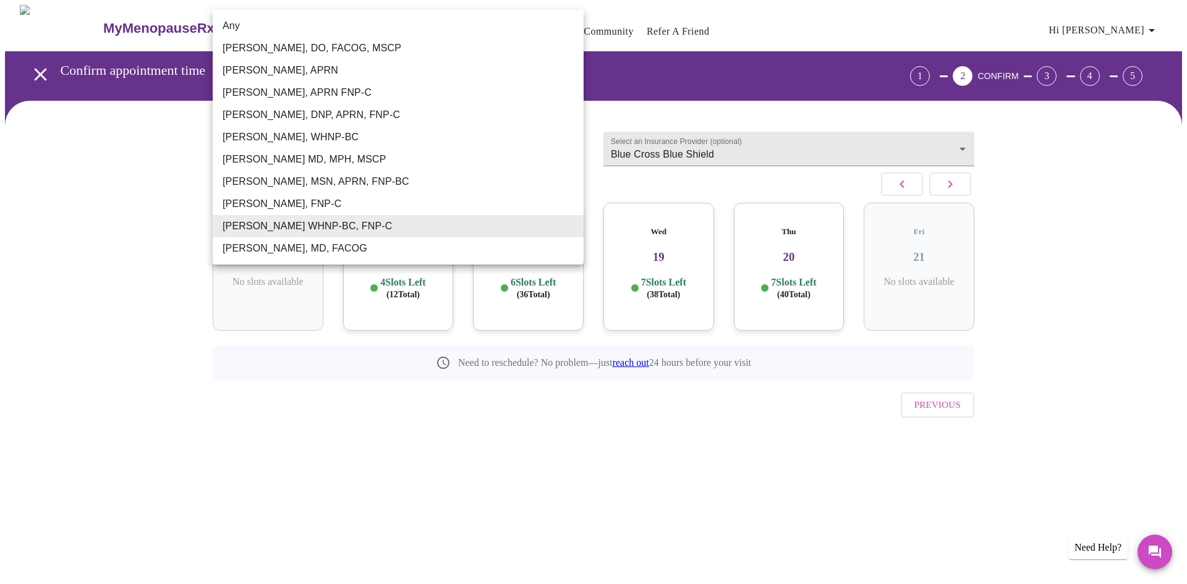
click at [407, 143] on body "MyMenopauseRx Appointments Messaging Labs Uploads Medications Community Refer a…" at bounding box center [593, 242] width 1177 height 475
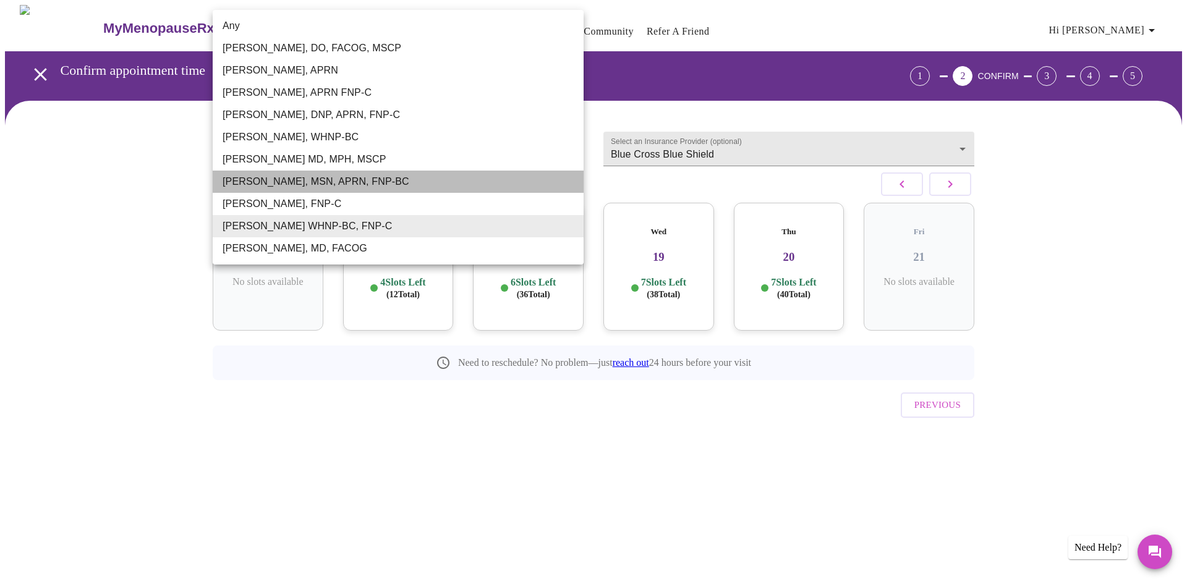
click at [370, 184] on li "[PERSON_NAME], MSN, APRN, FNP-BC" at bounding box center [398, 182] width 371 height 22
type input "[PERSON_NAME], MSN, APRN, FNP-BC"
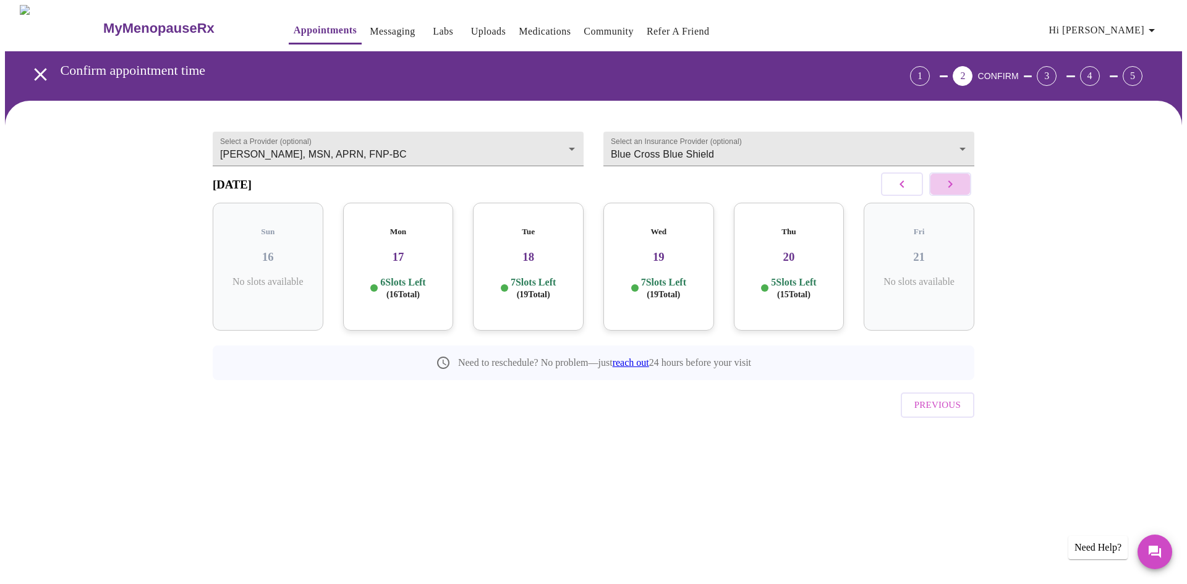
click at [958, 188] on button "button" at bounding box center [950, 183] width 42 height 23
click at [537, 258] on h3 "24" at bounding box center [528, 257] width 91 height 14
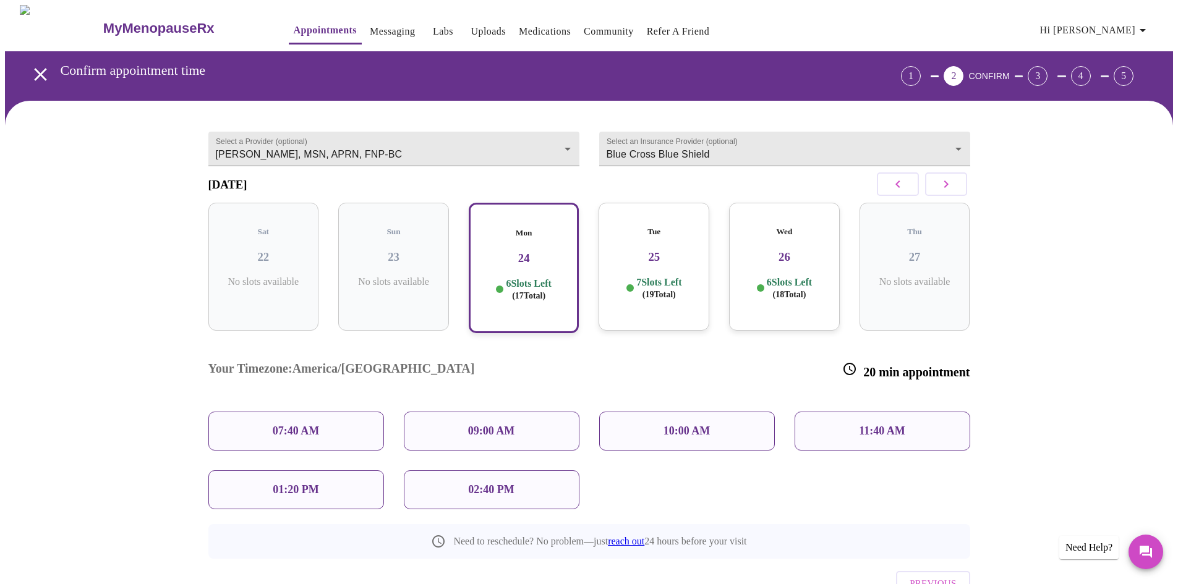
scroll to position [43, 0]
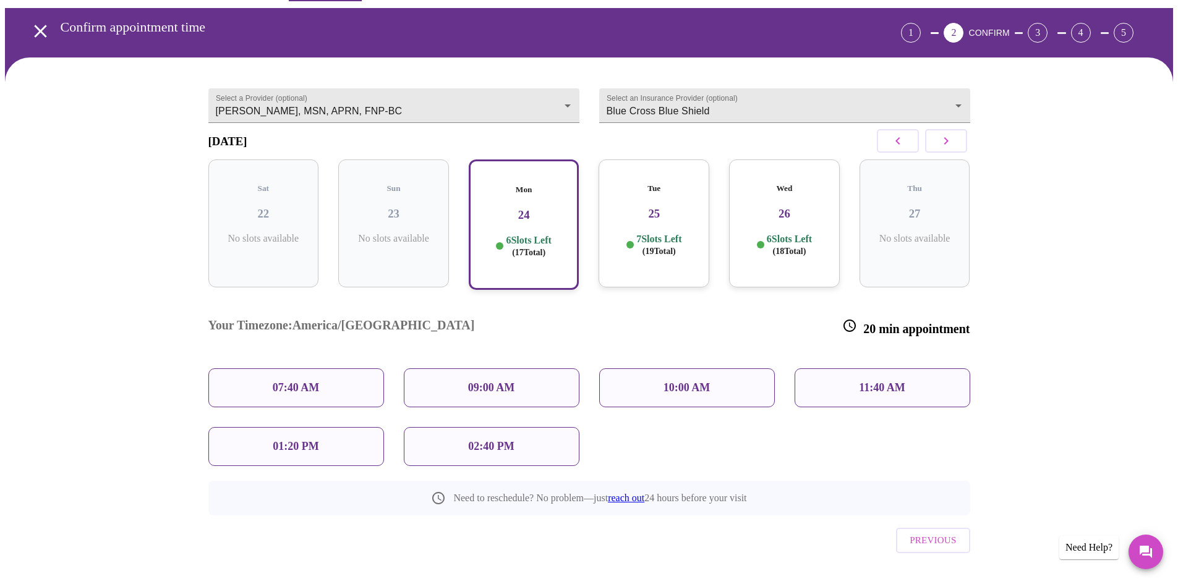
click at [160, 456] on div "Select a Provider (optional) [PERSON_NAME], MSN, APRN, FNP-BC [PERSON_NAME], MS…" at bounding box center [589, 336] width 1168 height 558
click at [501, 381] on p "09:00 AM" at bounding box center [491, 387] width 47 height 13
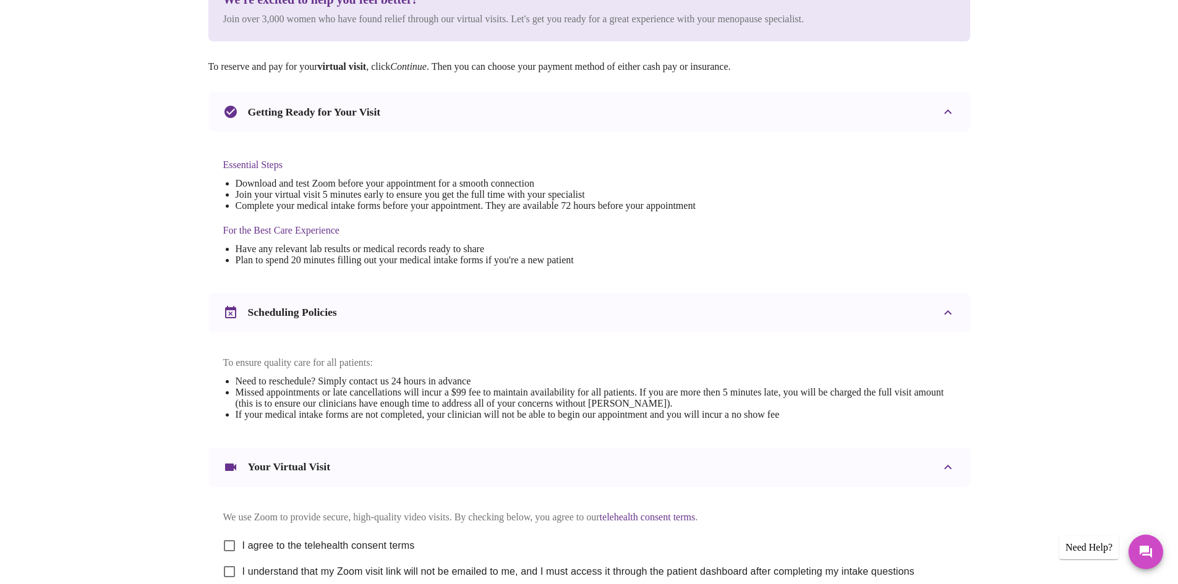
scroll to position [312, 0]
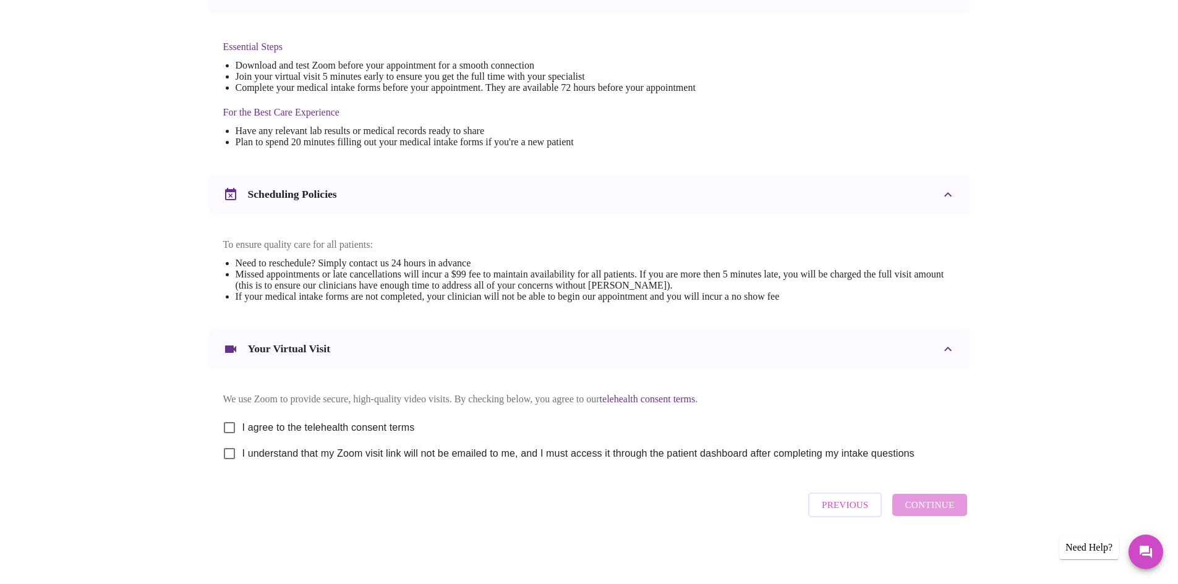
click at [379, 420] on span "I agree to the telehealth consent terms" at bounding box center [328, 427] width 172 height 15
click at [242, 418] on input "I agree to the telehealth consent terms" at bounding box center [229, 428] width 26 height 26
checkbox input "true"
drag, startPoint x: 313, startPoint y: 455, endPoint x: 429, endPoint y: 454, distance: 116.2
click at [315, 454] on span "I understand that my Zoom visit link will not be emailed to me, and I must acce…" at bounding box center [578, 453] width 672 height 15
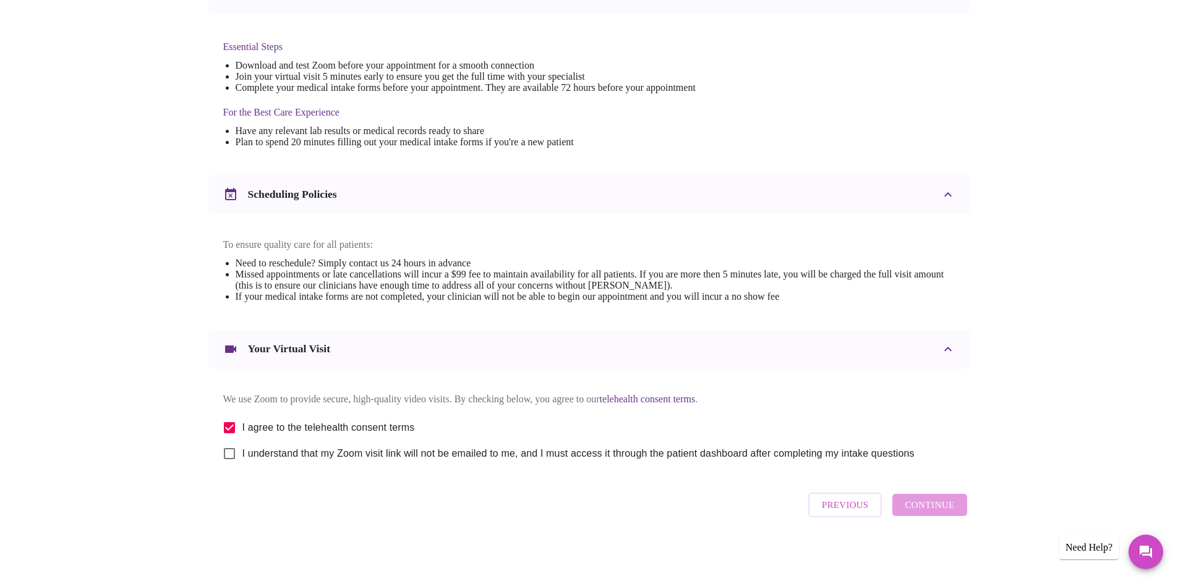
click at [242, 454] on input "I understand that my Zoom visit link will not be emailed to me, and I must acce…" at bounding box center [229, 454] width 26 height 26
checkbox input "true"
click at [923, 506] on span "Continue" at bounding box center [928, 505] width 49 height 16
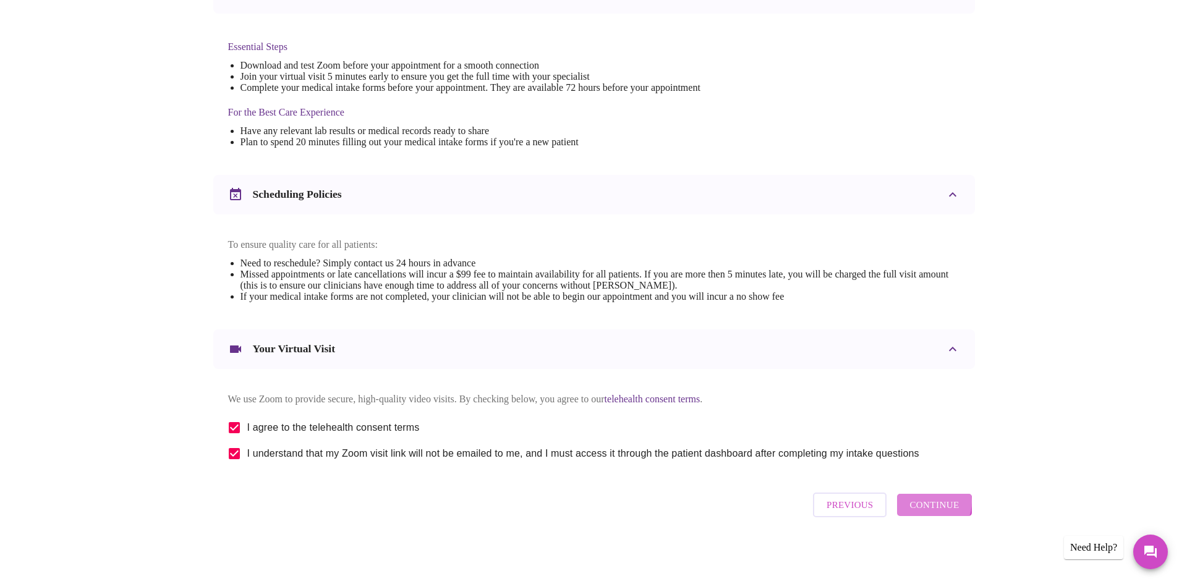
scroll to position [0, 0]
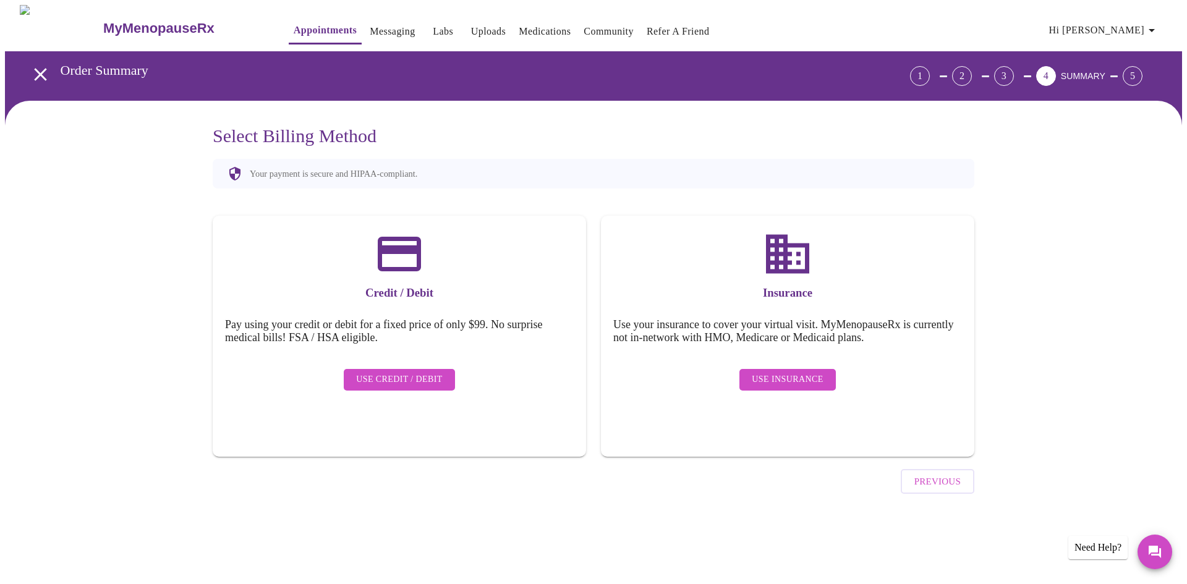
click at [349, 493] on div "Select Billing Method Your payment is secure and HIPAA-compliant. Credit / Debi…" at bounding box center [593, 328] width 791 height 406
click at [384, 372] on span "Use Credit / Debit" at bounding box center [399, 379] width 87 height 15
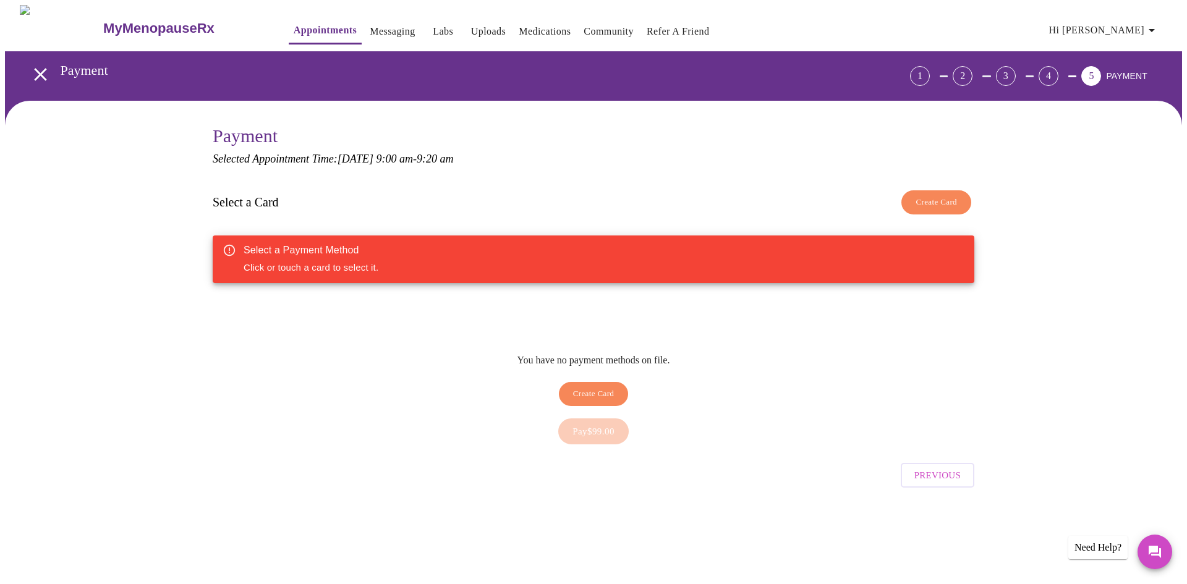
click at [541, 522] on div "Payment Selected Appointment Time: [DATE] 9:00 am - 9:20 am Select a Card Creat…" at bounding box center [593, 325] width 1177 height 449
click at [600, 387] on span "Create Card" at bounding box center [593, 394] width 41 height 14
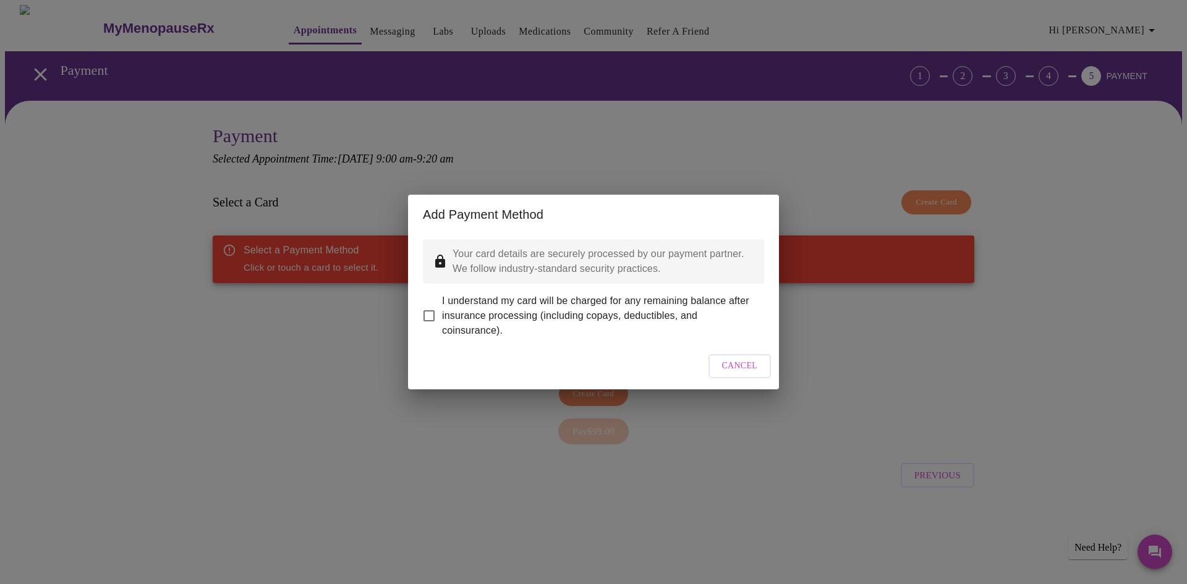
click at [463, 305] on span "I understand my card will be charged for any remaining balance after insurance …" at bounding box center [598, 316] width 312 height 45
click at [442, 305] on input "I understand my card will be charged for any remaining balance after insurance …" at bounding box center [429, 316] width 26 height 26
checkbox input "true"
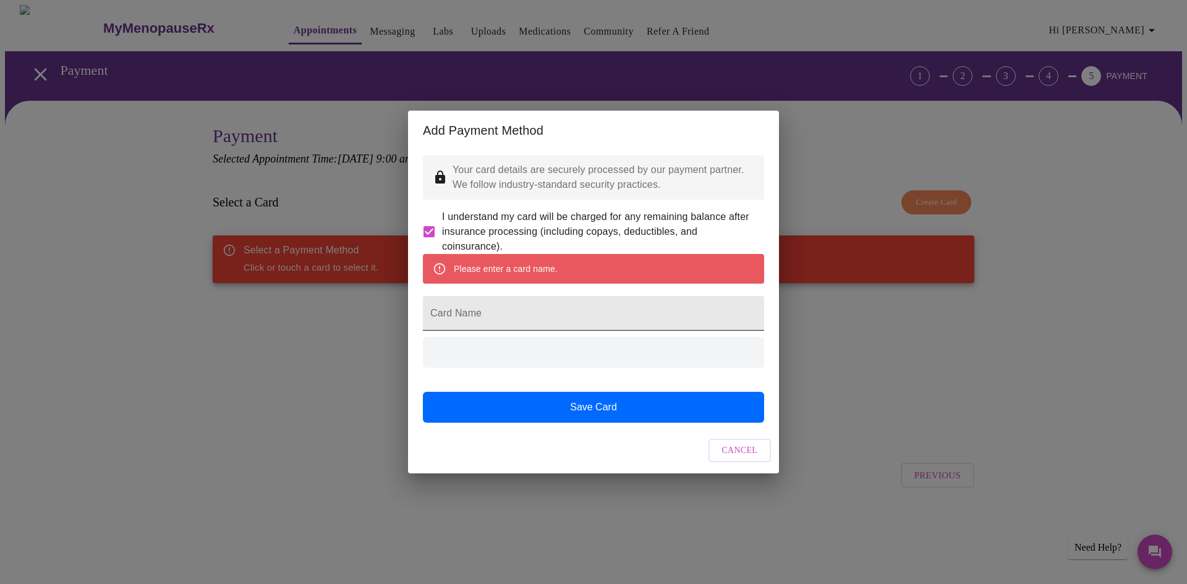
click at [527, 309] on input "Card Name" at bounding box center [593, 313] width 341 height 35
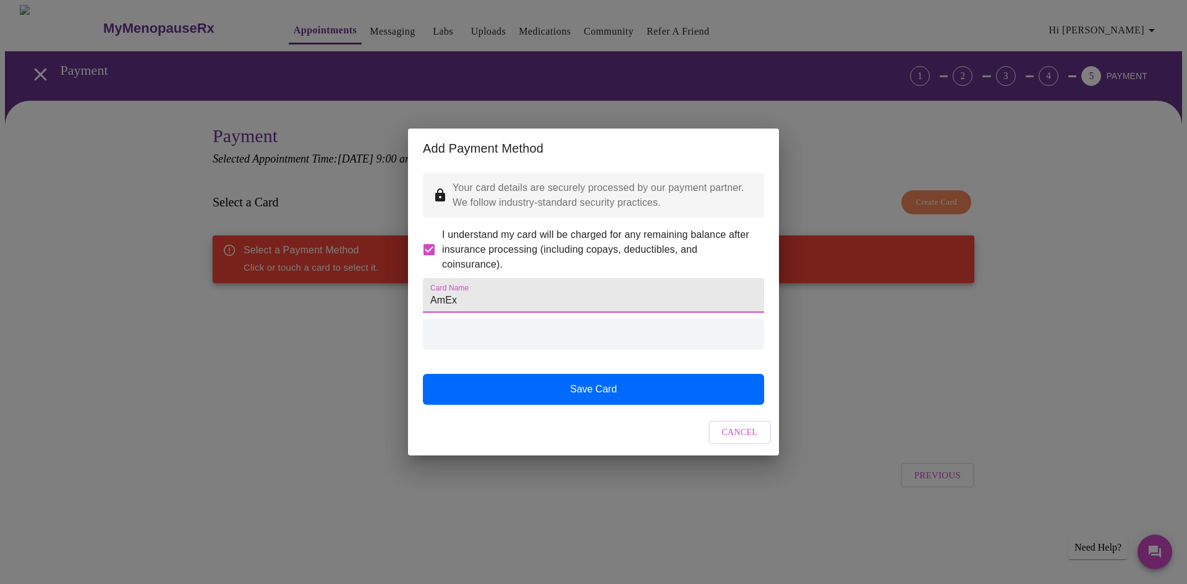
click at [493, 346] on div at bounding box center [593, 334] width 341 height 31
click at [498, 349] on div at bounding box center [593, 334] width 341 height 31
drag, startPoint x: 495, startPoint y: 291, endPoint x: 493, endPoint y: 300, distance: 9.4
click at [493, 294] on input "AmEx" at bounding box center [593, 295] width 341 height 35
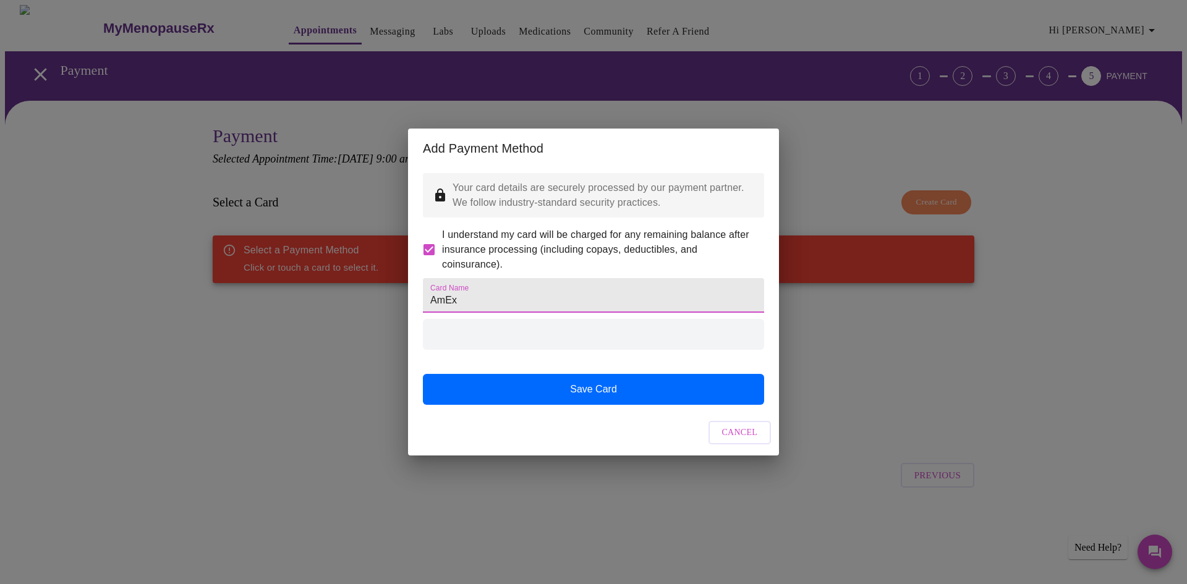
click at [493, 300] on input "AmEx" at bounding box center [593, 295] width 341 height 35
drag, startPoint x: 537, startPoint y: 304, endPoint x: 380, endPoint y: 304, distance: 157.0
click at [382, 304] on div "Add Payment Method Your card details are securely processed by our payment part…" at bounding box center [593, 292] width 1187 height 584
click at [512, 346] on div at bounding box center [593, 334] width 341 height 31
click at [491, 303] on input "AmEx" at bounding box center [593, 295] width 341 height 35
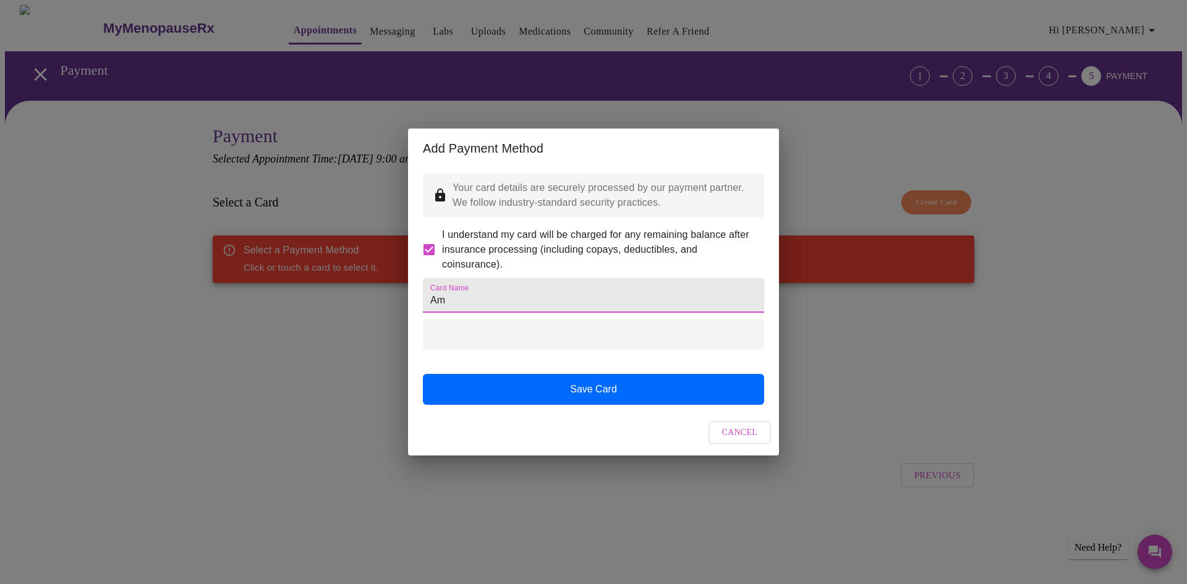
type input "A"
type input "[CREDIT_CARD_NUMBER]"
click at [575, 350] on div at bounding box center [593, 334] width 341 height 31
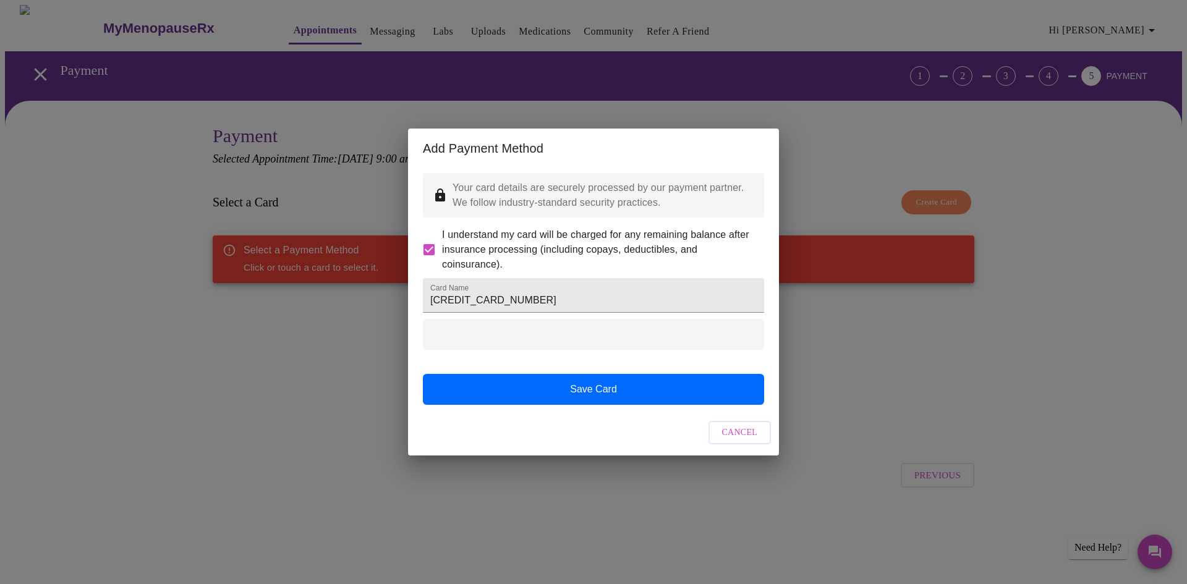
click at [575, 350] on div at bounding box center [593, 334] width 341 height 31
drag, startPoint x: 575, startPoint y: 353, endPoint x: 510, endPoint y: 106, distance: 255.8
click at [575, 350] on div at bounding box center [593, 334] width 341 height 31
click at [733, 441] on span "Cancel" at bounding box center [740, 432] width 36 height 15
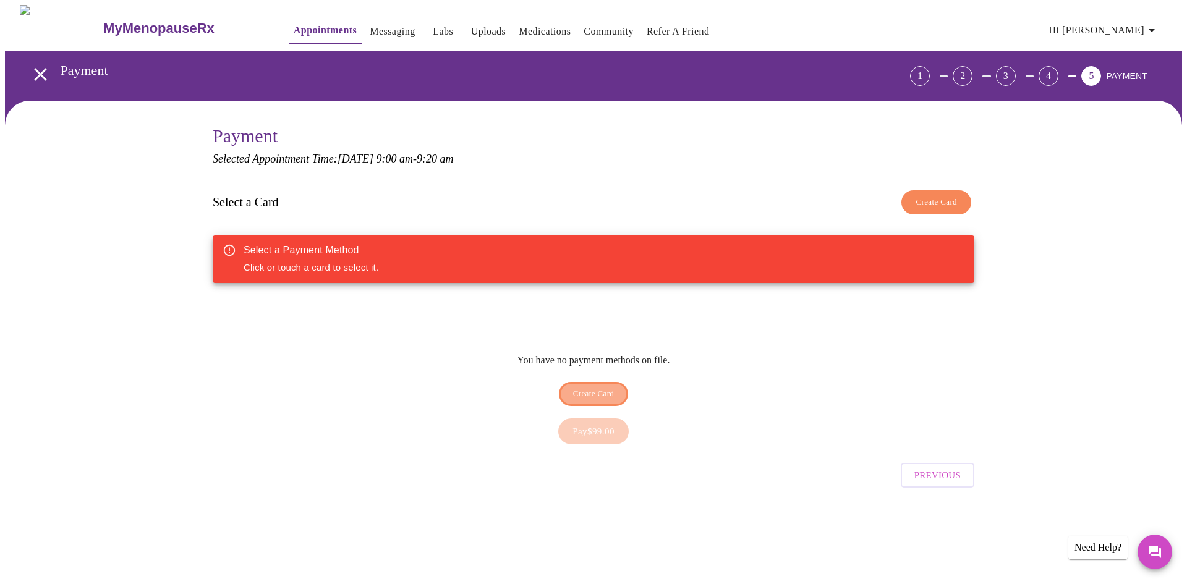
click at [606, 387] on span "Create Card" at bounding box center [593, 394] width 41 height 14
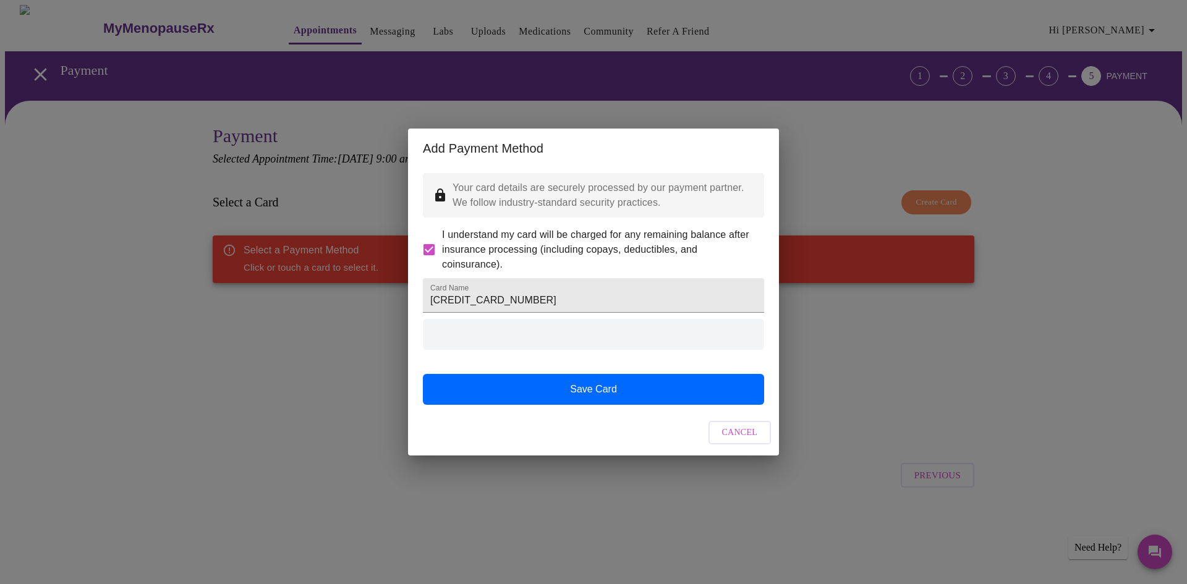
click at [535, 340] on div at bounding box center [593, 334] width 341 height 31
click at [516, 346] on div at bounding box center [593, 334] width 341 height 31
click at [516, 342] on div at bounding box center [593, 334] width 341 height 31
click at [546, 298] on input "[CREDIT_CARD_NUMBER]" at bounding box center [593, 295] width 341 height 35
drag, startPoint x: 549, startPoint y: 299, endPoint x: 307, endPoint y: 299, distance: 242.3
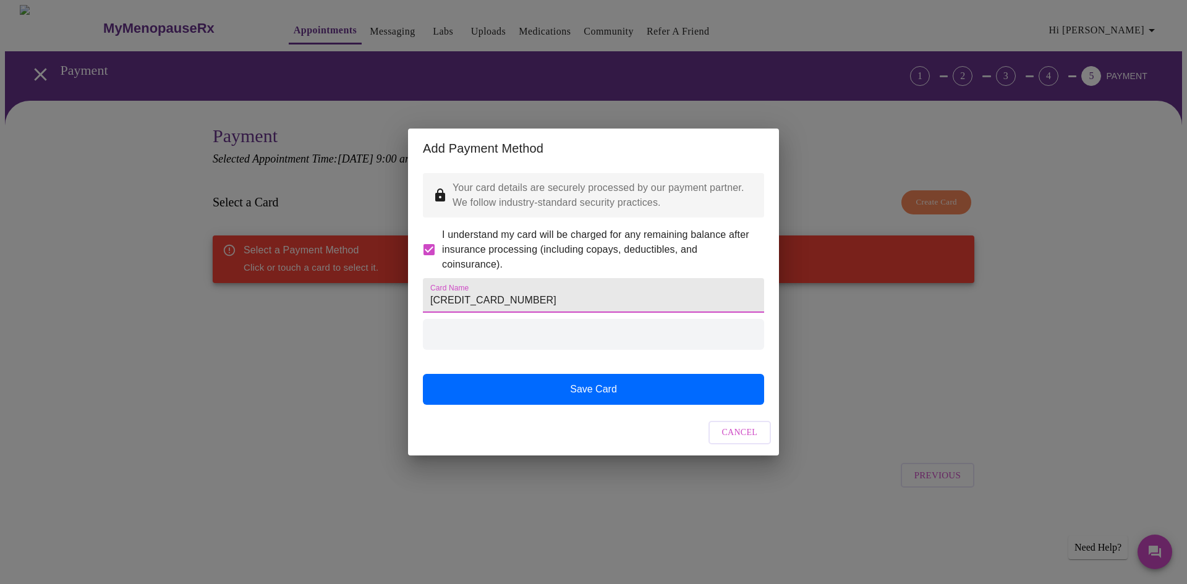
click at [307, 299] on div "Add Payment Method Your card details are securely processed by our payment part…" at bounding box center [593, 292] width 1187 height 584
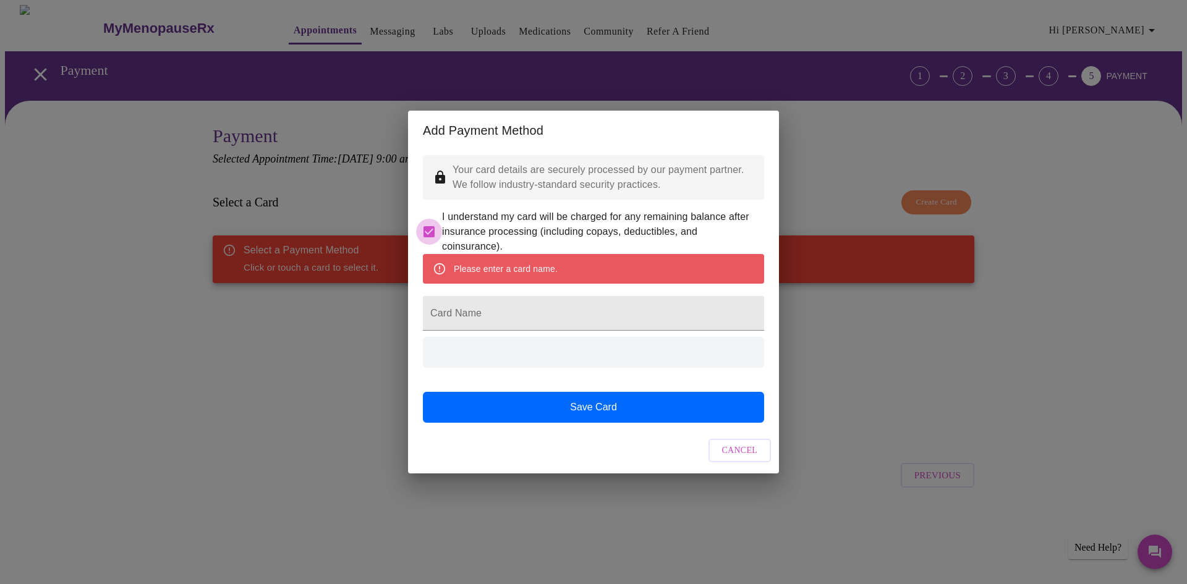
click at [432, 219] on input "I understand my card will be charged for any remaining balance after insurance …" at bounding box center [429, 232] width 26 height 26
checkbox input "false"
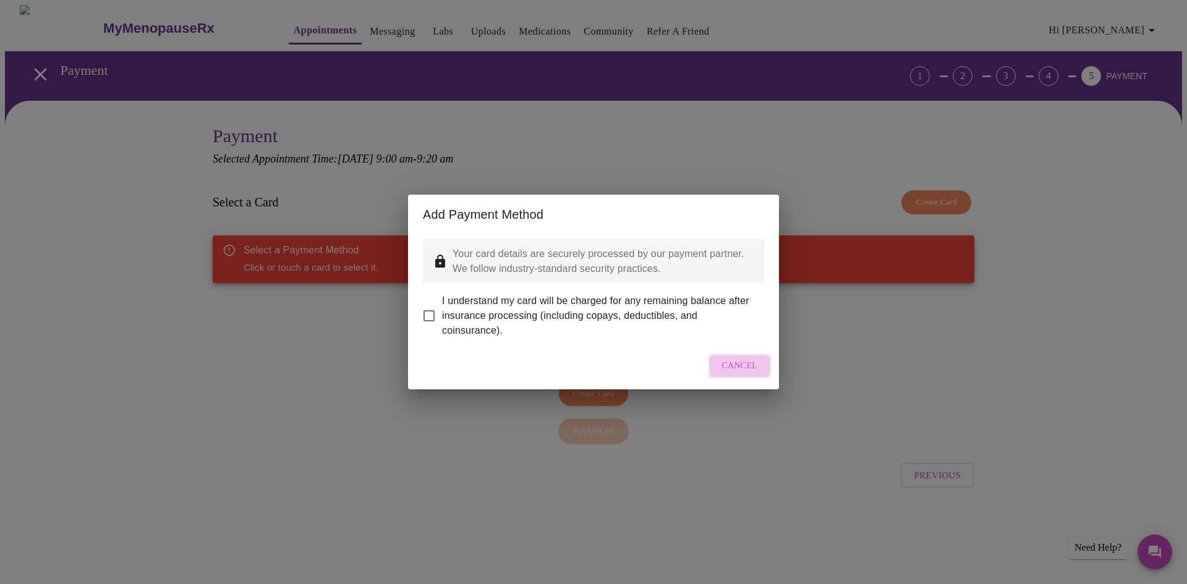
click at [737, 374] on span "Cancel" at bounding box center [740, 366] width 36 height 15
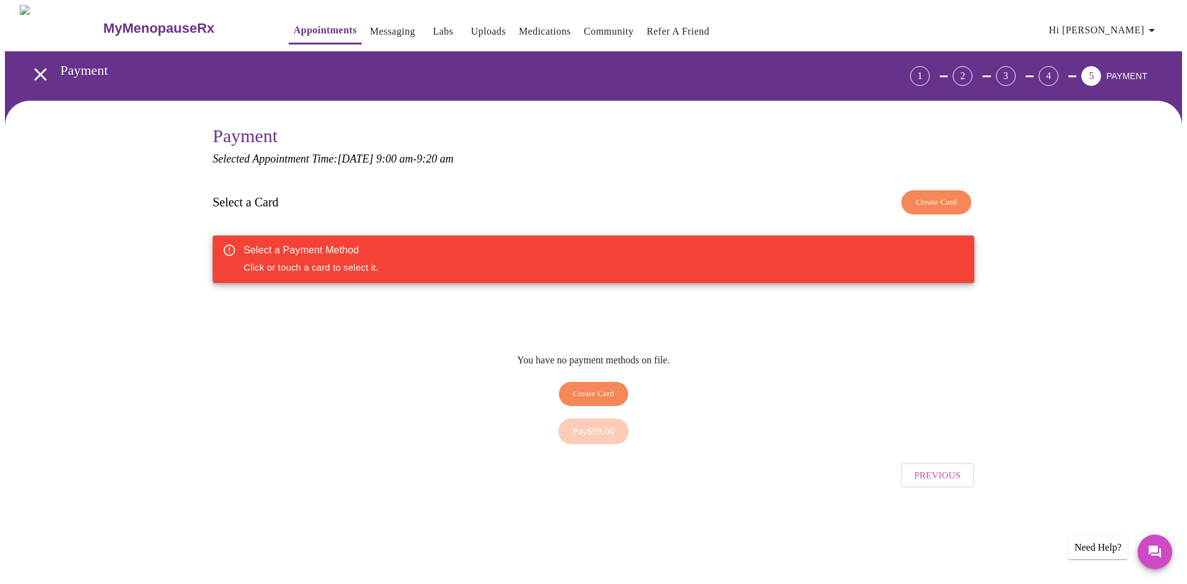
click at [721, 456] on div "Previous" at bounding box center [594, 472] width 762 height 43
click at [942, 182] on div "Payment Selected Appointment Time: [DATE] 9:00 am - 9:20 am Select a Card Creat…" at bounding box center [594, 287] width 762 height 325
click at [939, 204] on span "Create Card" at bounding box center [935, 202] width 41 height 14
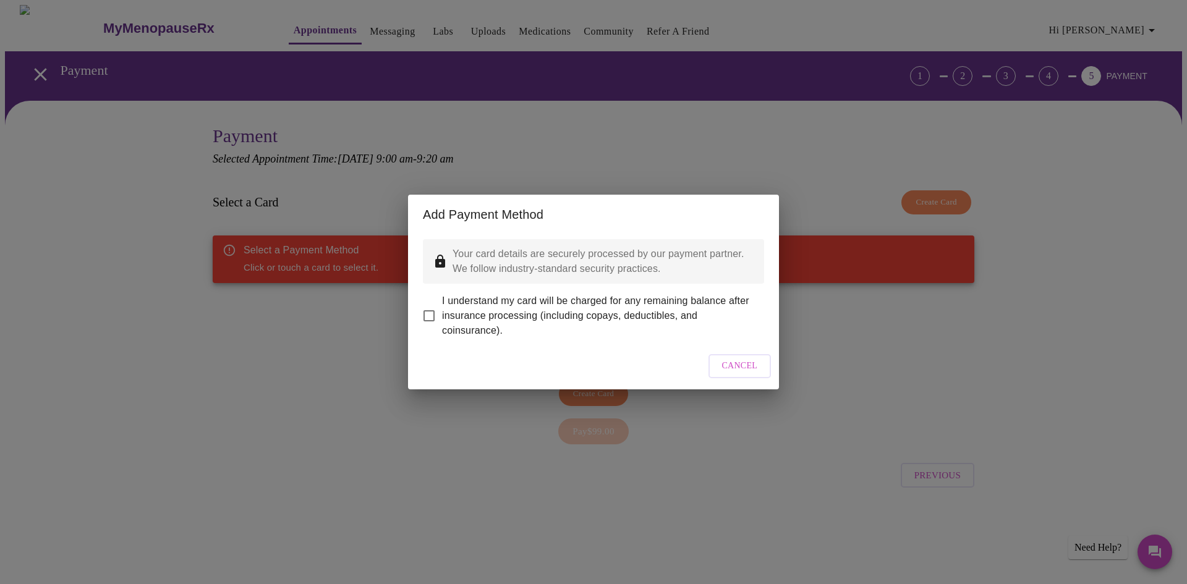
click at [485, 319] on span "I understand my card will be charged for any remaining balance after insurance …" at bounding box center [598, 316] width 312 height 45
click at [442, 319] on input "I understand my card will be charged for any remaining balance after insurance …" at bounding box center [429, 316] width 26 height 26
checkbox input "true"
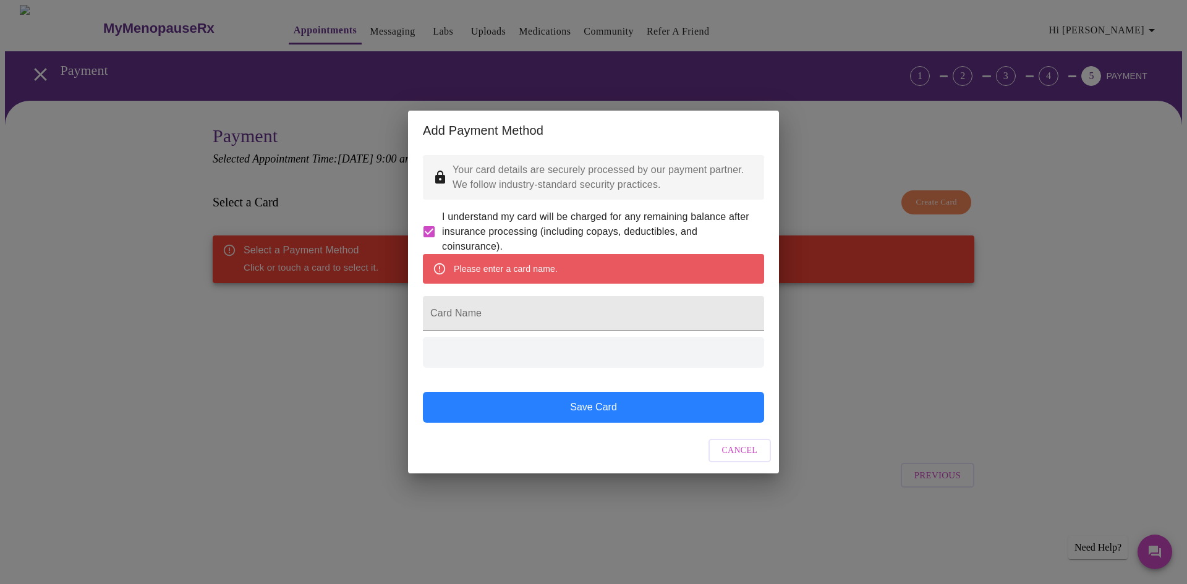
click at [695, 421] on button "Save Card" at bounding box center [593, 407] width 341 height 31
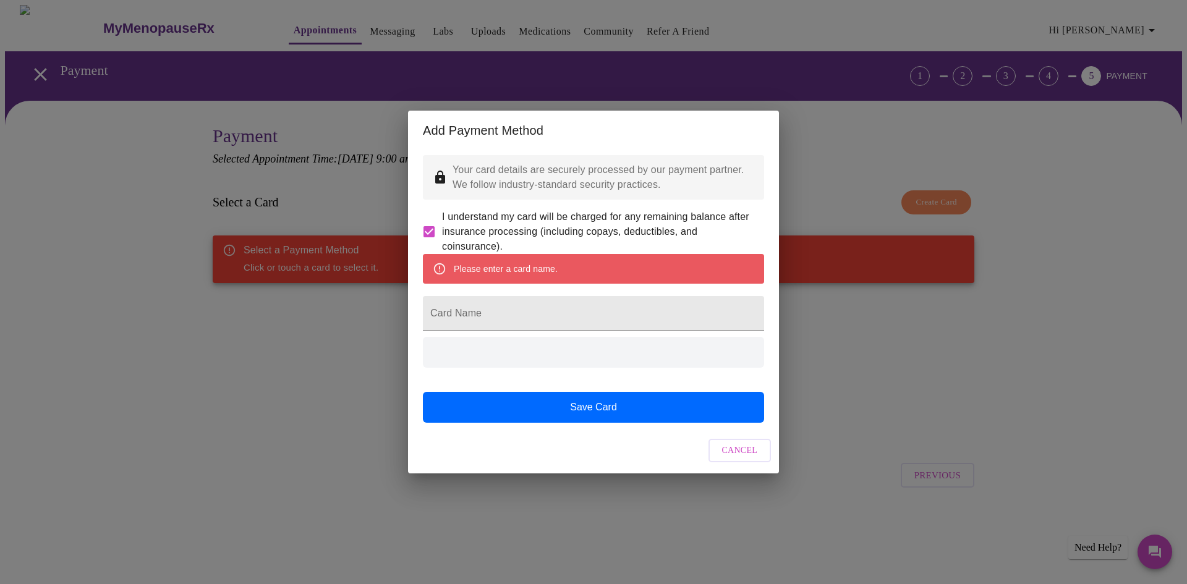
click at [613, 281] on div "Please enter a card name." at bounding box center [593, 269] width 341 height 30
click at [591, 331] on input "Card Name" at bounding box center [593, 313] width 341 height 35
type input "AmEx"
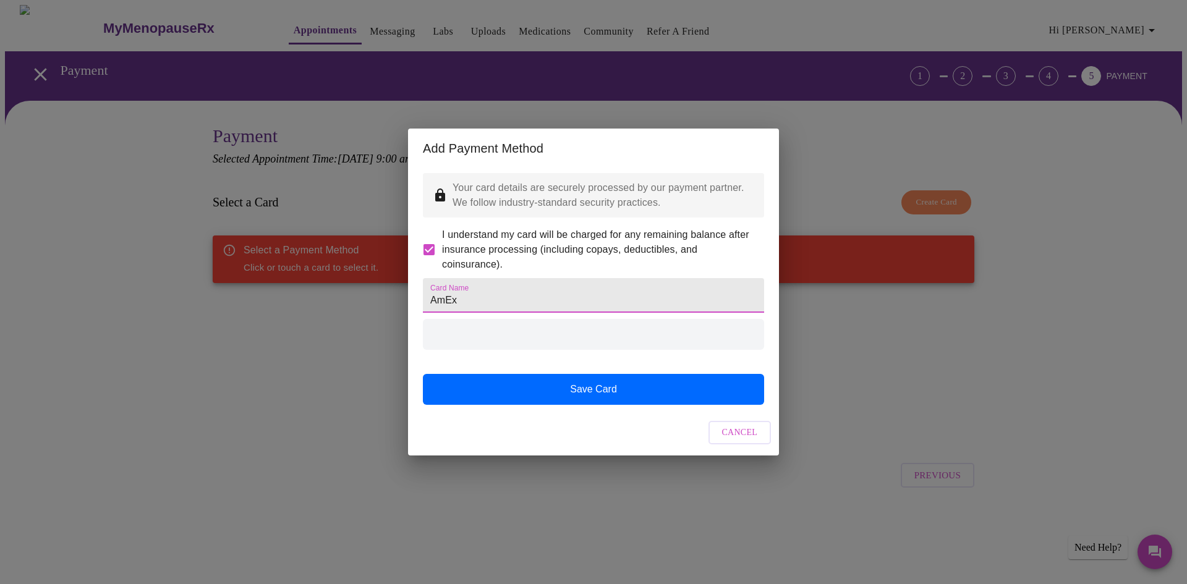
click at [468, 349] on div at bounding box center [593, 334] width 341 height 31
click at [477, 349] on div at bounding box center [593, 334] width 341 height 31
drag, startPoint x: 608, startPoint y: 346, endPoint x: 625, endPoint y: 347, distance: 17.4
click at [608, 346] on div at bounding box center [593, 334] width 341 height 31
drag, startPoint x: 669, startPoint y: 357, endPoint x: 679, endPoint y: 364, distance: 12.5
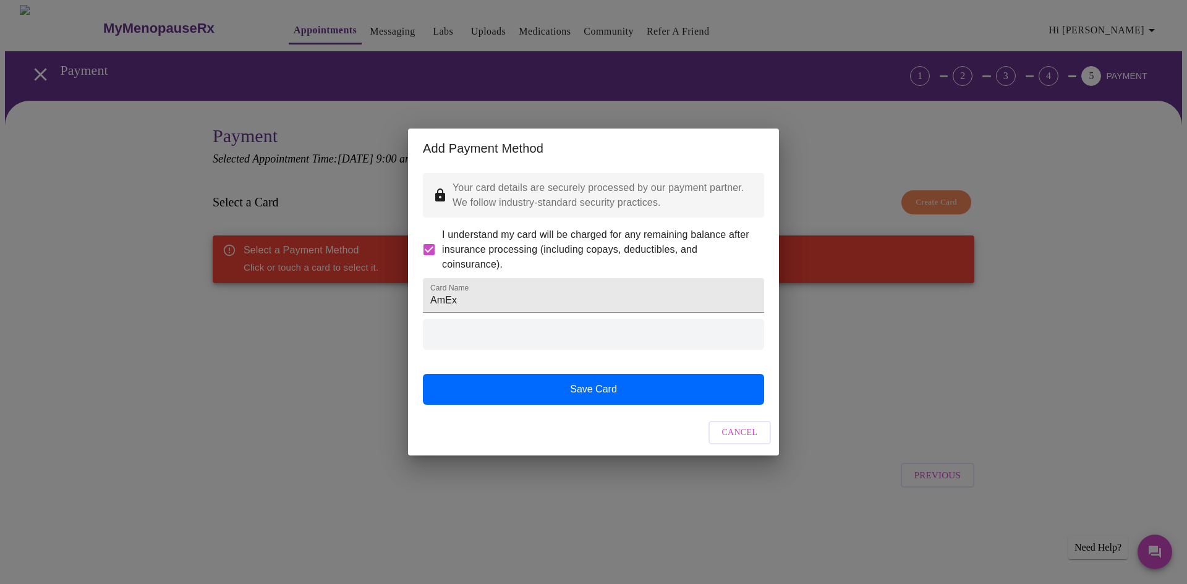
click at [669, 350] on div at bounding box center [593, 334] width 341 height 31
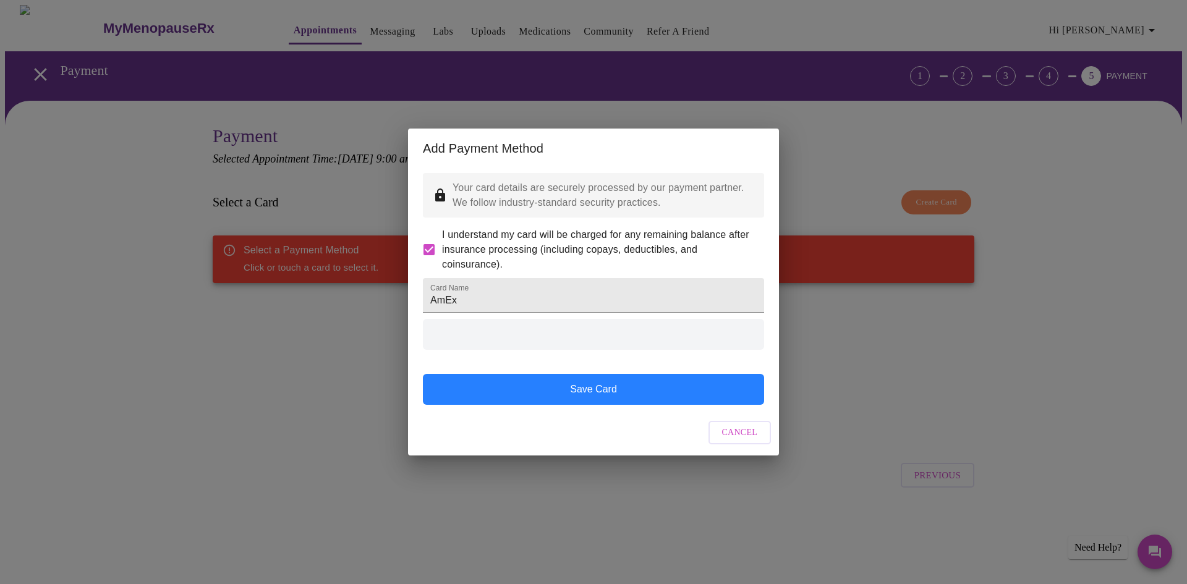
click at [651, 404] on button "Save Card" at bounding box center [593, 389] width 341 height 31
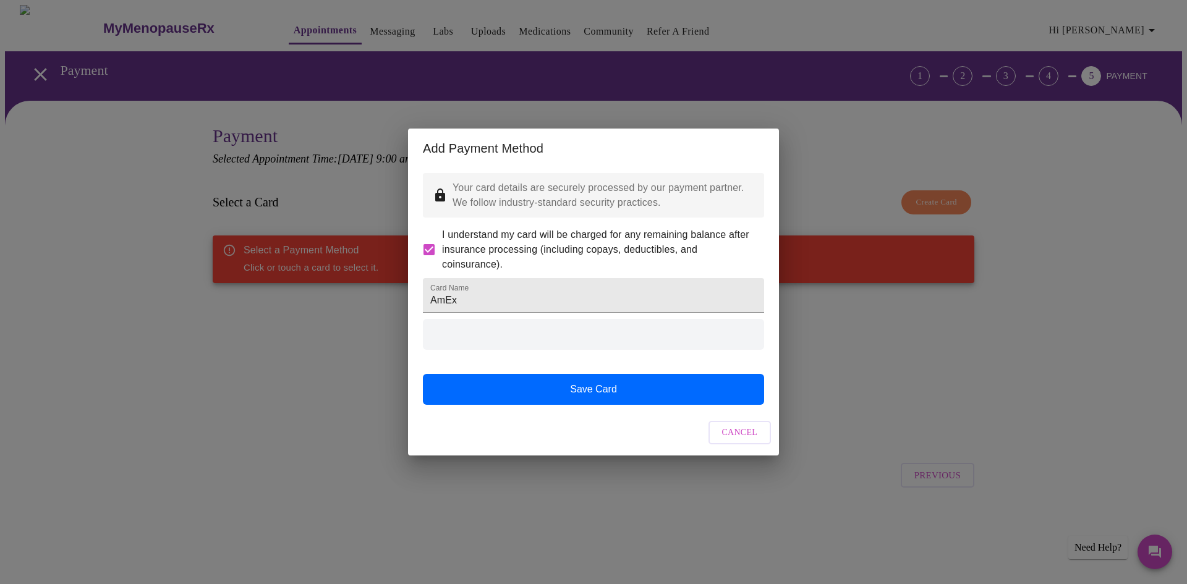
click at [654, 350] on div at bounding box center [593, 334] width 341 height 31
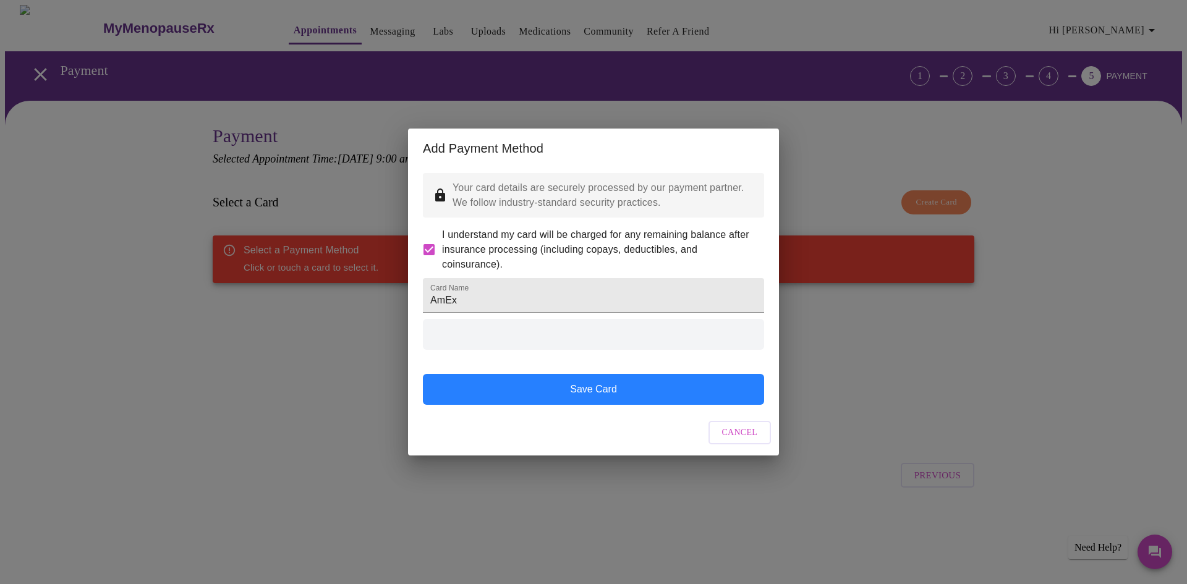
click at [666, 399] on button "Save Card" at bounding box center [593, 389] width 341 height 31
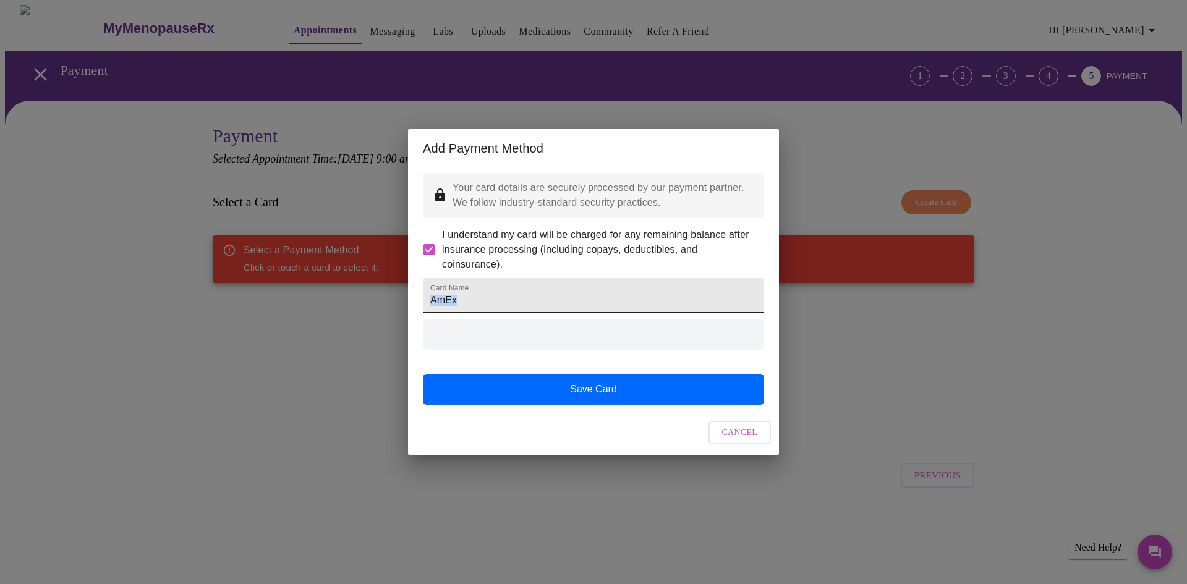
drag, startPoint x: 616, startPoint y: 345, endPoint x: 616, endPoint y: 313, distance: 32.1
click at [616, 313] on div "Card Name AmEx Save Card" at bounding box center [593, 338] width 341 height 133
click at [608, 368] on div at bounding box center [593, 346] width 341 height 55
click at [868, 330] on div "Add Payment Method Your card details are securely processed by our payment part…" at bounding box center [593, 292] width 1187 height 584
